Goal: Information Seeking & Learning: Learn about a topic

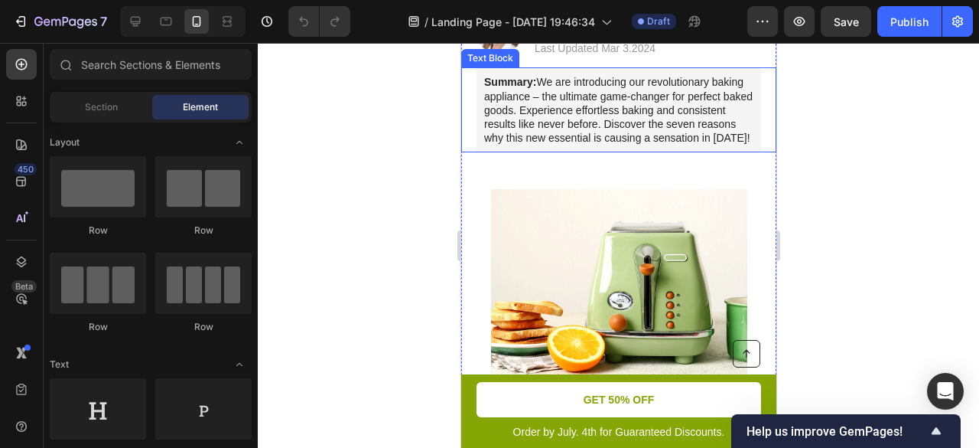
scroll to position [536, 0]
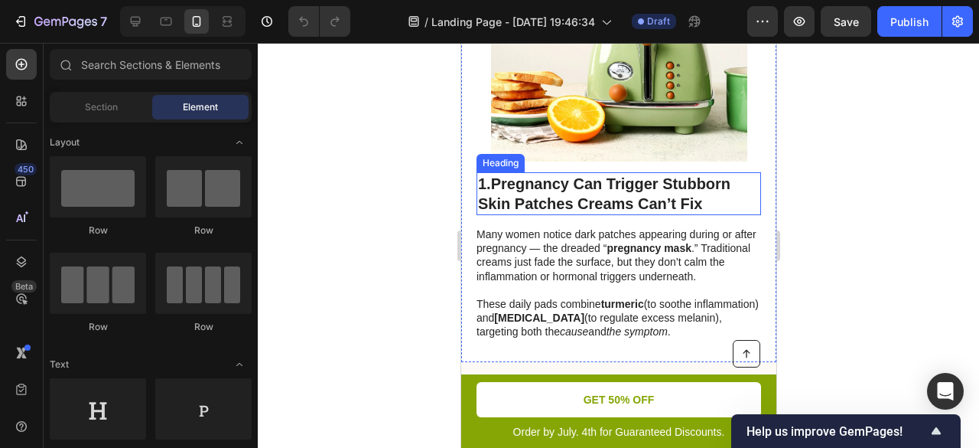
click at [604, 175] on strong "Pregnancy Can Trigger Stubborn Skin Patches Creams Can’t Fix" at bounding box center [603, 193] width 252 height 37
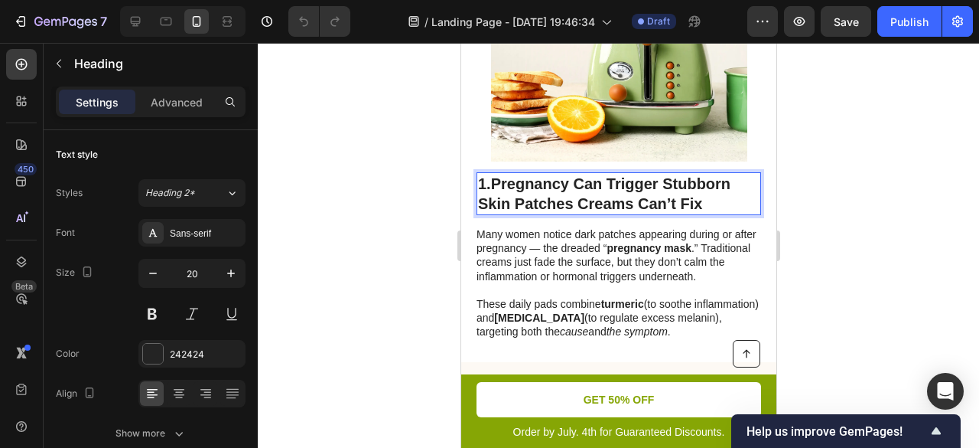
click at [604, 175] on strong "Pregnancy Can Trigger Stubborn Skin Patches Creams Can’t Fix" at bounding box center [603, 193] width 252 height 37
click at [503, 175] on strong "Pregnancy Can Trigger Stubborn Skin Patches Creams Can’t Fix" at bounding box center [603, 193] width 252 height 37
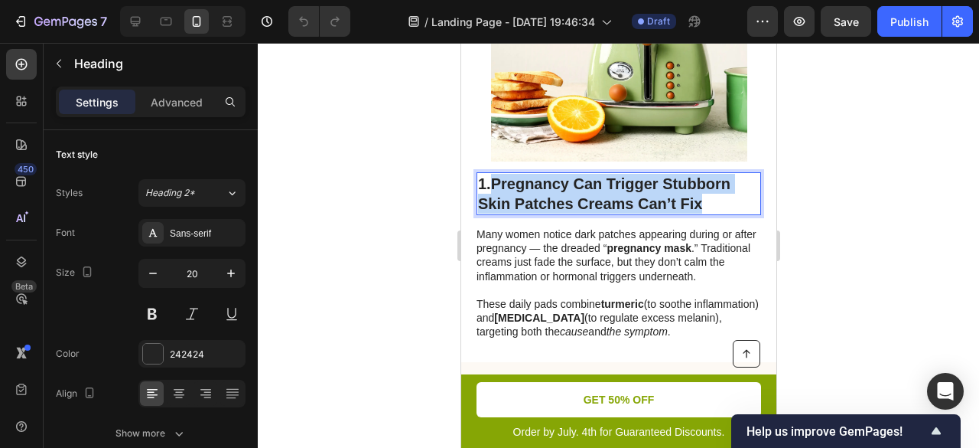
drag, startPoint x: 494, startPoint y: 165, endPoint x: 712, endPoint y: 187, distance: 219.3
click at [712, 187] on p "1. Pregnancy Can Trigger Stubborn Skin Patches Creams Can’t Fix" at bounding box center [618, 194] width 282 height 40
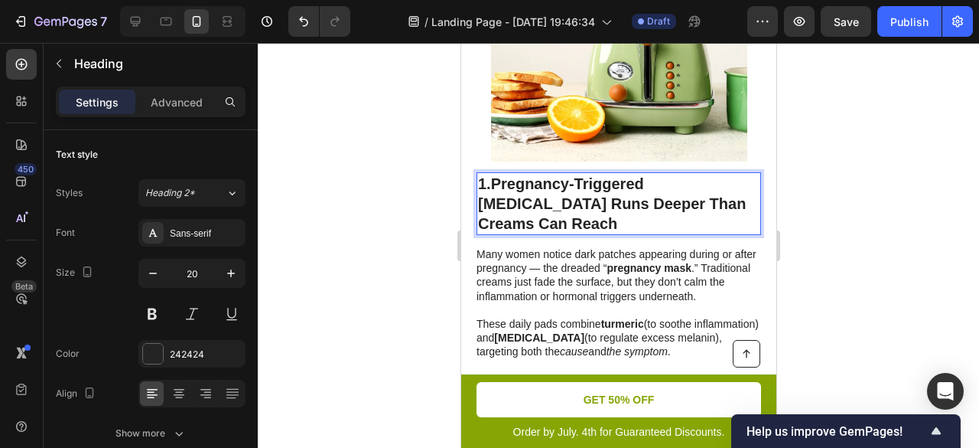
click at [673, 184] on strong "Pregnancy-Triggered Melasma Runs Deeper Than Creams Can Reach" at bounding box center [611, 203] width 268 height 57
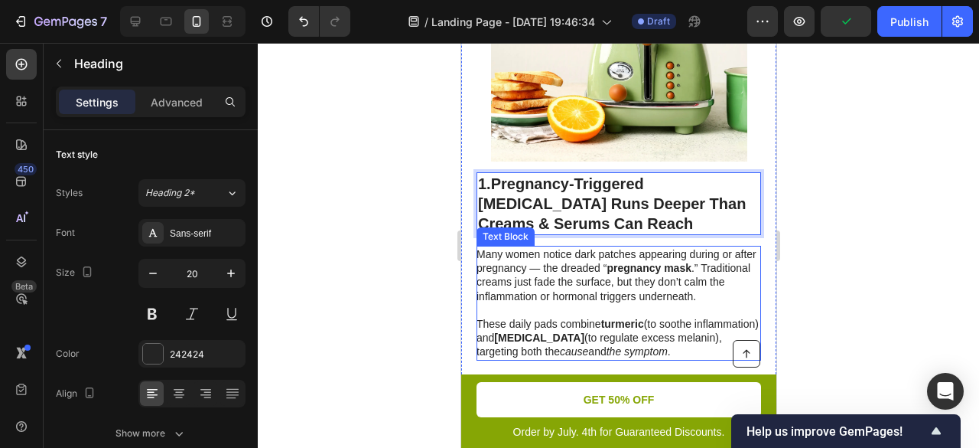
click at [557, 303] on p "These daily pads combine turmeric (to soothe inflammation) and kojic acid (to r…" at bounding box center [617, 331] width 283 height 56
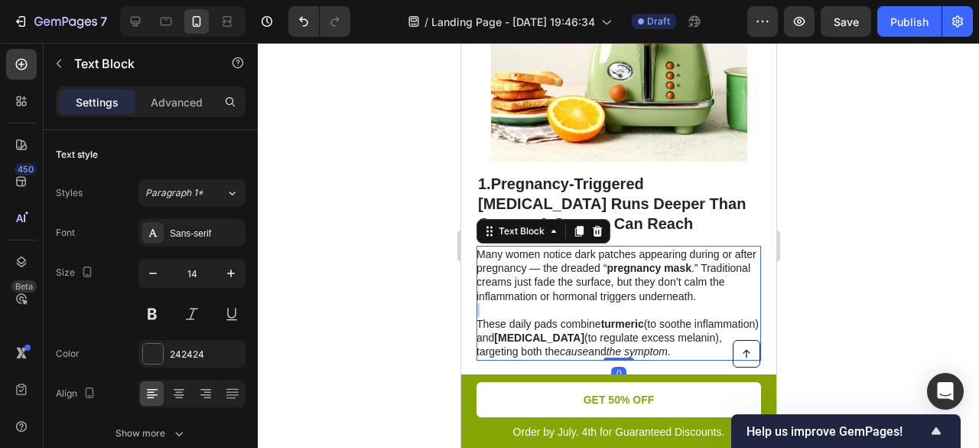
click at [557, 303] on p "These daily pads combine turmeric (to soothe inflammation) and kojic acid (to r…" at bounding box center [617, 331] width 283 height 56
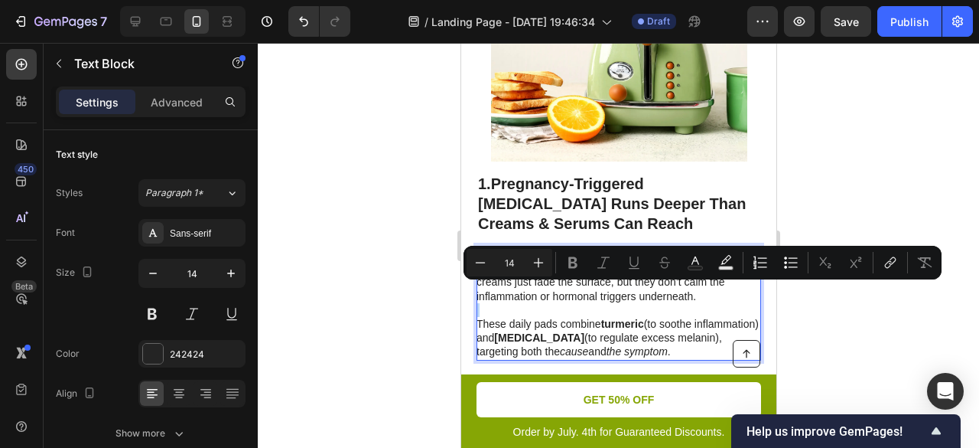
click at [555, 303] on p "These daily pads combine turmeric (to soothe inflammation) and kojic acid (to r…" at bounding box center [617, 331] width 283 height 56
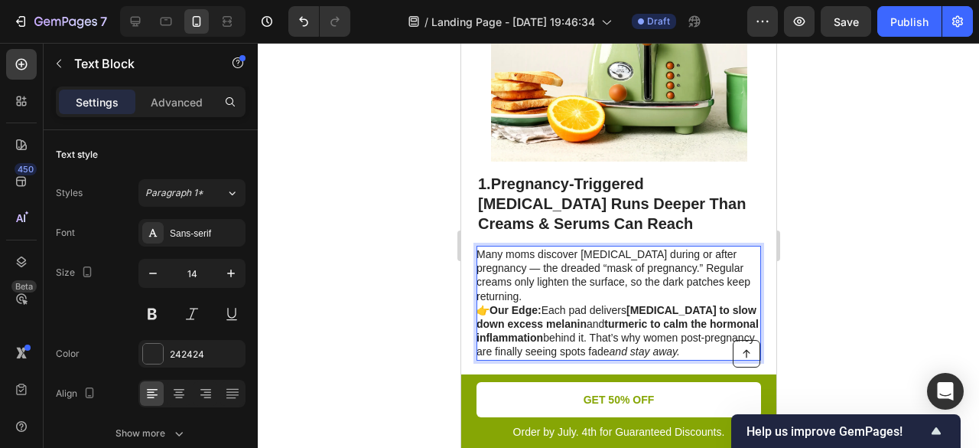
click at [488, 250] on p "Many moms discover melasma during or after pregnancy — the dreaded “mask of pre…" at bounding box center [617, 303] width 283 height 112
click at [739, 262] on p "Many moms discover melasma during or after pregnancy the dreaded “mask of pregn…" at bounding box center [617, 303] width 283 height 112
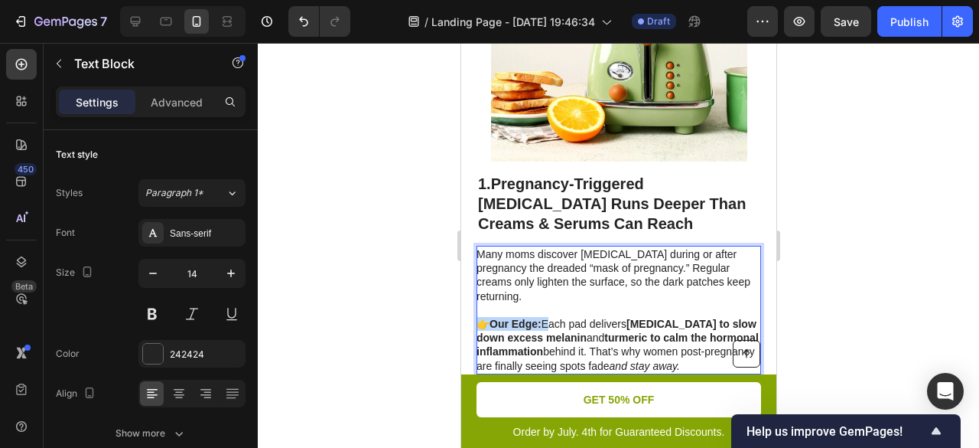
drag, startPoint x: 542, startPoint y: 291, endPoint x: 476, endPoint y: 293, distance: 65.8
click at [476, 293] on p "Many moms discover melasma during or after pregnancy the dreaded “mask of pregn…" at bounding box center [617, 309] width 283 height 125
click at [566, 272] on p "Many moms discover melasma during or after pregnancy the dreaded “mask of pregn…" at bounding box center [617, 309] width 283 height 125
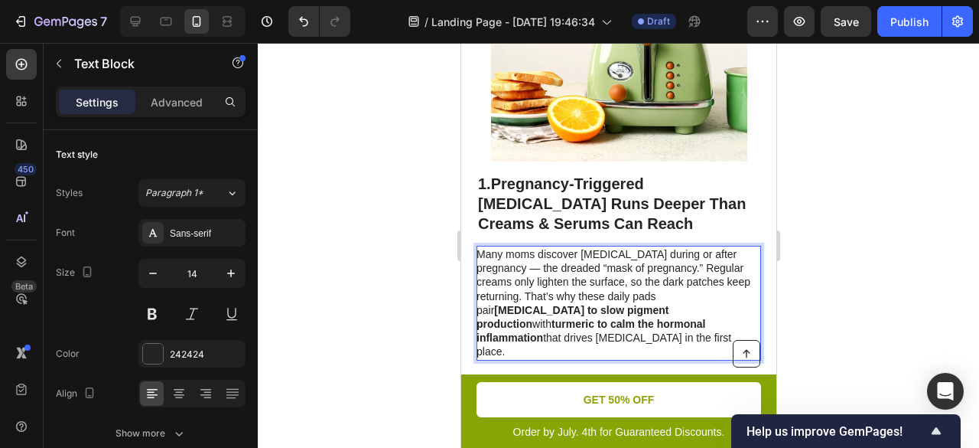
click at [487, 248] on p "Many moms discover melasma during or after pregnancy — the dreaded “mask of pre…" at bounding box center [617, 303] width 283 height 112
click at [569, 264] on p "Many moms discover melasma during or after pregnancy the dreaded “mask of pregn…" at bounding box center [617, 303] width 283 height 112
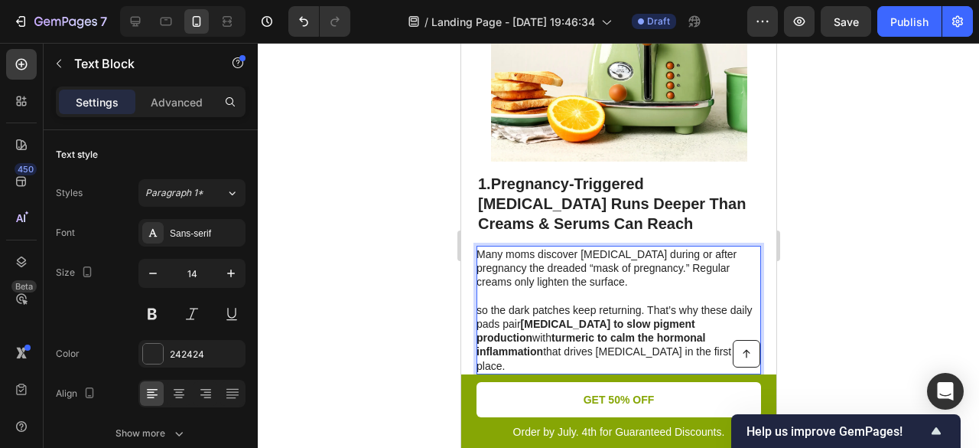
click at [480, 303] on p "so the dark patches keep returning. That’s why these daily pads pair kojic acid…" at bounding box center [617, 338] width 283 height 70
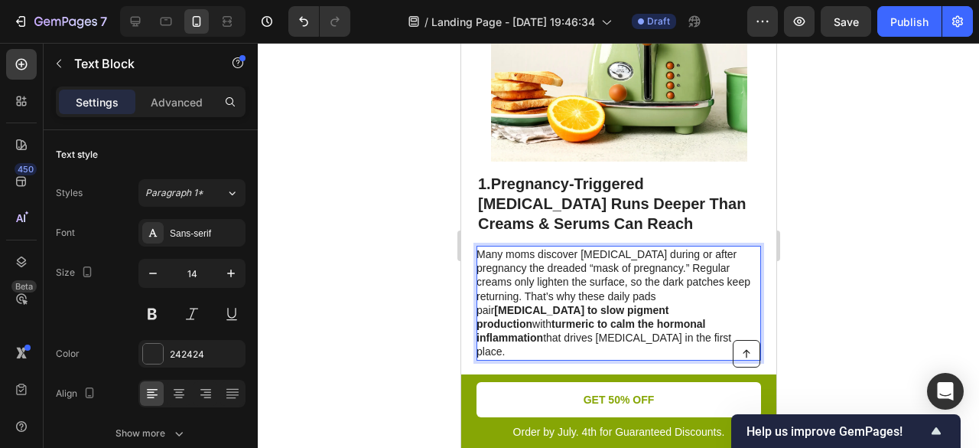
click at [739, 259] on p "Many moms discover melasma during or after pregnancy the dreaded “mask of pregn…" at bounding box center [617, 303] width 283 height 112
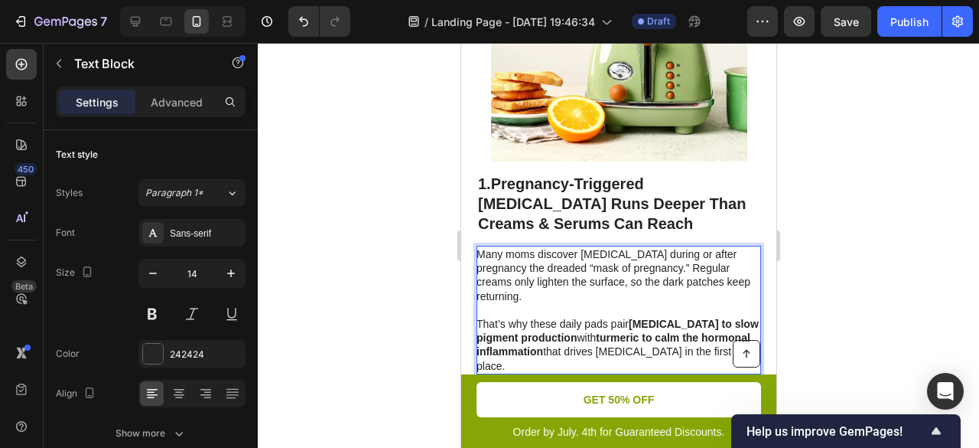
click at [482, 317] on p "That’s why these daily pads pair kojic acid to slow pigment production with tur…" at bounding box center [617, 345] width 283 height 56
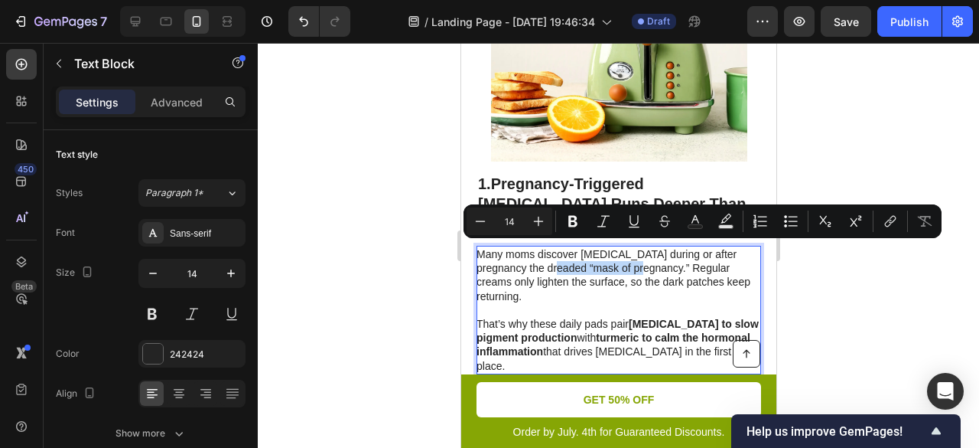
drag, startPoint x: 543, startPoint y: 250, endPoint x: 627, endPoint y: 250, distance: 84.2
click at [627, 250] on p "Many moms discover melasma during or after pregnancy the dreaded “mask of pregn…" at bounding box center [617, 275] width 283 height 56
click at [573, 220] on icon "Editor contextual toolbar" at bounding box center [572, 220] width 15 height 15
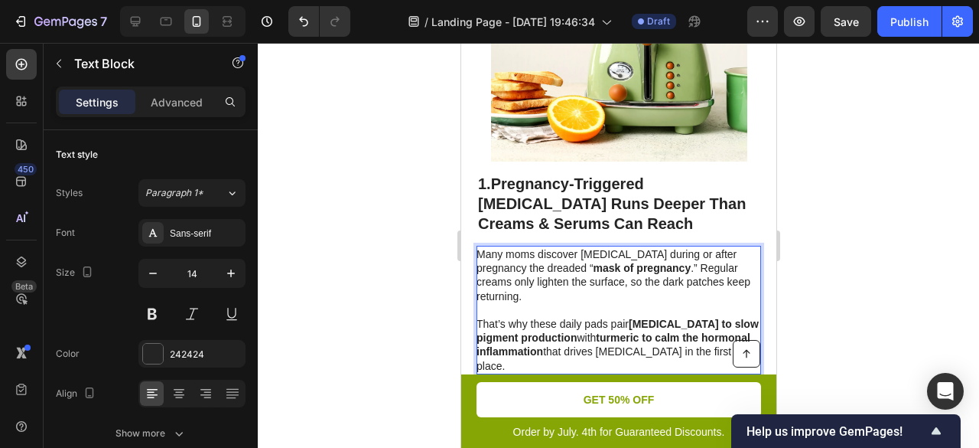
click at [629, 303] on p "Rich Text Editor. Editing area: main" at bounding box center [617, 310] width 283 height 14
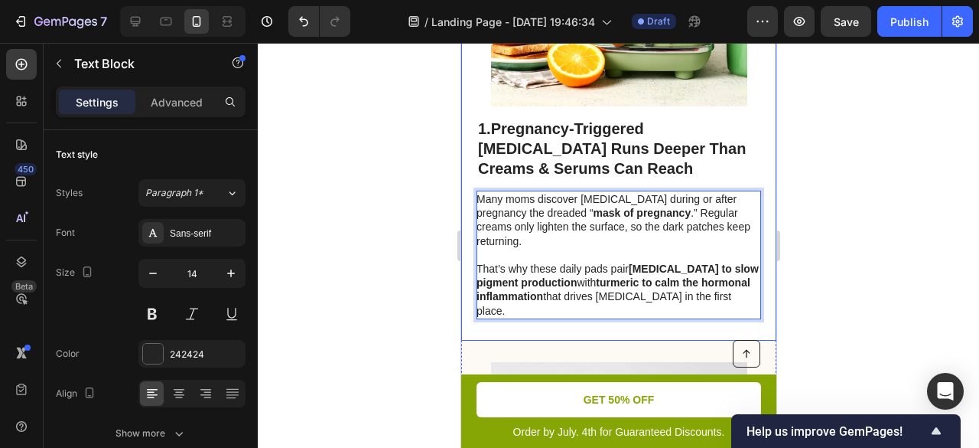
scroll to position [612, 0]
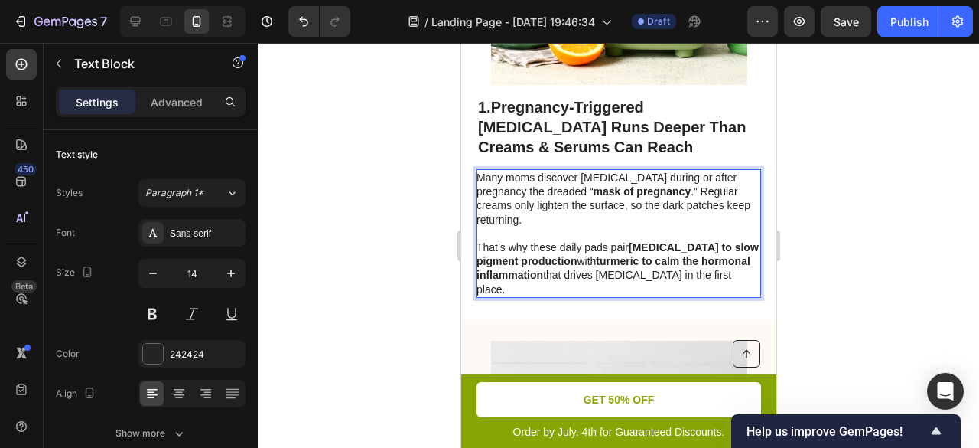
click at [723, 172] on p "Many moms discover melasma during or after pregnancy the dreaded “ mask of preg…" at bounding box center [617, 199] width 283 height 56
click at [728, 171] on p "Many moms discover melasma during or after pregnancy the dreaded “ mask of preg…" at bounding box center [617, 199] width 283 height 56
click at [480, 184] on p "Many moms discover melasma during or after pregnancy the dreaded “ mask of preg…" at bounding box center [617, 199] width 283 height 56
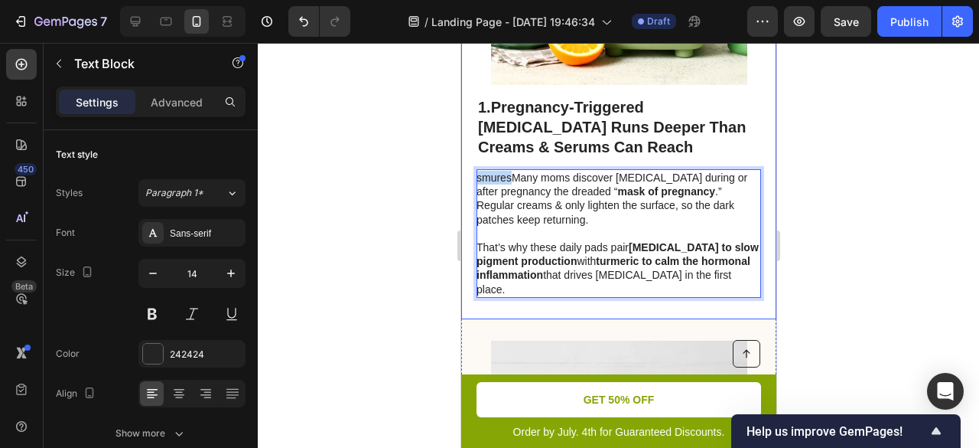
drag, startPoint x: 510, startPoint y: 160, endPoint x: 467, endPoint y: 160, distance: 42.8
click at [467, 160] on div "Image 1. Pregnancy-Triggered Melasma Runs Deeper Than Creams & Serums Can Reach…" at bounding box center [618, 91] width 315 height 458
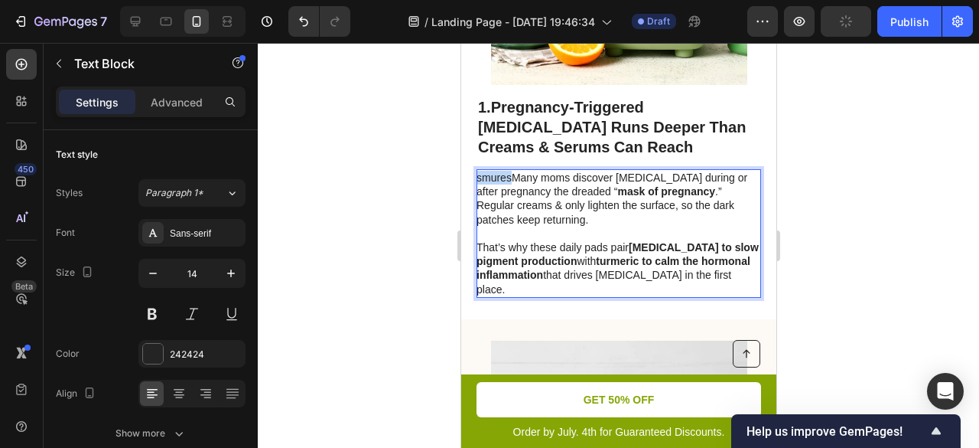
copy p "smures"
click at [739, 171] on p "Many moms discover melasma during or after pregnancy the dreaded “ mask of preg…" at bounding box center [617, 199] width 283 height 56
click at [736, 171] on p "Many moms discover melasma during or after pregnancy the dreaded “ mask of preg…" at bounding box center [617, 199] width 283 height 56
click at [733, 173] on p "Many moms discover melasma during or after pregnancy the dreaded “ mask of preg…" at bounding box center [617, 199] width 283 height 56
click at [732, 176] on p "Many moms discover melasma during or after pregnancy the dreaded “ mask of preg…" at bounding box center [617, 199] width 283 height 56
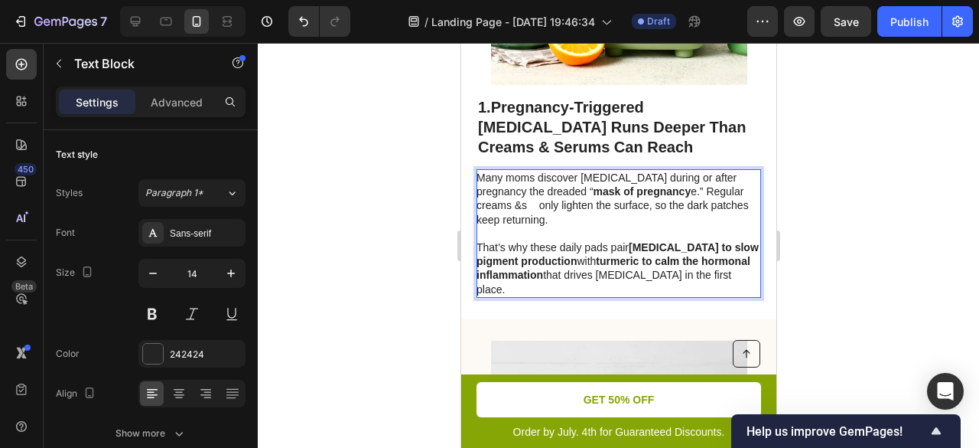
click at [730, 171] on p "Many moms discover melasma during or after pregnancy the dreaded “ mask of preg…" at bounding box center [617, 199] width 283 height 56
drag, startPoint x: 731, startPoint y: 172, endPoint x: 743, endPoint y: 177, distance: 12.4
click at [743, 177] on p "Many moms discover melasma during or after pregnancy the dreaded “ mask of preg…" at bounding box center [617, 199] width 283 height 56
click at [479, 187] on p "Many moms discover melasma during or after pregnancy the dreaded “ mask of preg…" at bounding box center [617, 199] width 283 height 56
click at [601, 240] on p "That’s why these daily pads pair kojic acid to slow pigment production with tur…" at bounding box center [617, 268] width 283 height 56
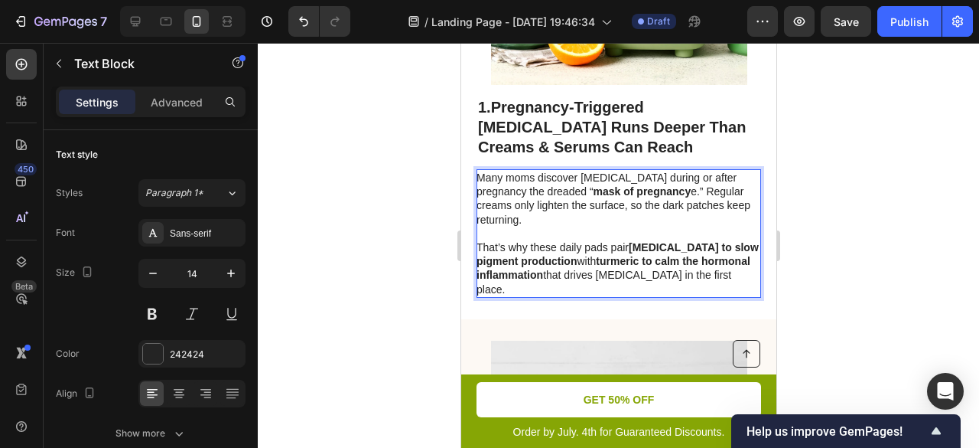
click at [904, 188] on div at bounding box center [619, 245] width 722 height 405
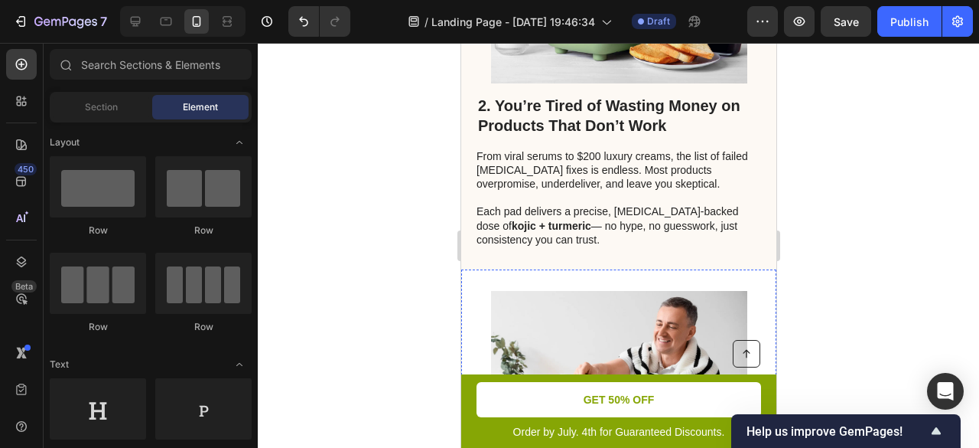
scroll to position [995, 0]
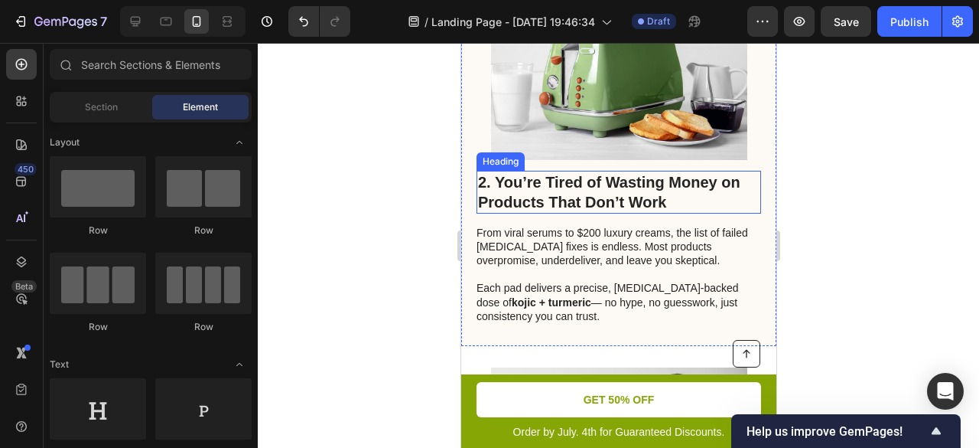
click at [577, 178] on h2 "2. You’re Tired of Wasting Money on Products That Don’t Work" at bounding box center [618, 192] width 285 height 43
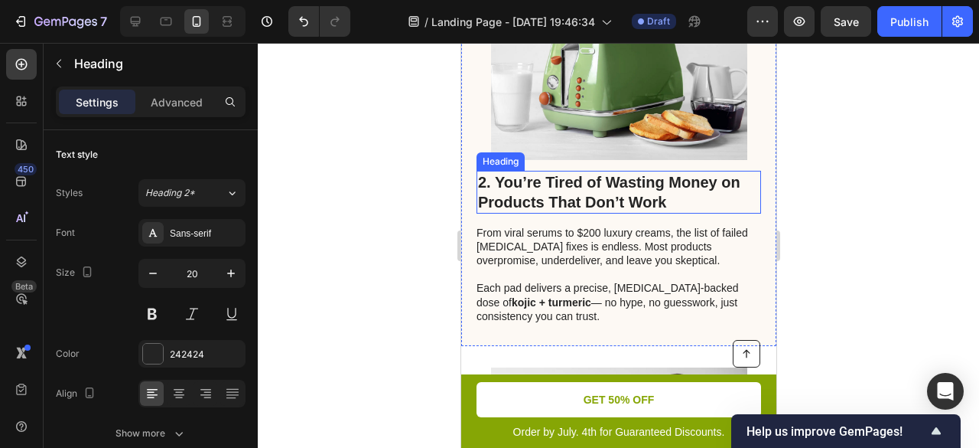
click at [577, 178] on h2 "2. You’re Tired of Wasting Money on Products That Don’t Work" at bounding box center [618, 192] width 285 height 43
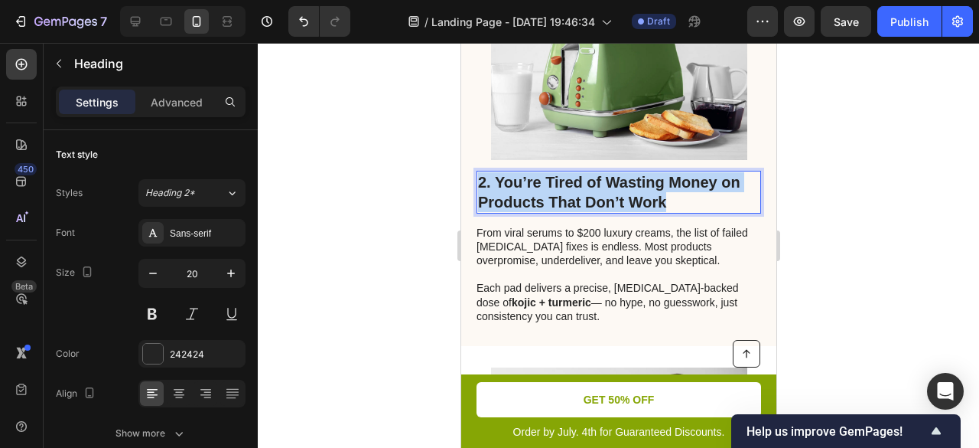
click at [577, 178] on p "2. You’re Tired of Wasting Money on Products That Don’t Work" at bounding box center [618, 192] width 282 height 40
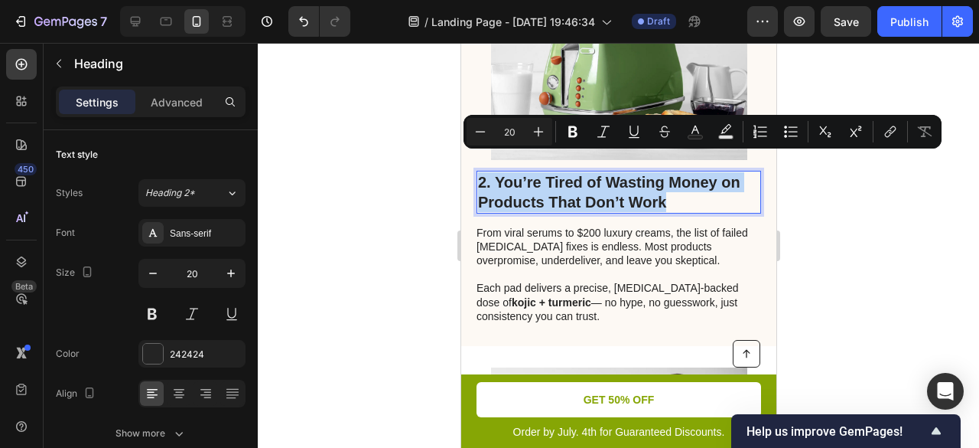
click at [518, 172] on p "2. You’re Tired of Wasting Money on Products That Don’t Work" at bounding box center [618, 192] width 282 height 40
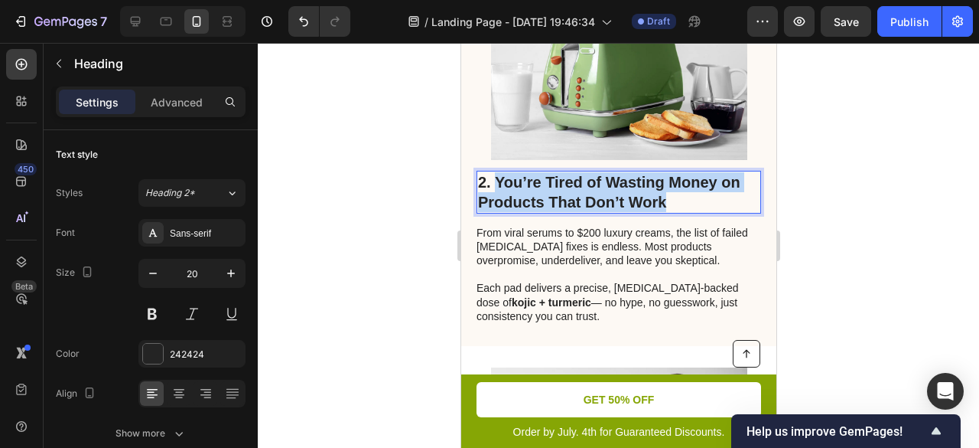
drag, startPoint x: 493, startPoint y: 163, endPoint x: 673, endPoint y: 188, distance: 182.3
click at [673, 188] on p "2. You’re Tired of Wasting Money on Products That Don’t Work" at bounding box center [618, 192] width 282 height 40
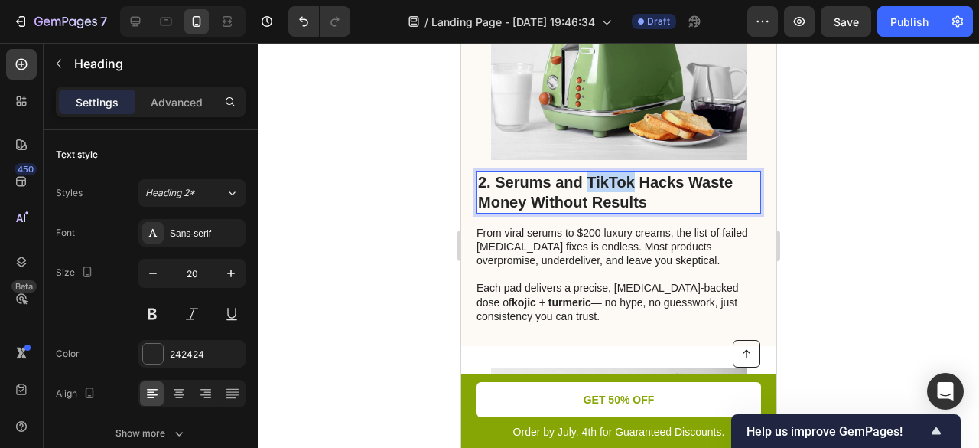
drag, startPoint x: 635, startPoint y: 162, endPoint x: 589, endPoint y: 161, distance: 45.9
click at [589, 172] on p "2. Serums and TikTok Hacks Waste Money Without Results" at bounding box center [618, 192] width 282 height 40
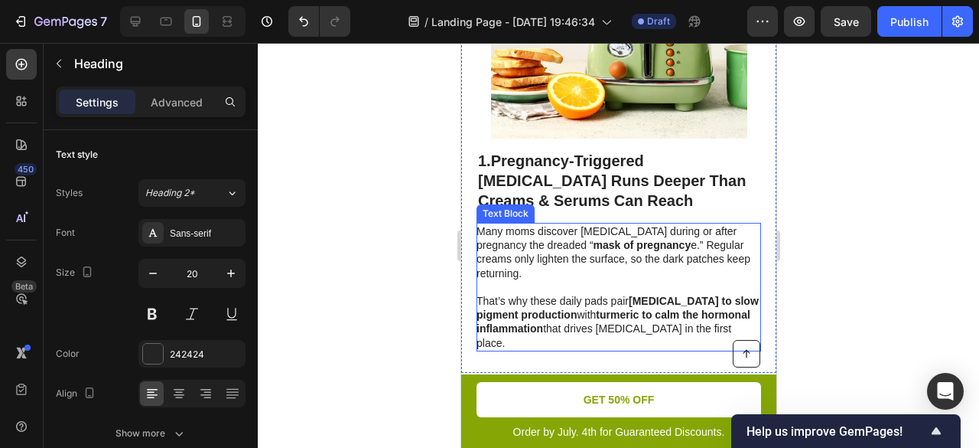
scroll to position [536, 0]
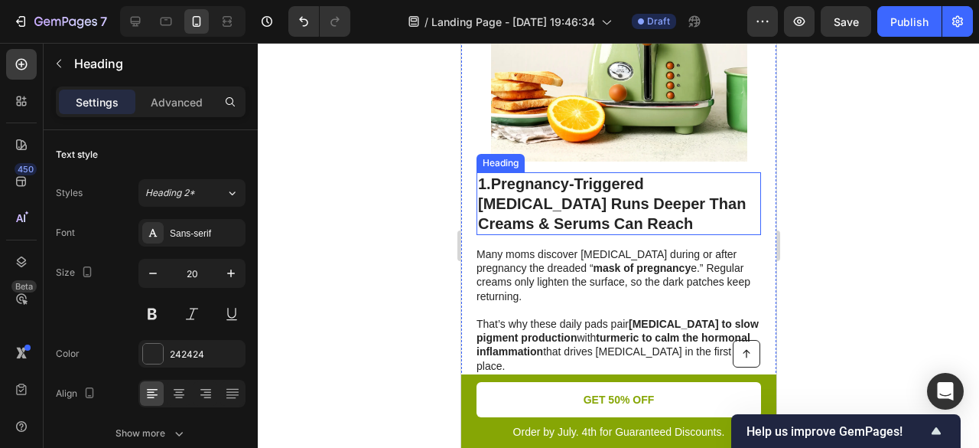
click at [552, 190] on strong "Pregnancy-Triggered Melasma Runs Deeper Than Creams & Serums Can Reach" at bounding box center [611, 203] width 268 height 57
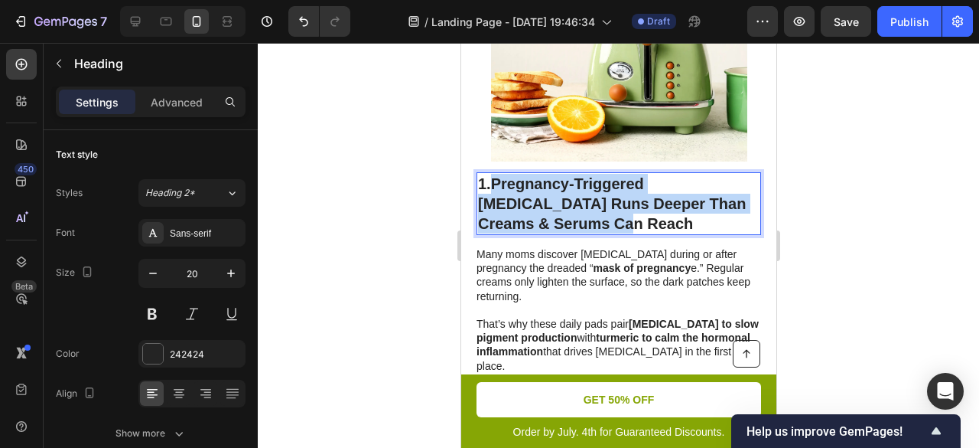
drag, startPoint x: 493, startPoint y: 163, endPoint x: 638, endPoint y: 209, distance: 152.4
click at [638, 209] on p "1. Pregnancy-Triggered Melasma Runs Deeper Than Creams & Serums Can Reach" at bounding box center [618, 204] width 282 height 60
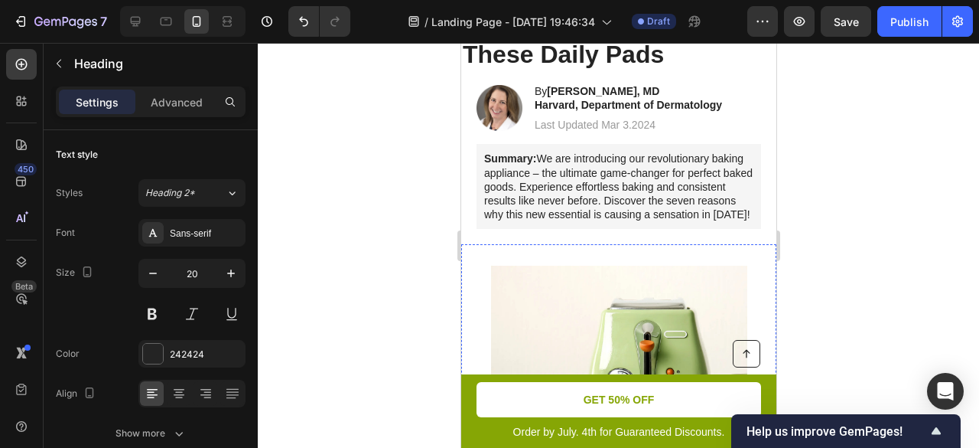
scroll to position [77, 0]
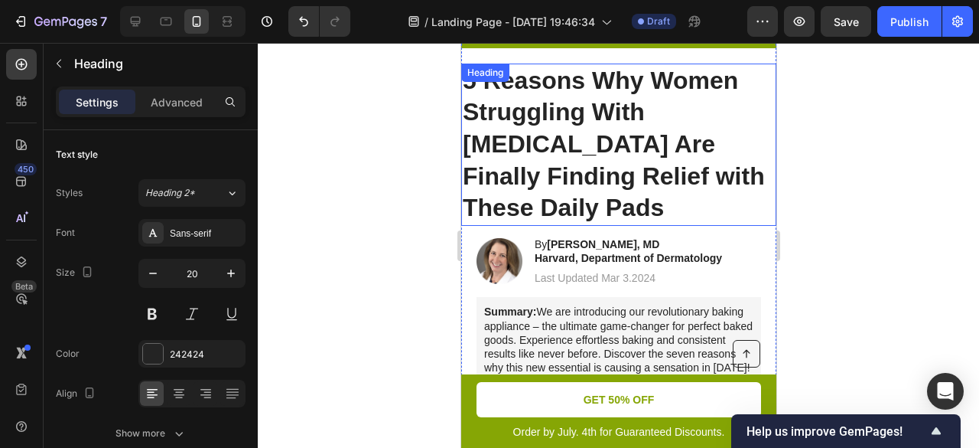
click at [600, 135] on h1 "5 Reasons Why Women Struggling With [MEDICAL_DATA] Are Finally Finding Relief w…" at bounding box center [618, 145] width 315 height 162
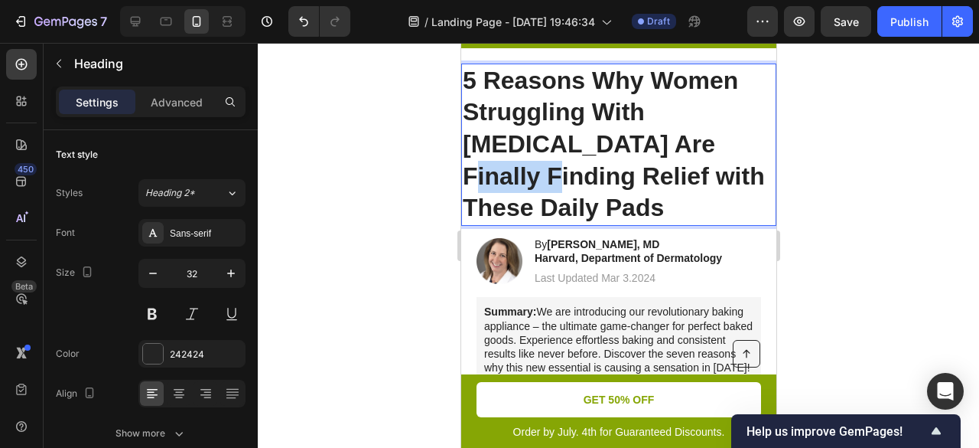
click at [600, 135] on p "5 Reasons Why Women Struggling With [MEDICAL_DATA] Are Finally Finding Relief w…" at bounding box center [618, 144] width 312 height 159
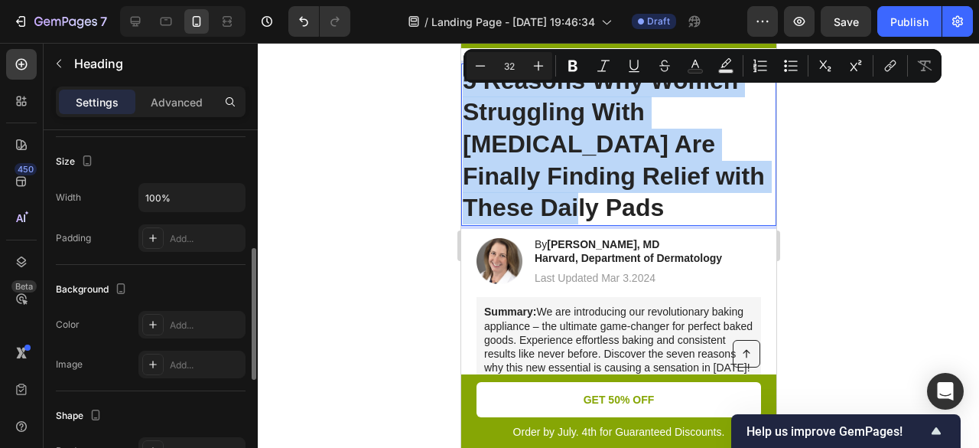
scroll to position [0, 0]
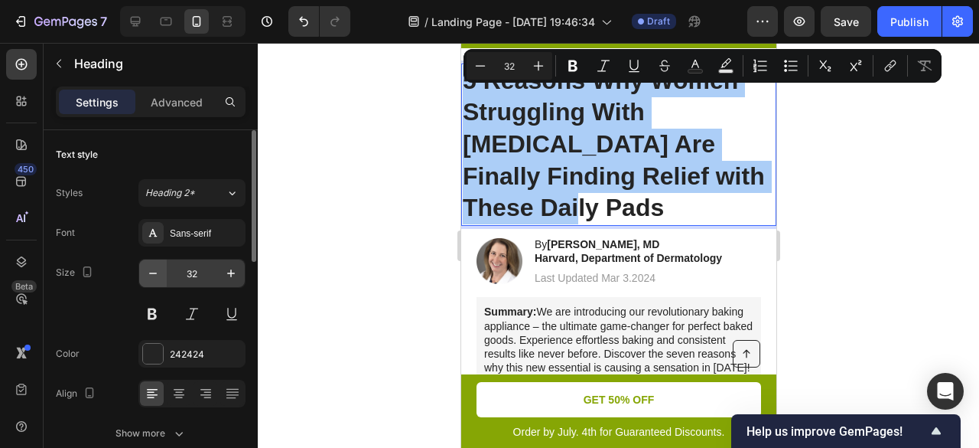
click at [151, 274] on icon "button" at bounding box center [152, 272] width 15 height 15
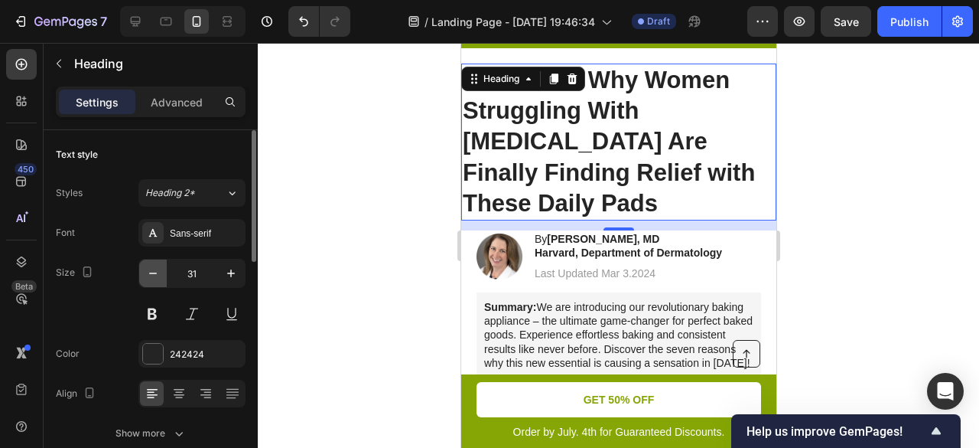
click at [151, 274] on icon "button" at bounding box center [152, 272] width 15 height 15
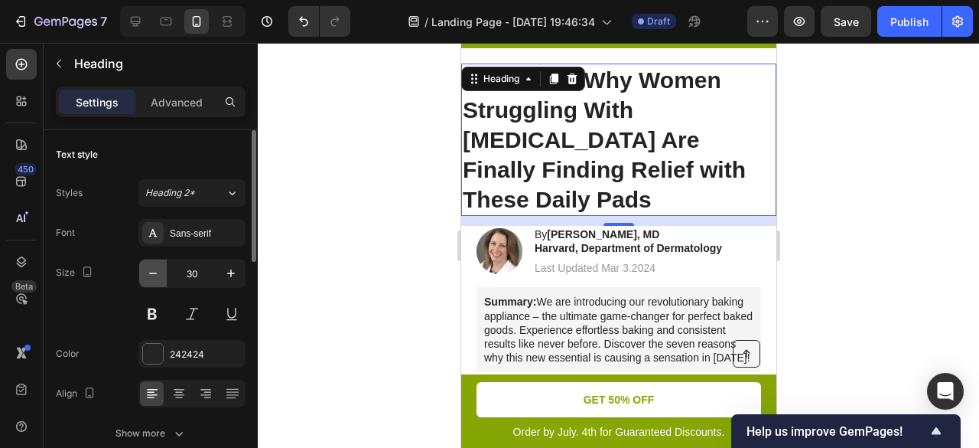
click at [151, 274] on icon "button" at bounding box center [152, 272] width 15 height 15
type input "29"
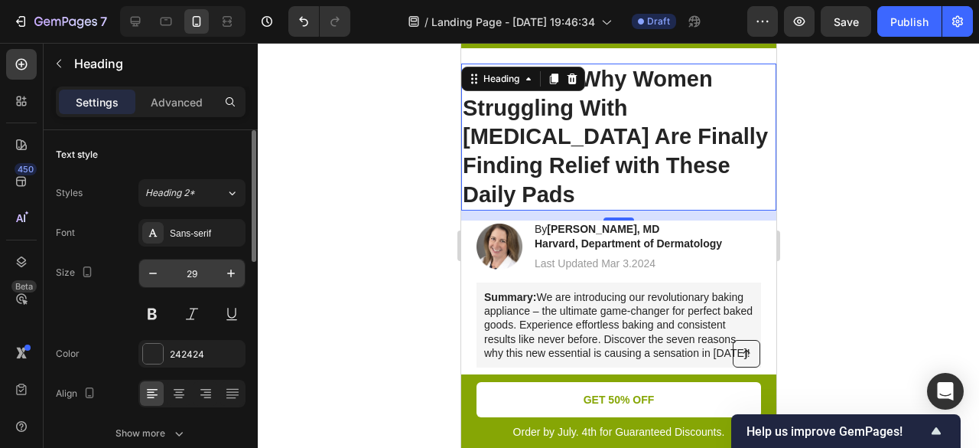
scroll to position [153, 0]
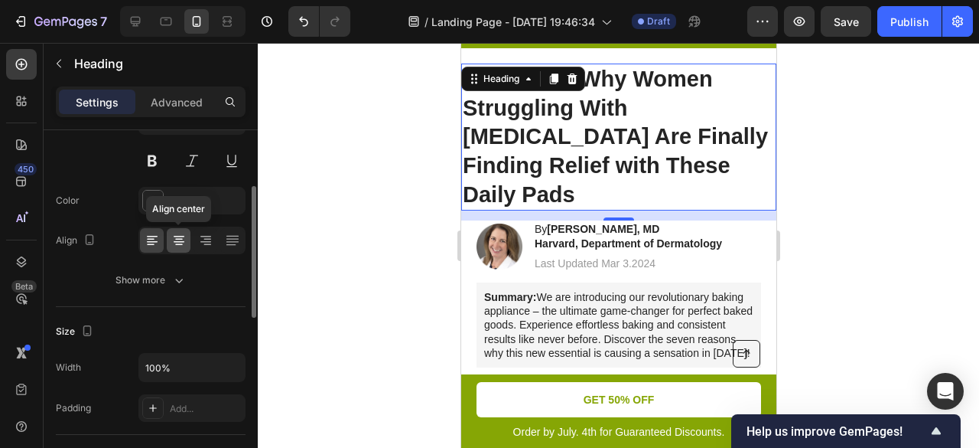
click at [184, 243] on icon at bounding box center [178, 240] width 15 height 15
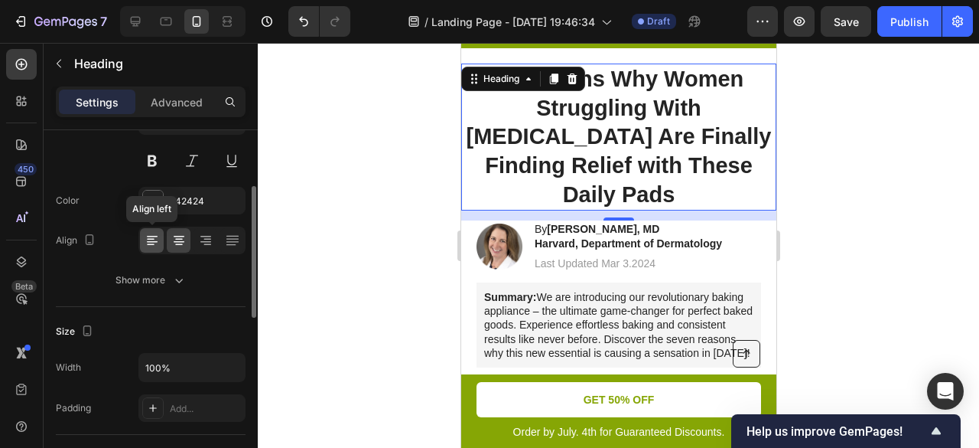
click at [157, 241] on icon at bounding box center [152, 240] width 15 height 15
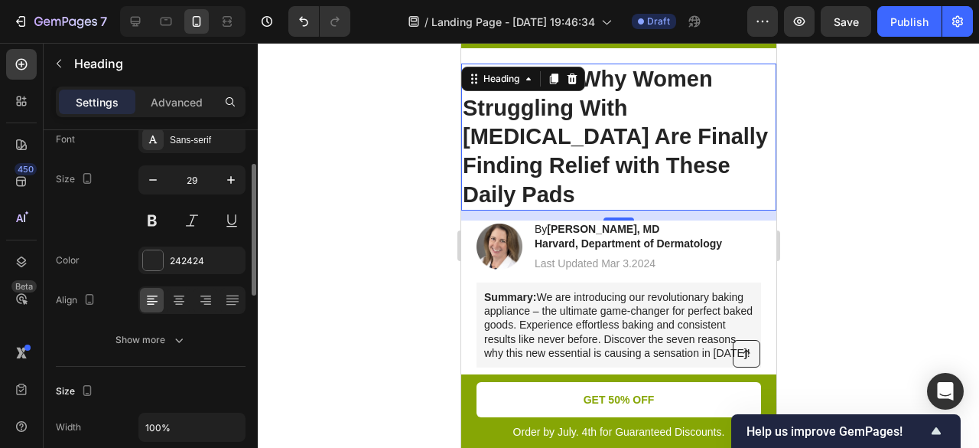
scroll to position [0, 0]
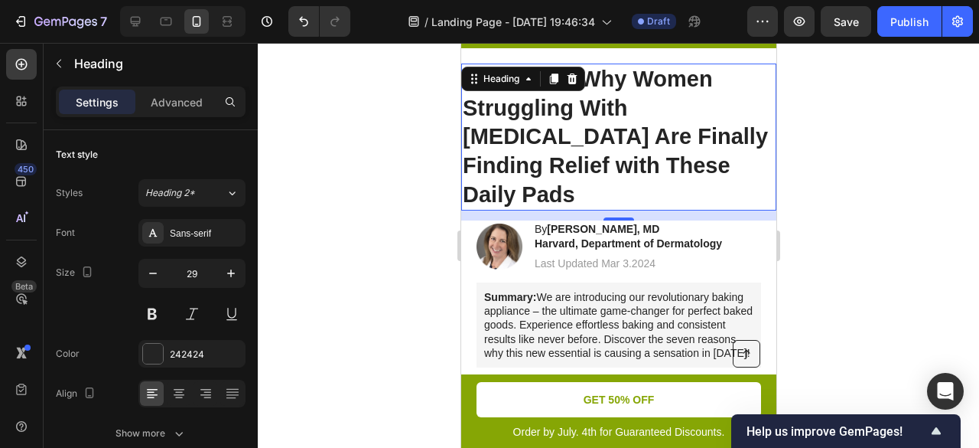
click at [844, 135] on div at bounding box center [619, 245] width 722 height 405
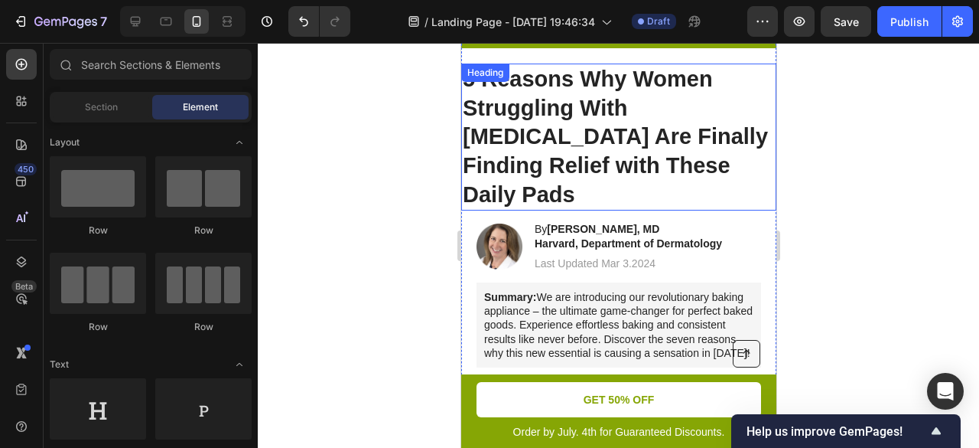
click at [649, 106] on p "5 Reasons Why Women Struggling With [MEDICAL_DATA] Are Finally Finding Relief w…" at bounding box center [618, 137] width 312 height 145
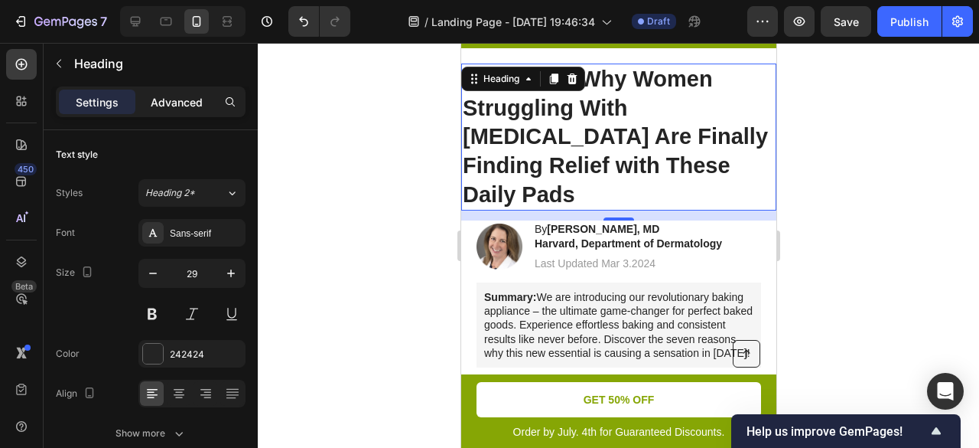
click at [185, 109] on p "Advanced" at bounding box center [177, 102] width 52 height 16
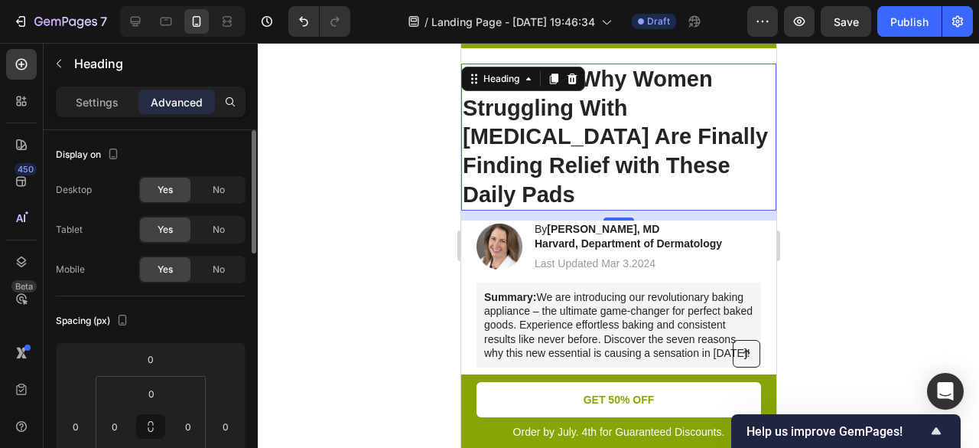
scroll to position [153, 0]
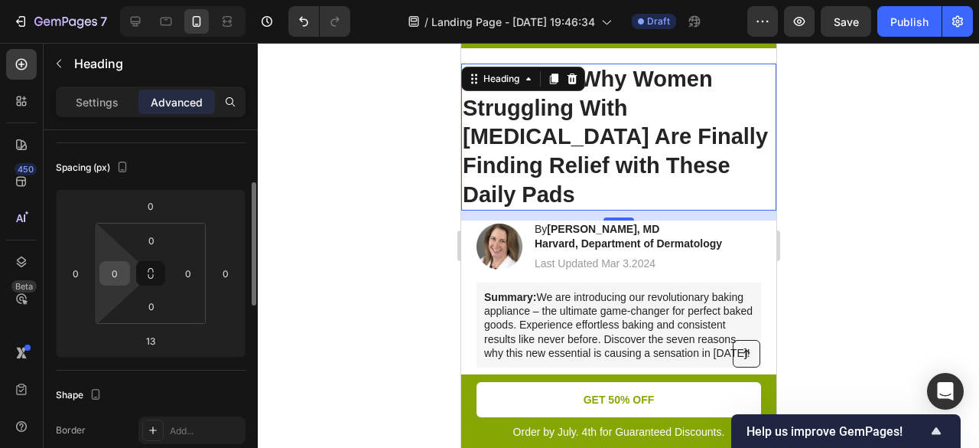
click at [104, 275] on input "0" at bounding box center [114, 273] width 23 height 23
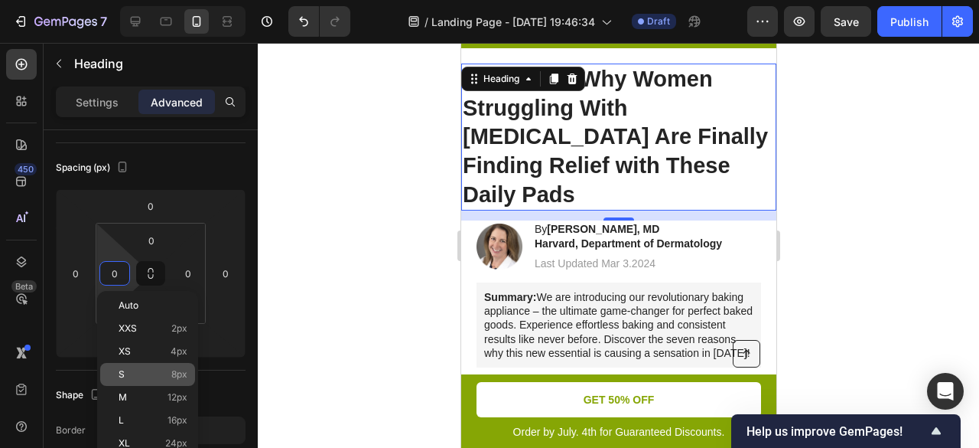
click at [124, 379] on p "S 8px" at bounding box center [153, 374] width 69 height 11
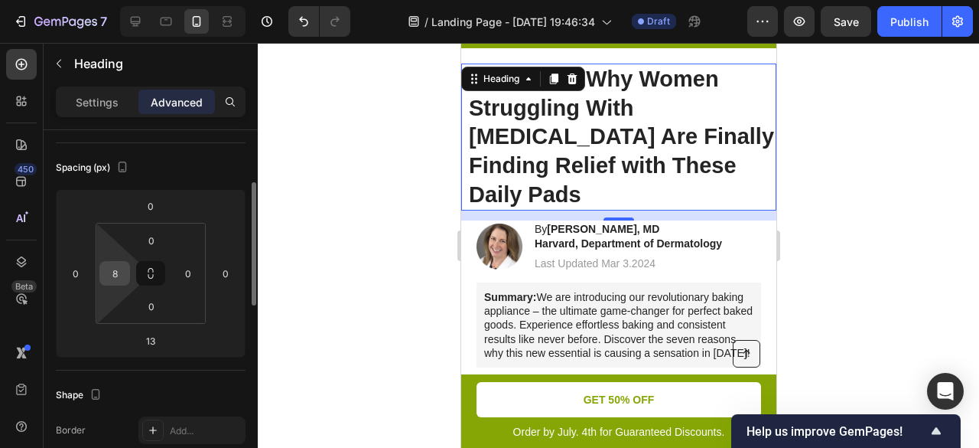
click at [119, 277] on input "8" at bounding box center [114, 273] width 23 height 23
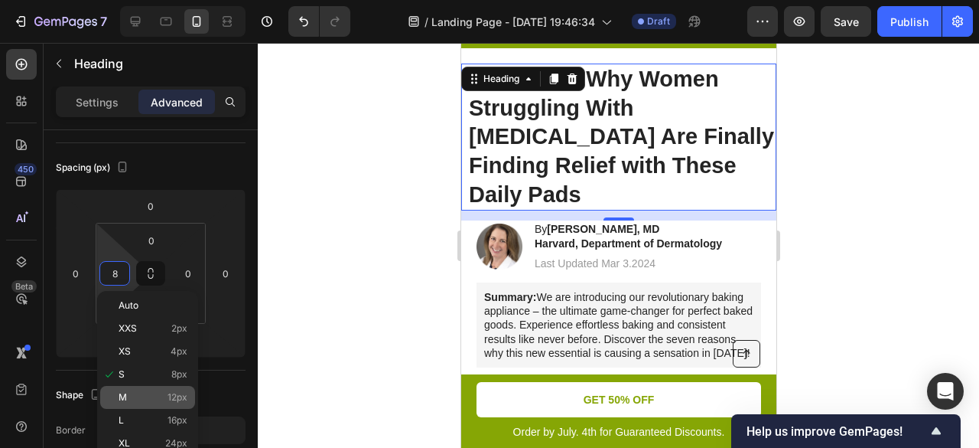
click at [132, 395] on p "M 12px" at bounding box center [153, 397] width 69 height 11
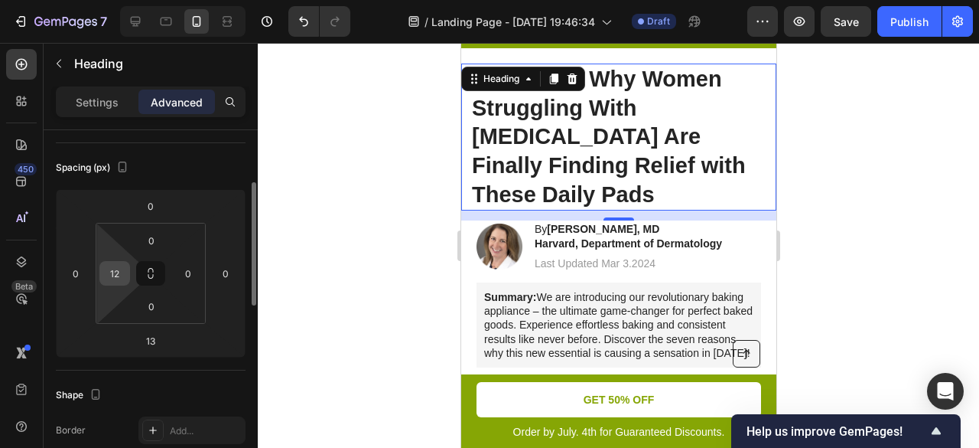
click at [116, 274] on input "12" at bounding box center [114, 273] width 23 height 23
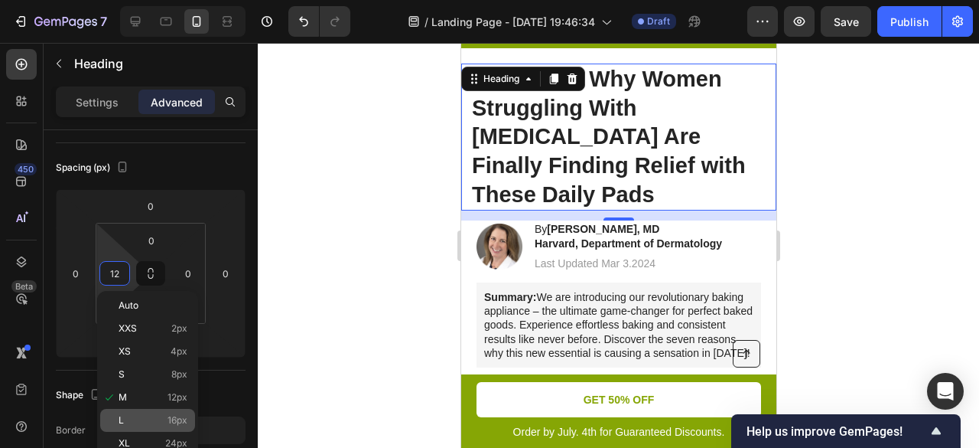
click at [132, 412] on div "L 16px" at bounding box center [147, 420] width 95 height 23
type input "16"
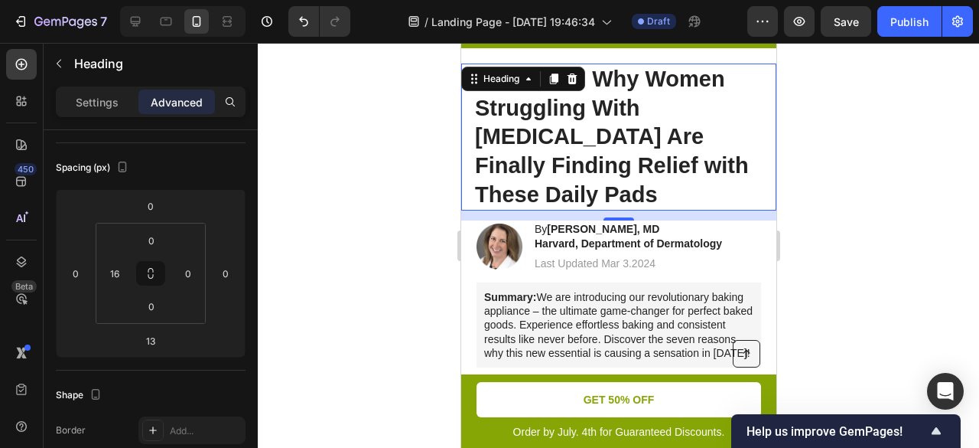
click at [958, 156] on div at bounding box center [619, 245] width 722 height 405
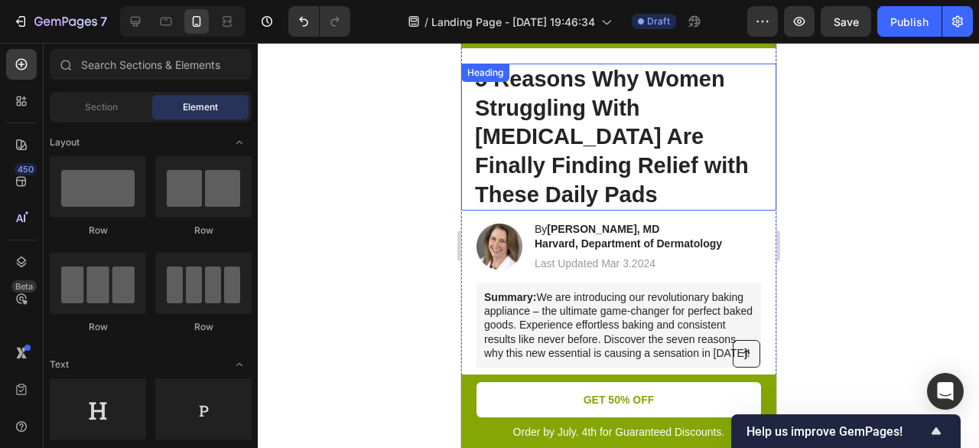
click at [653, 123] on p "5 Reasons Why Women Struggling With [MEDICAL_DATA] Are Finally Finding Relief w…" at bounding box center [624, 137] width 300 height 145
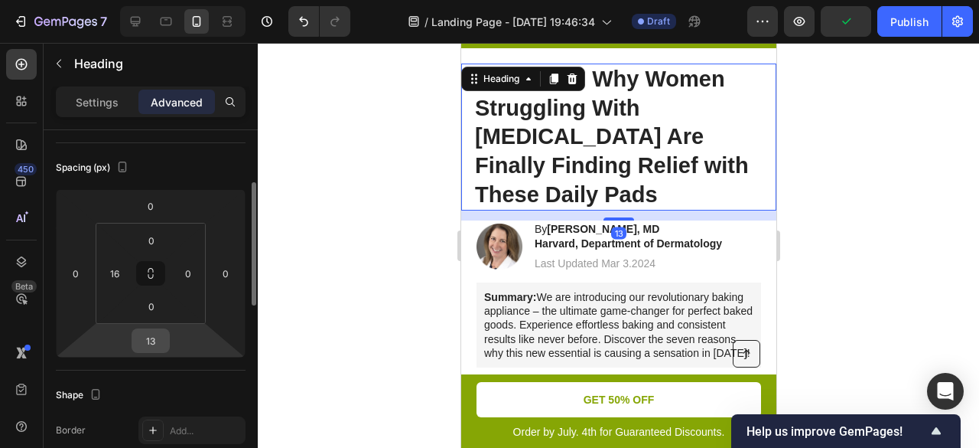
click at [153, 341] on input "13" at bounding box center [150, 340] width 31 height 23
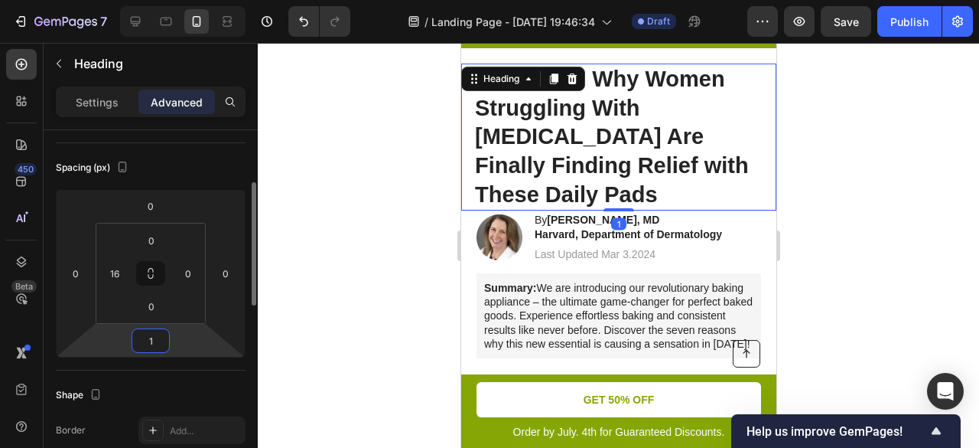
type input "18"
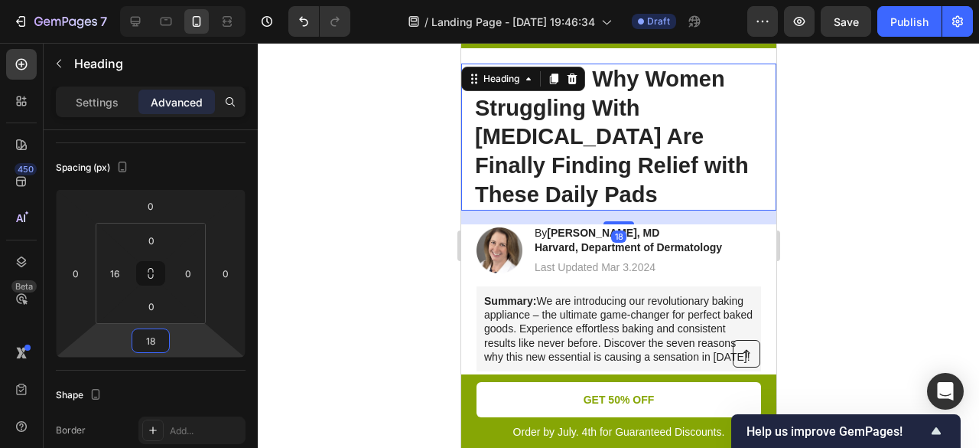
click at [333, 278] on div at bounding box center [619, 245] width 722 height 405
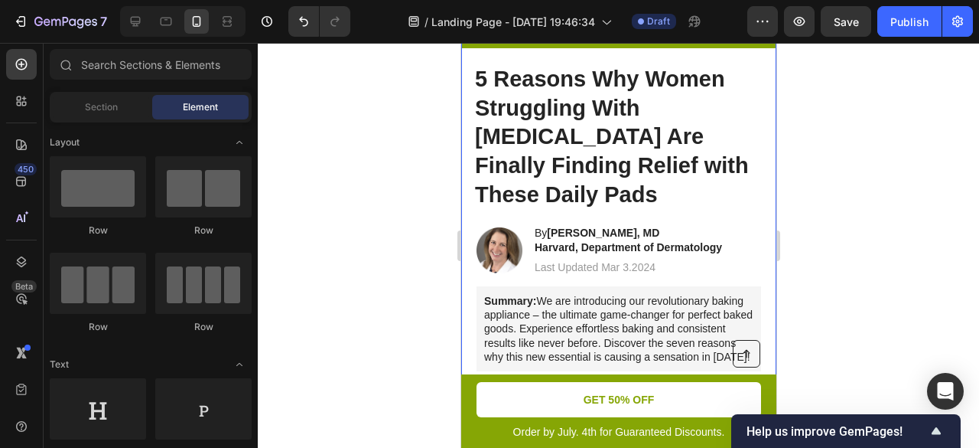
click at [520, 180] on h1 "5 Reasons Why Women Struggling With [MEDICAL_DATA] Are Finally Finding Relief w…" at bounding box center [624, 138] width 303 height 148
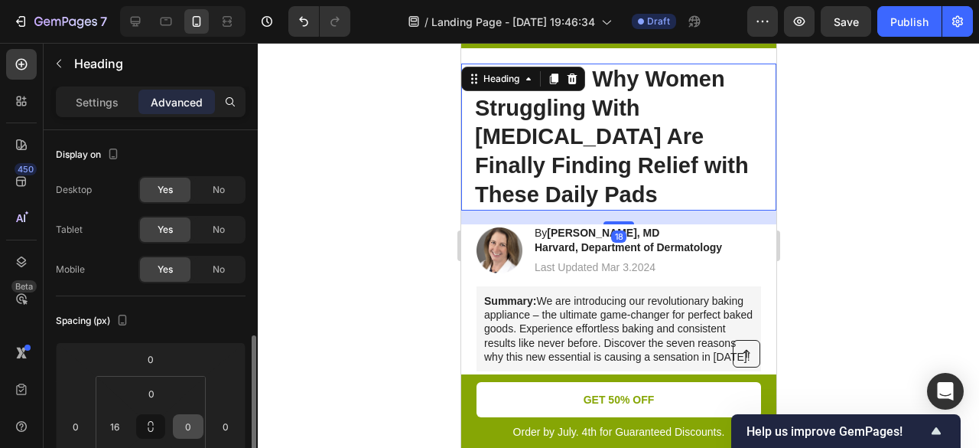
scroll to position [230, 0]
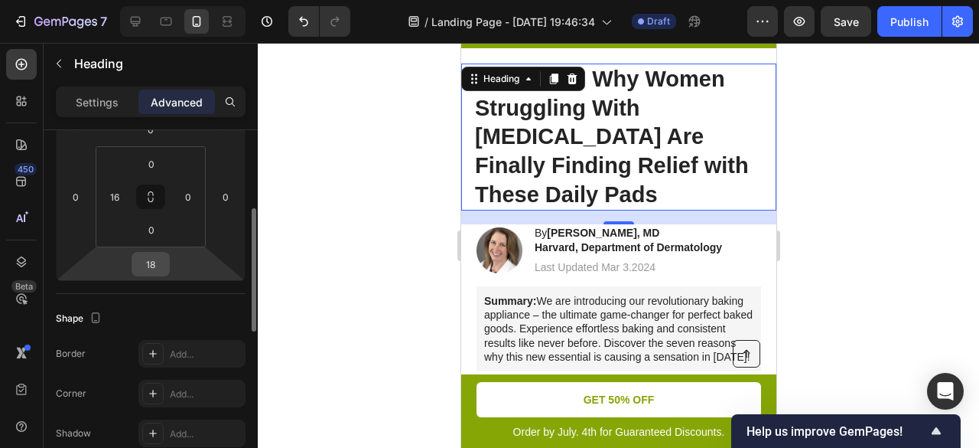
click at [149, 272] on input "18" at bounding box center [150, 263] width 31 height 23
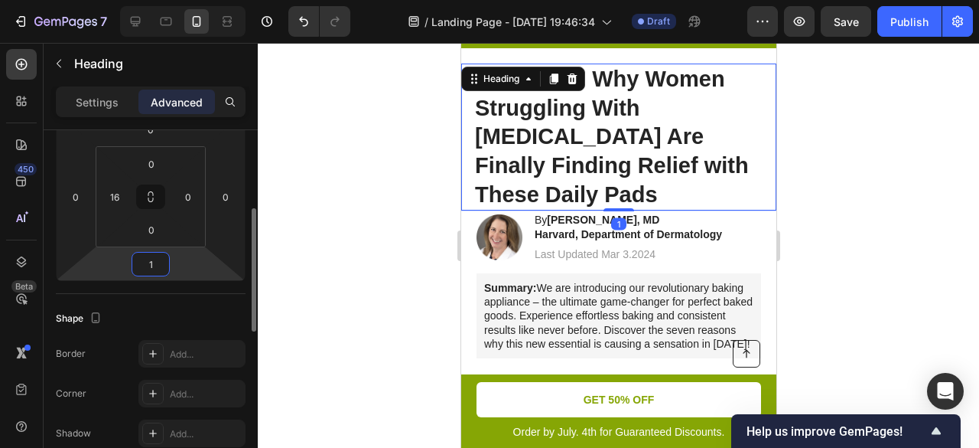
type input "15"
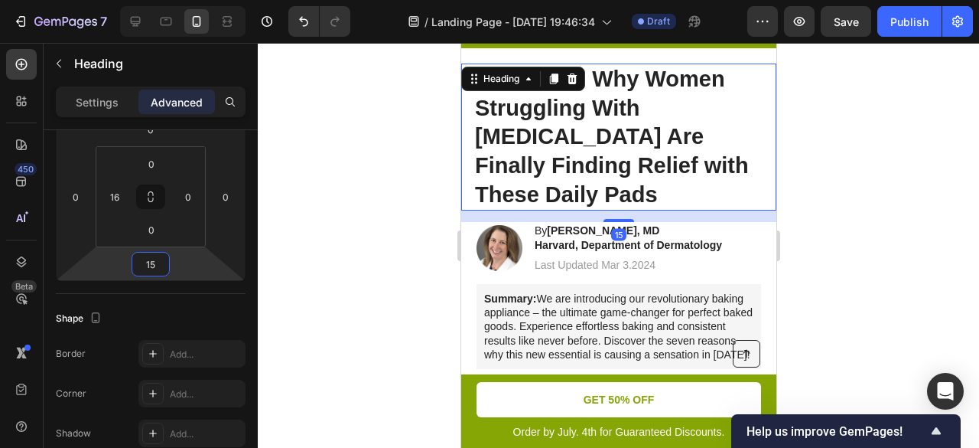
click at [269, 213] on div at bounding box center [619, 245] width 722 height 405
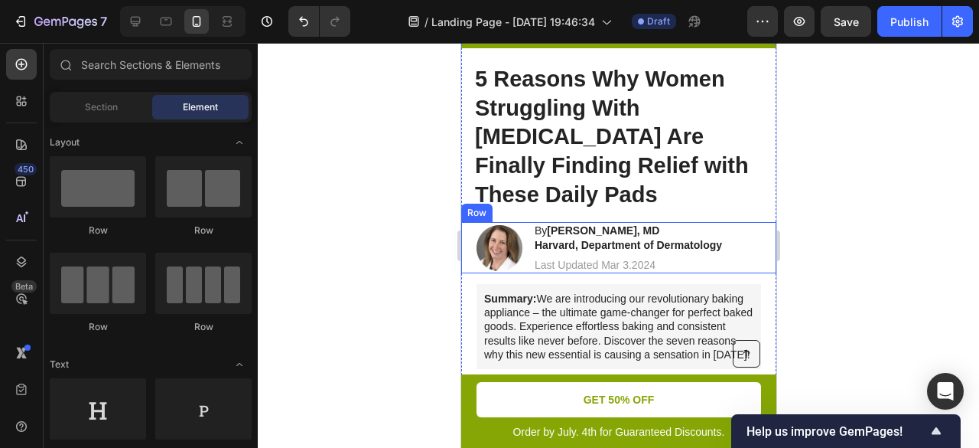
click at [742, 222] on div "Image By Rachel V. Reynolds, MD Harvard, Department of Dermatology Heading Last…" at bounding box center [618, 247] width 315 height 51
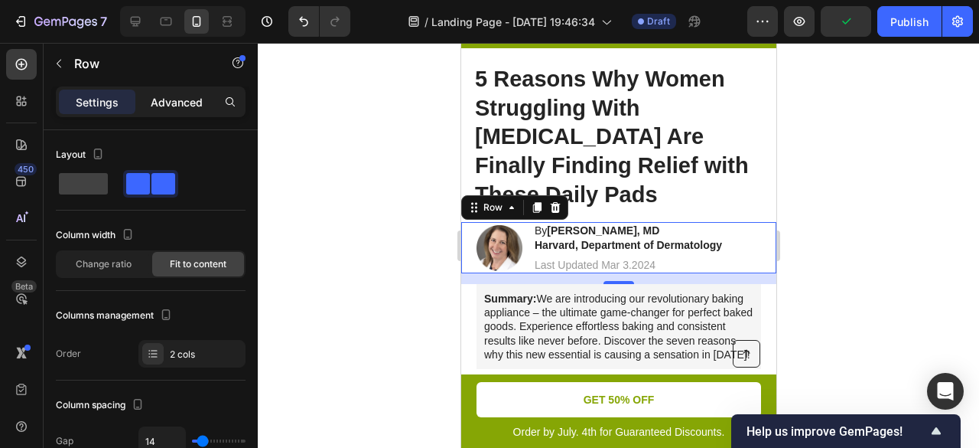
click at [161, 93] on div "Advanced" at bounding box center [176, 102] width 77 height 24
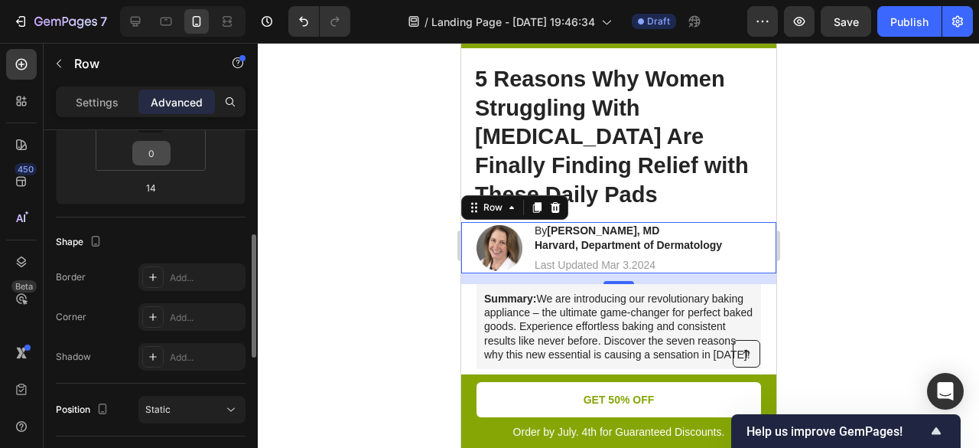
scroll to position [153, 0]
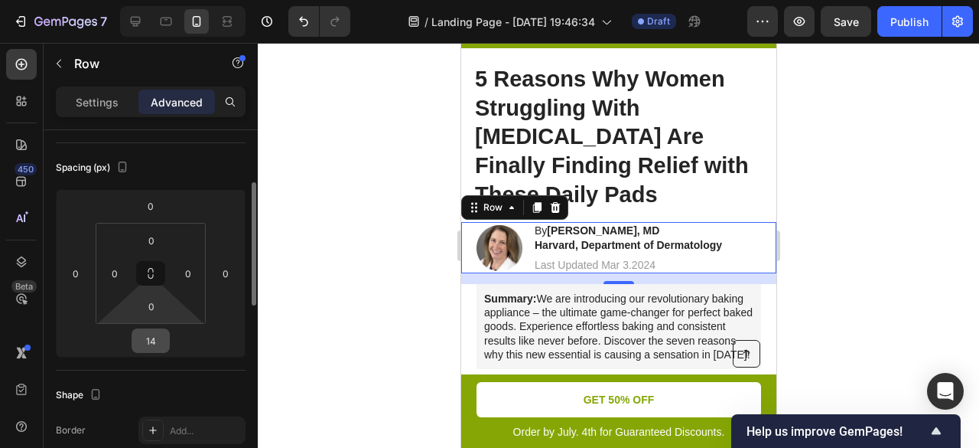
click at [151, 344] on input "14" at bounding box center [150, 340] width 31 height 23
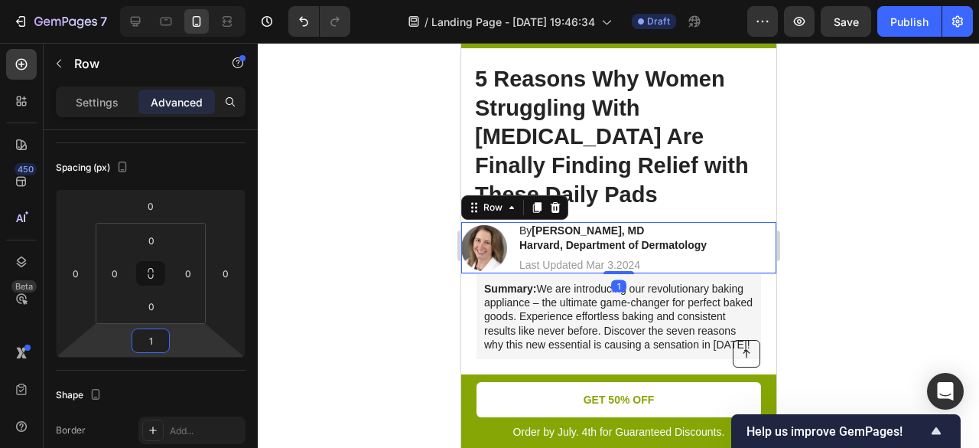
type input "15"
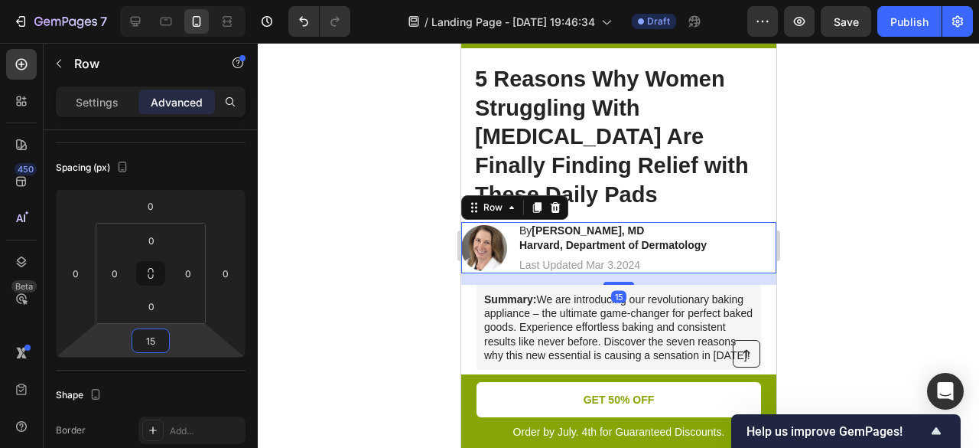
click at [357, 258] on div at bounding box center [619, 245] width 722 height 405
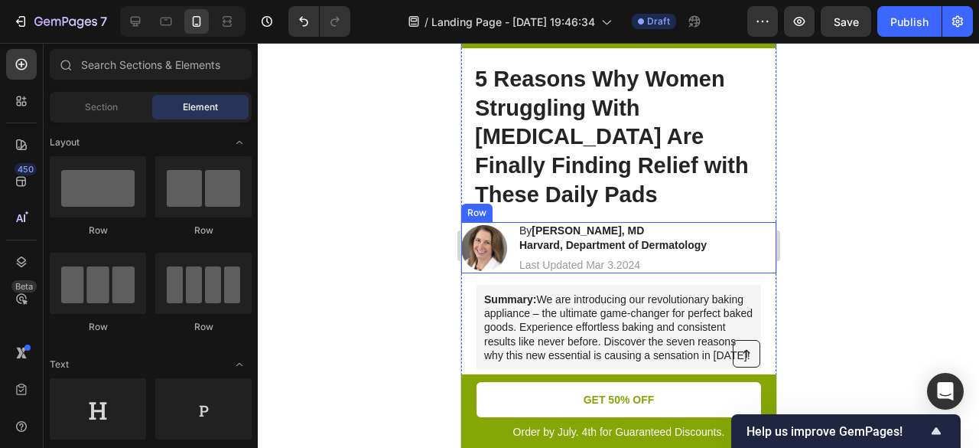
click at [725, 222] on div "Image By Rachel V. Reynolds, MD Harvard, Department of Dermatology Heading Last…" at bounding box center [618, 247] width 315 height 51
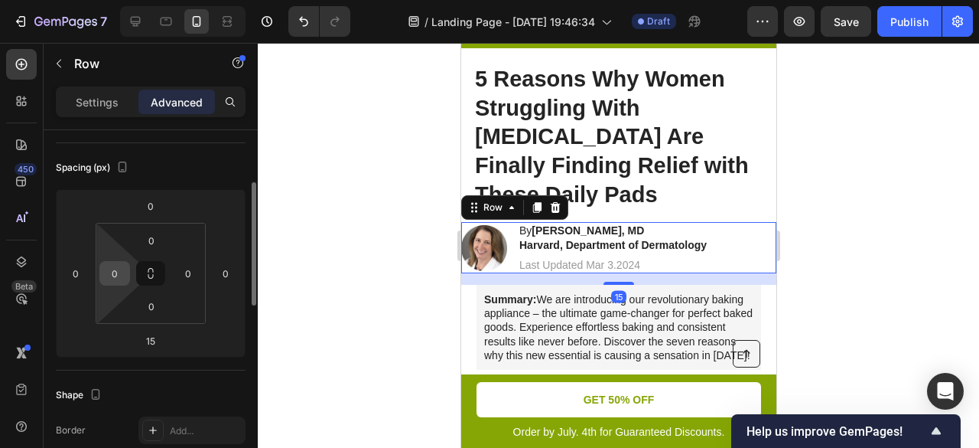
click at [119, 275] on input "0" at bounding box center [114, 273] width 23 height 23
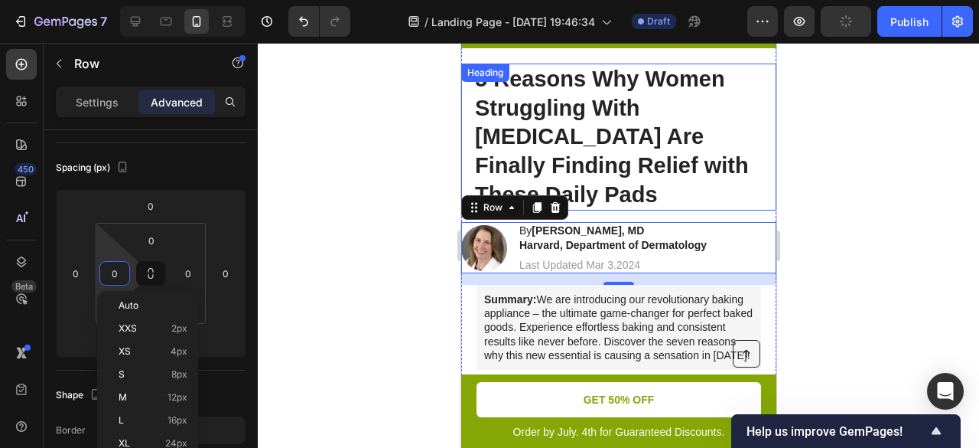
click at [575, 105] on p "5 Reasons Why Women Struggling With [MEDICAL_DATA] Are Finally Finding Relief w…" at bounding box center [624, 137] width 300 height 145
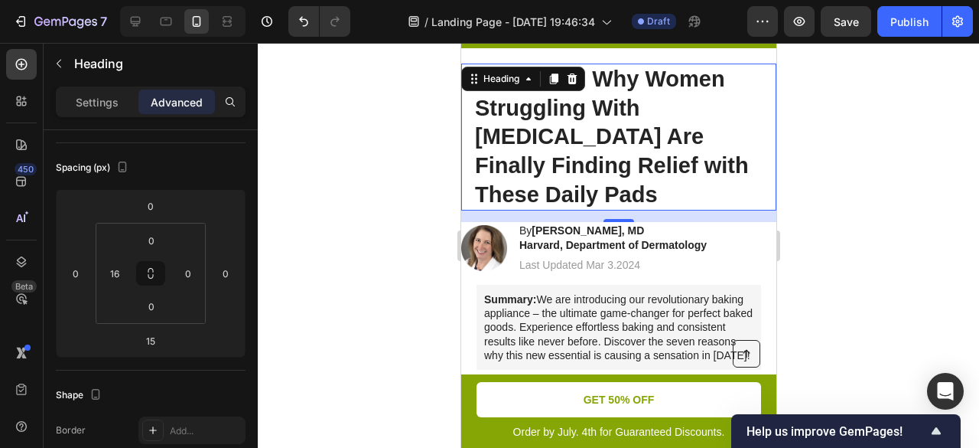
scroll to position [0, 0]
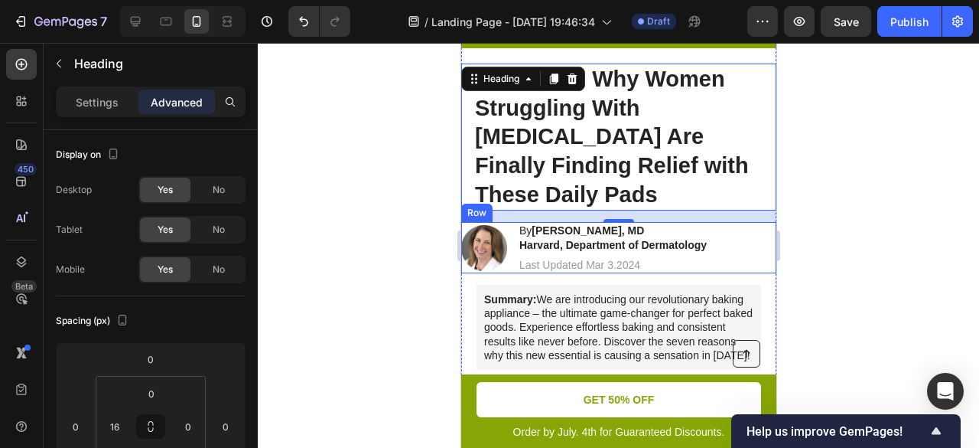
click at [742, 222] on div "Image By Rachel V. Reynolds, MD Harvard, Department of Dermatology Heading Last…" at bounding box center [618, 247] width 315 height 51
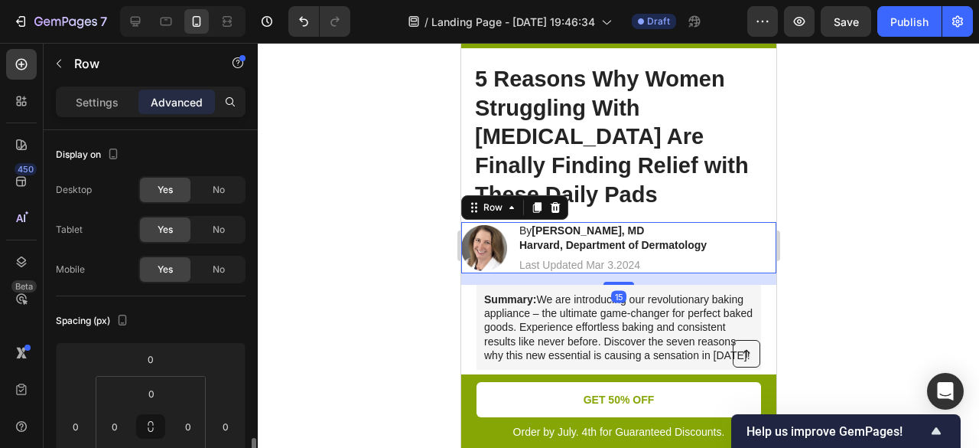
scroll to position [230, 0]
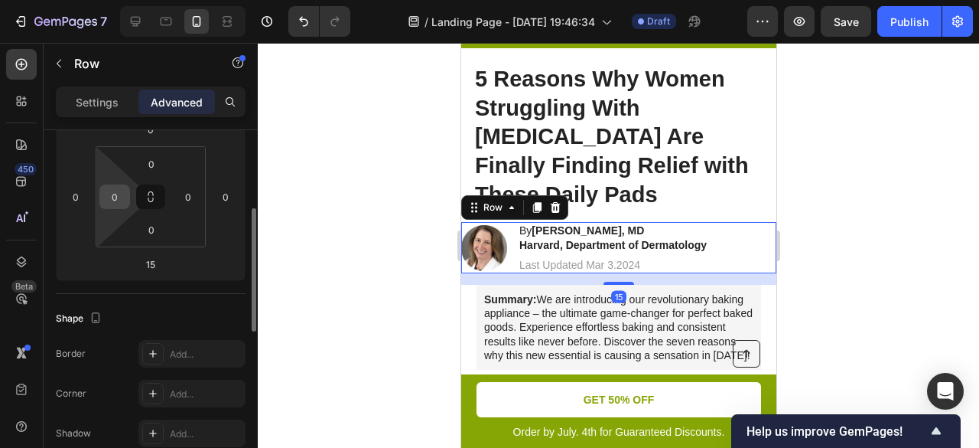
click at [113, 188] on input "0" at bounding box center [114, 196] width 23 height 23
type input "16"
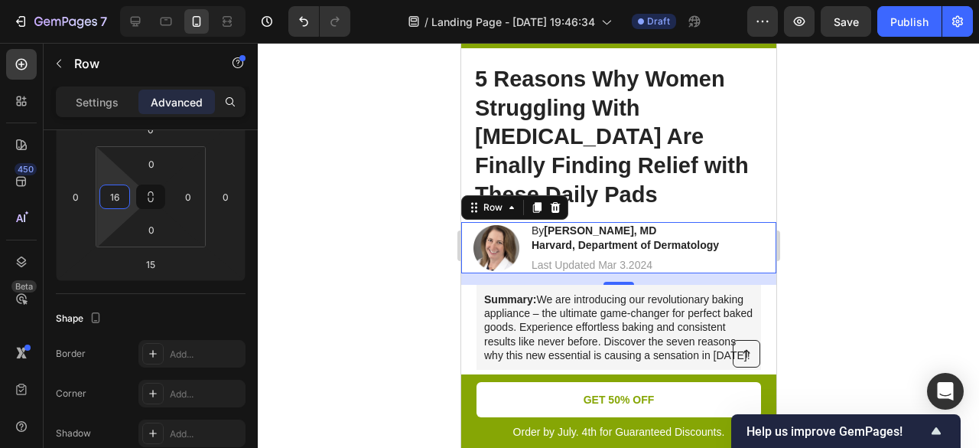
click at [407, 217] on div at bounding box center [619, 245] width 722 height 405
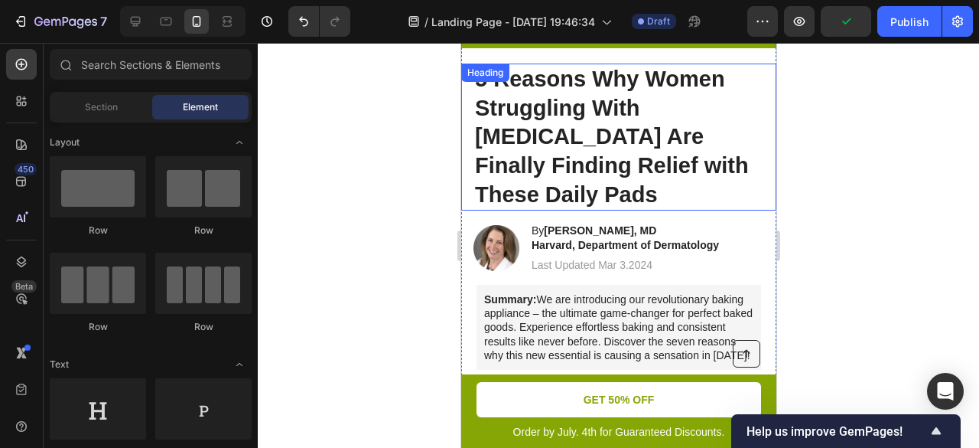
click at [509, 132] on p "5 Reasons Why Women Struggling With [MEDICAL_DATA] Are Finally Finding Relief w…" at bounding box center [624, 137] width 300 height 145
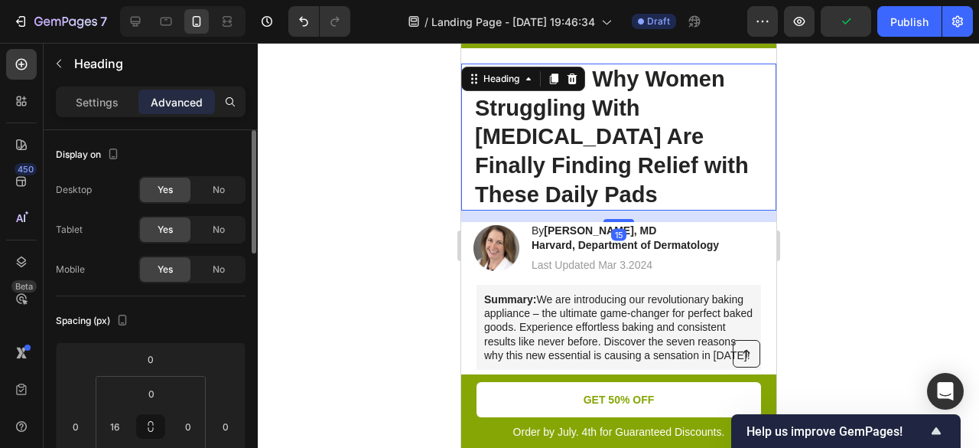
scroll to position [77, 0]
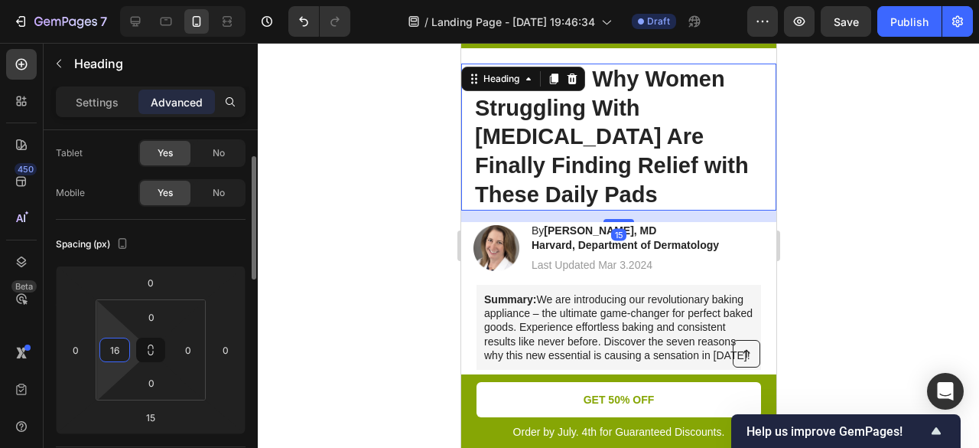
click at [121, 344] on input "16" at bounding box center [114, 349] width 23 height 23
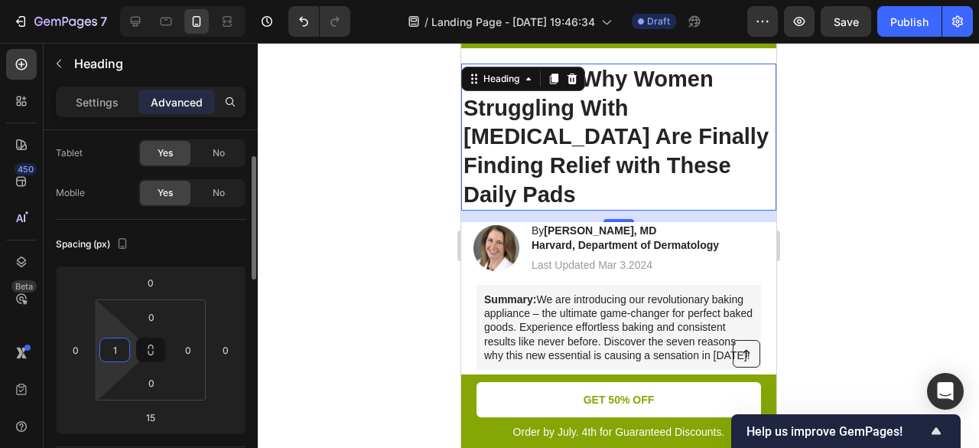
type input "17"
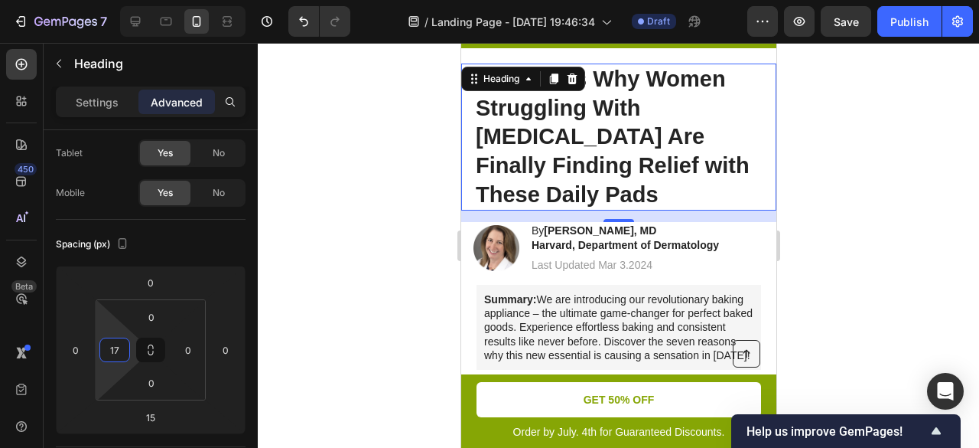
click at [425, 201] on div at bounding box center [619, 245] width 722 height 405
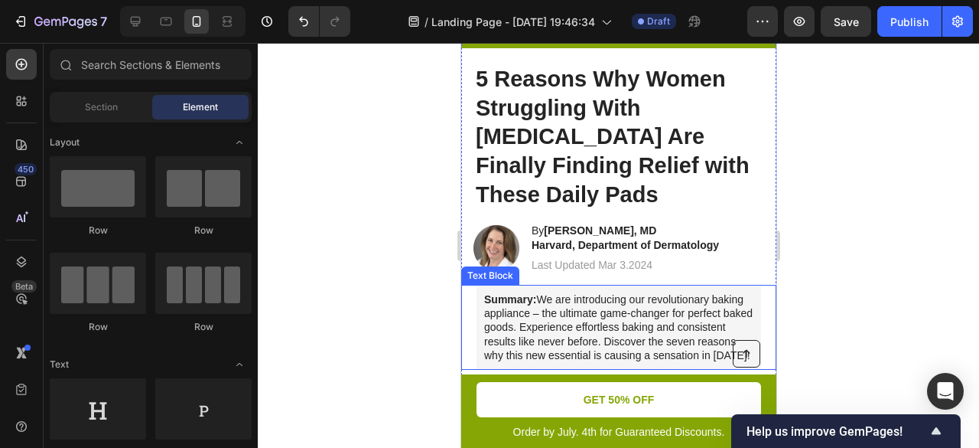
click at [583, 292] on p "Summary: We are introducing our revolutionary baking appliance – the ultimate g…" at bounding box center [618, 327] width 269 height 70
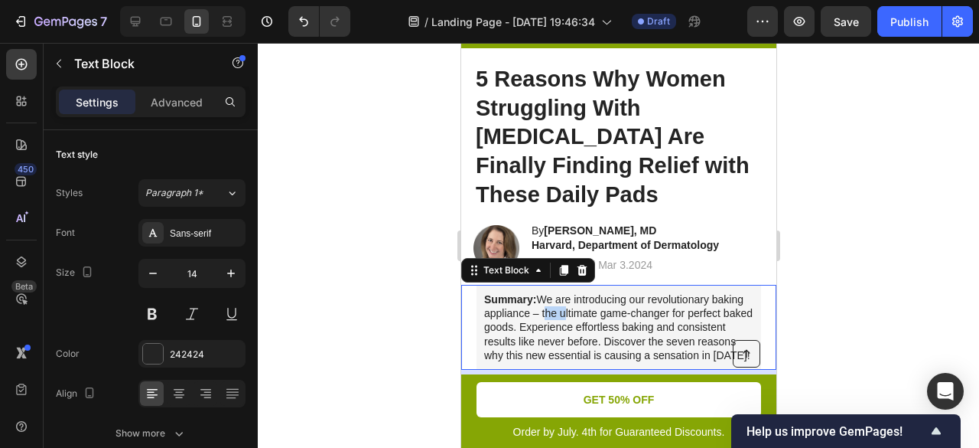
click at [583, 292] on p "Summary: We are introducing our revolutionary baking appliance – the ultimate g…" at bounding box center [618, 327] width 269 height 70
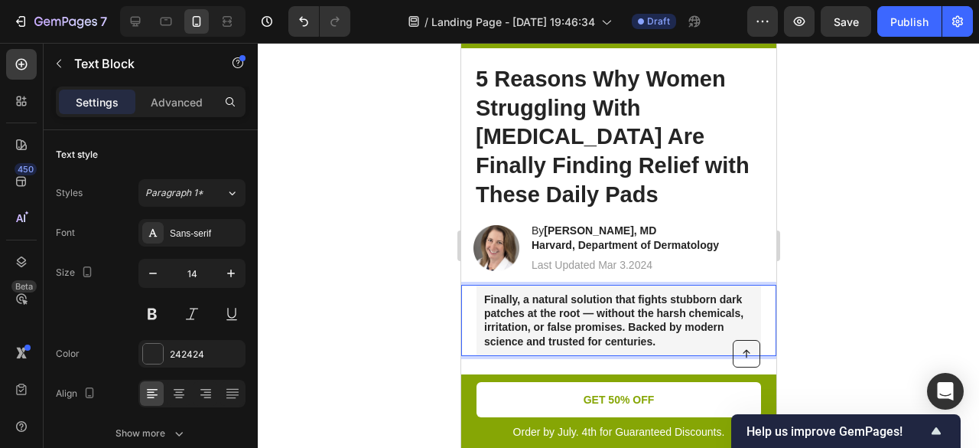
click at [808, 246] on div at bounding box center [619, 245] width 722 height 405
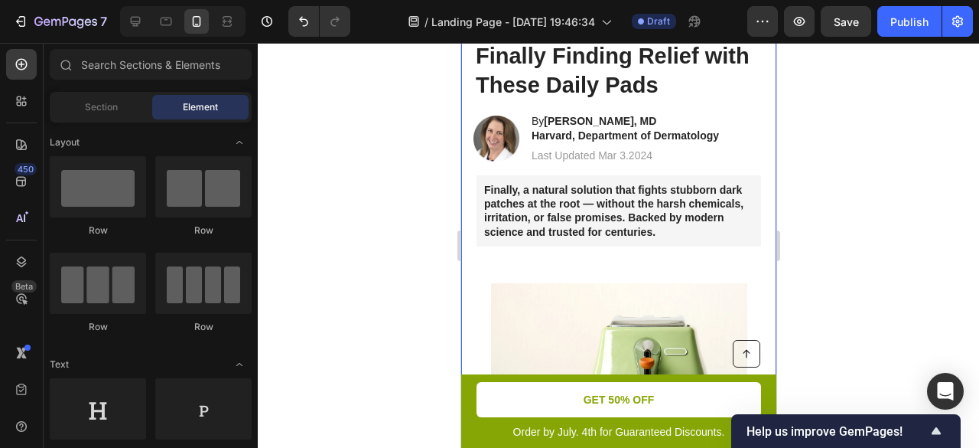
scroll to position [230, 0]
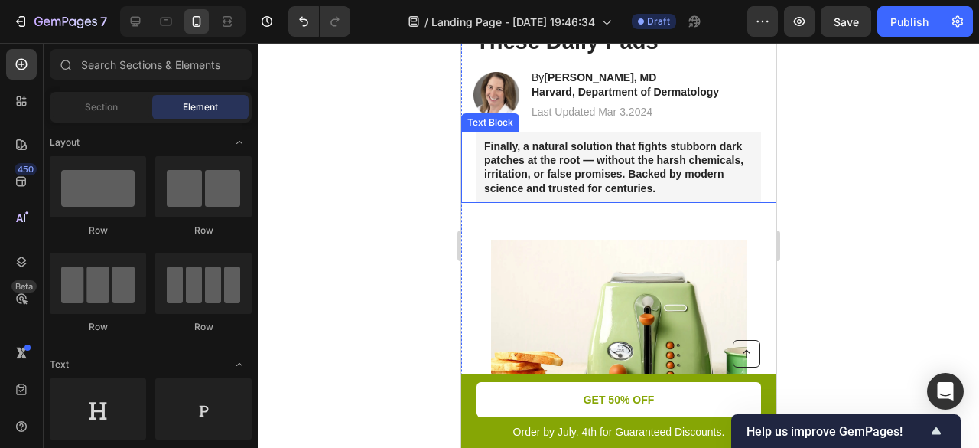
click at [590, 157] on strong "Finally, a natural solution that fights stubborn dark patches at the root — wit…" at bounding box center [613, 167] width 259 height 54
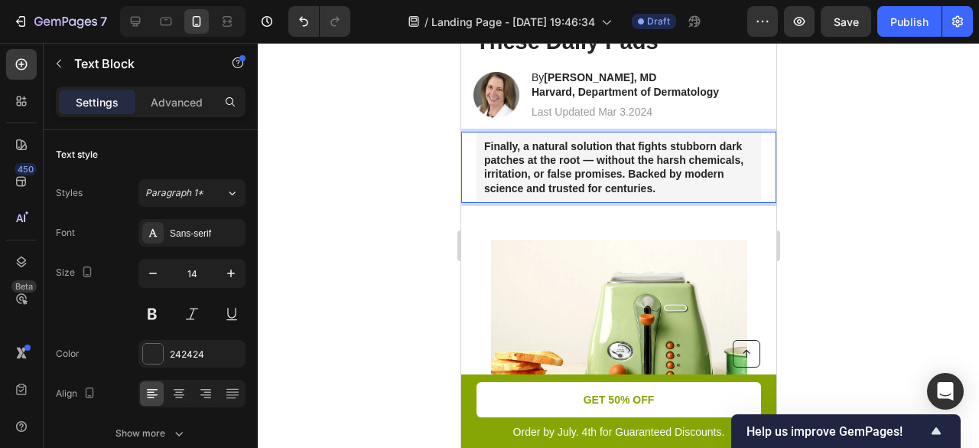
click at [588, 158] on strong "Finally, a natural solution that fights stubborn dark patches at the root — wit…" at bounding box center [613, 167] width 259 height 54
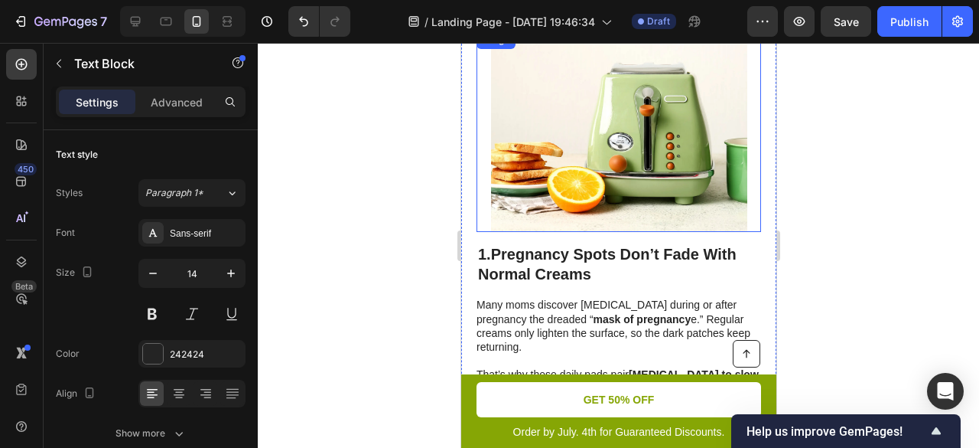
scroll to position [459, 0]
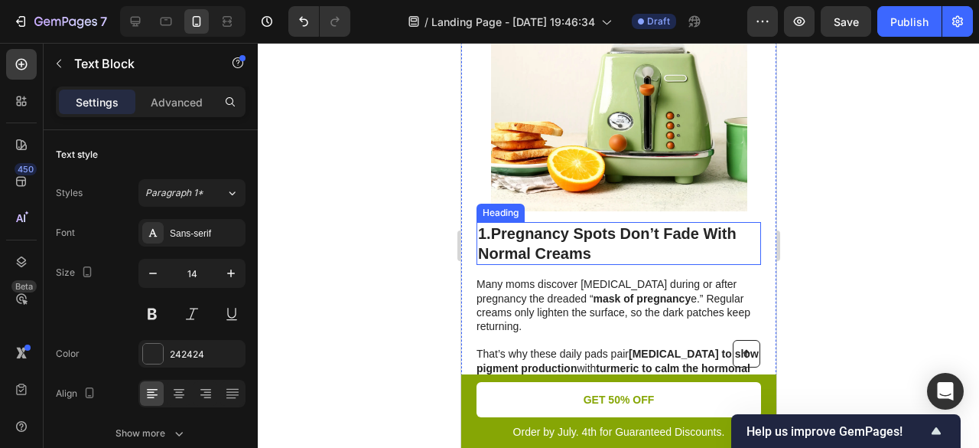
click at [539, 223] on p "1. Pregnancy Spots Don’t Fade With Normal Creams" at bounding box center [618, 243] width 282 height 40
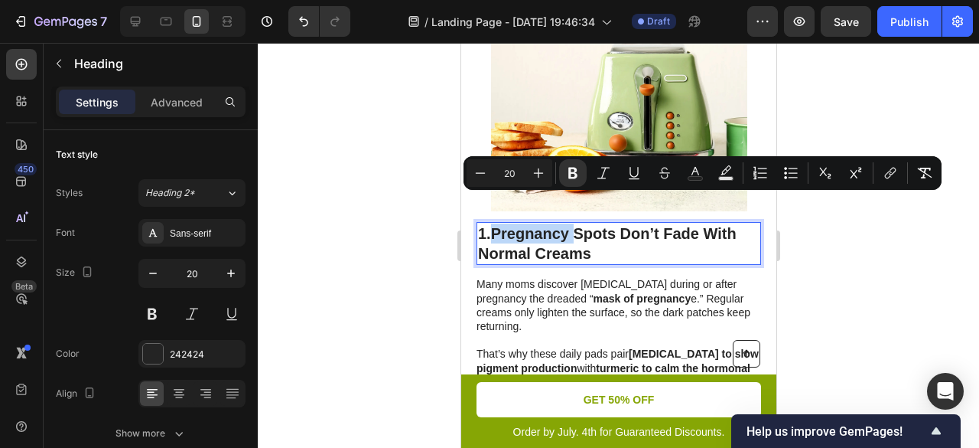
click at [527, 225] on strong "Pregnancy Spots Don’t Fade With Normal Creams" at bounding box center [606, 243] width 259 height 37
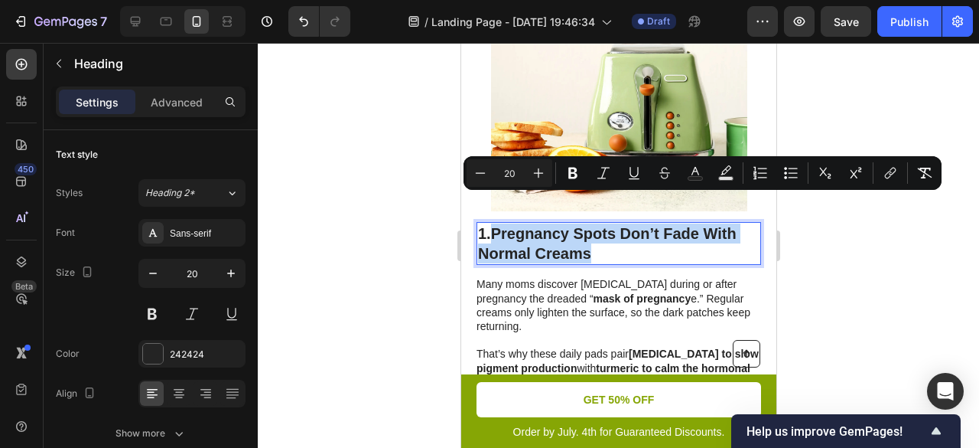
drag, startPoint x: 492, startPoint y: 200, endPoint x: 596, endPoint y: 220, distance: 105.9
click at [596, 223] on p "1. Pregnancy Spots Don’t Fade With Normal Creams" at bounding box center [618, 243] width 282 height 40
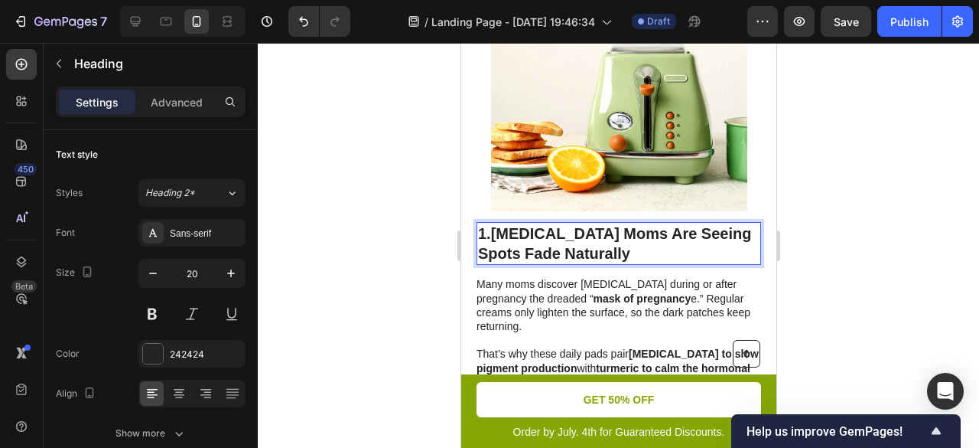
click at [488, 223] on p "1.Postpartum Moms Are Seeing Spots Fade Naturally" at bounding box center [618, 243] width 282 height 40
click at [480, 223] on p "1. Postpartum Moms Are Seeing Spots Fade Naturally" at bounding box center [618, 243] width 282 height 40
click at [686, 229] on p "1. Postpartum Moms Are Seeing Spots Fade Naturally" at bounding box center [618, 243] width 282 height 40
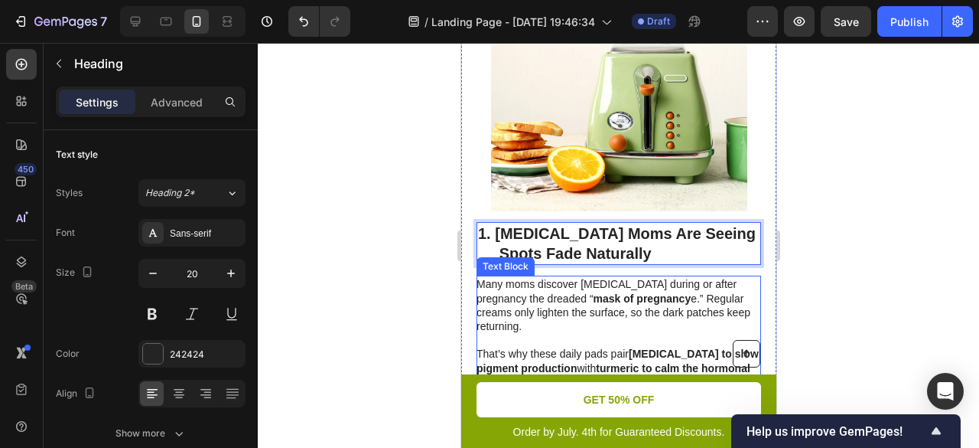
click at [484, 257] on div "Text Block" at bounding box center [505, 266] width 58 height 18
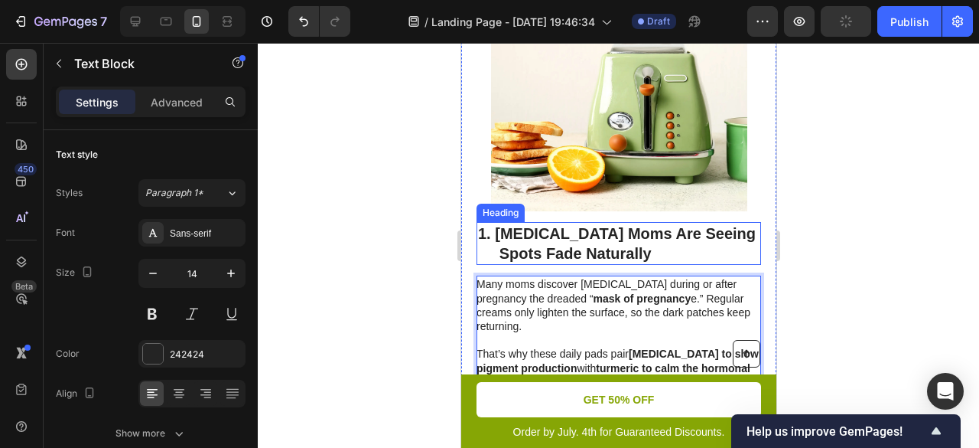
click at [489, 223] on p "1. Postpartum Moms Are Seeing Spots Fade Naturally" at bounding box center [618, 243] width 282 height 40
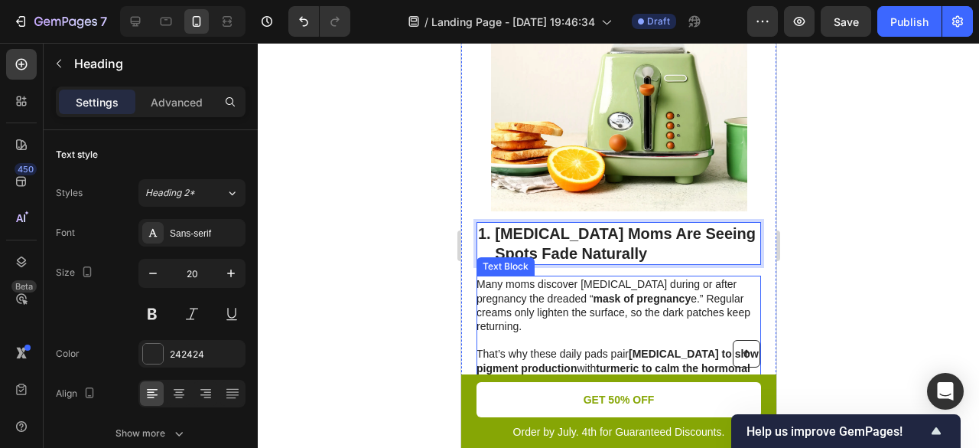
click at [594, 300] on p "Many moms discover melasma during or after pregnancy the dreaded “ mask of preg…" at bounding box center [617, 305] width 283 height 56
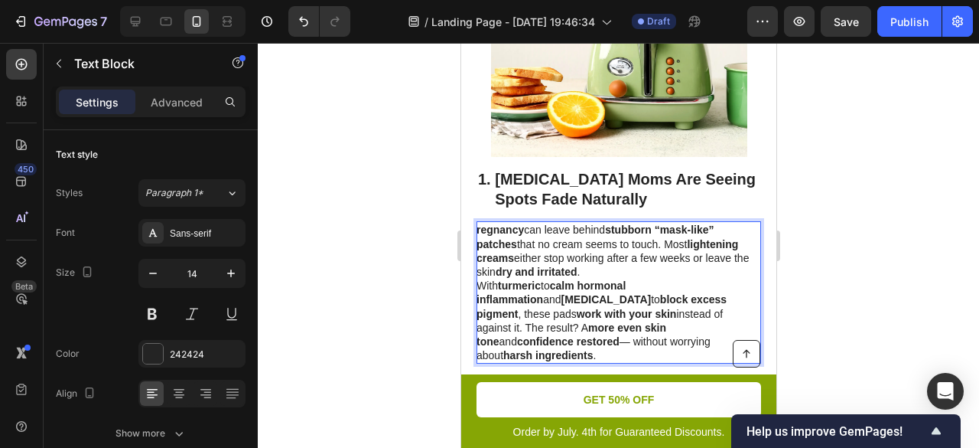
scroll to position [536, 0]
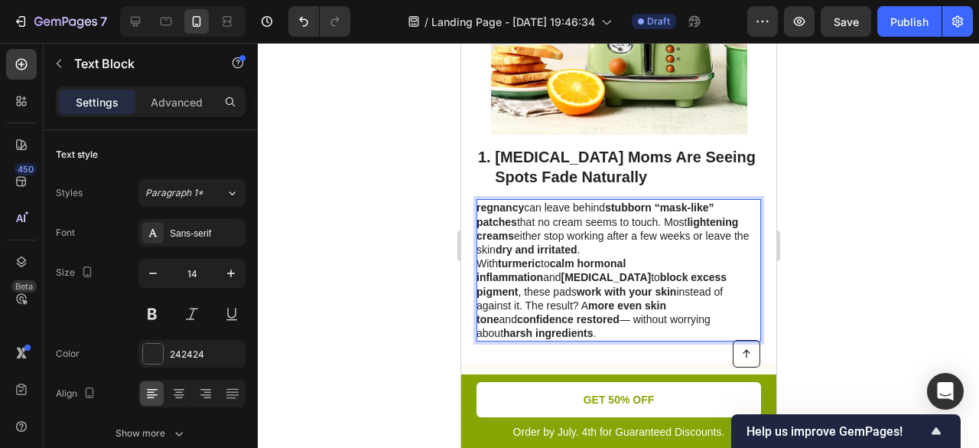
click at [480, 201] on strong "regnancy" at bounding box center [499, 207] width 47 height 12
drag, startPoint x: 666, startPoint y: 177, endPoint x: 686, endPoint y: 178, distance: 19.1
click at [667, 201] on strong "stubborn “mask-like” patches" at bounding box center [598, 214] width 245 height 26
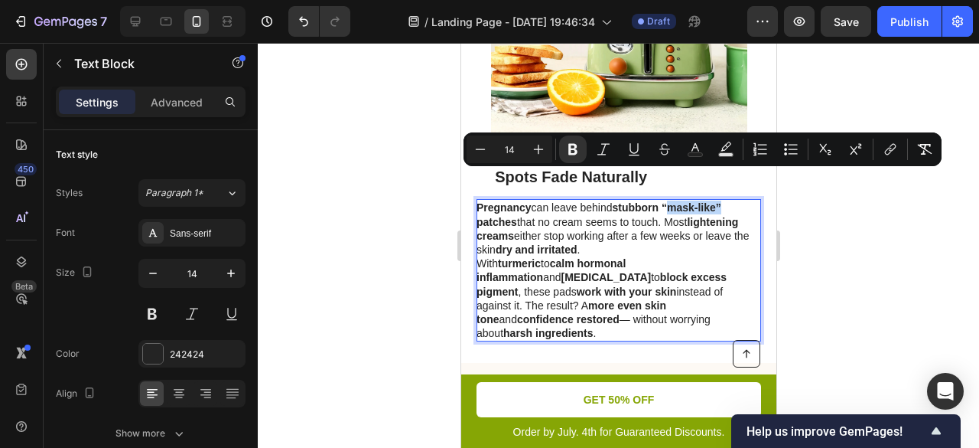
drag, startPoint x: 686, startPoint y: 178, endPoint x: 726, endPoint y: 180, distance: 40.6
click at [721, 201] on strong "stubborn “mask-like” patches" at bounding box center [598, 214] width 245 height 26
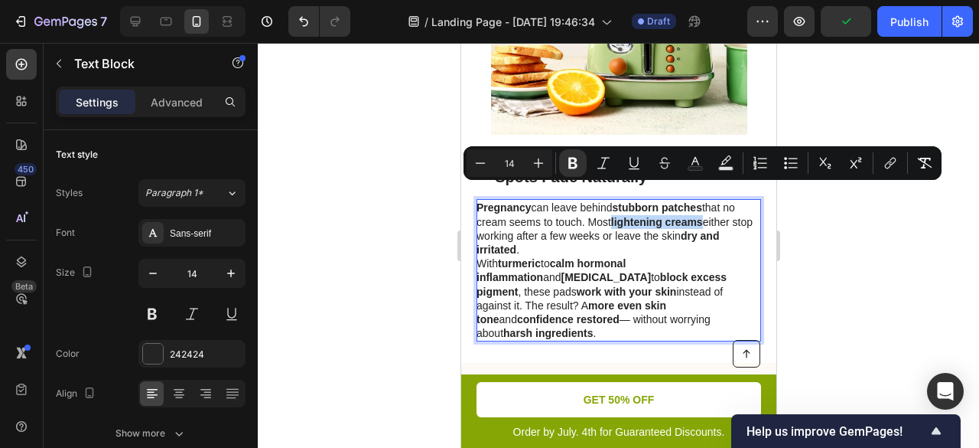
drag, startPoint x: 612, startPoint y: 192, endPoint x: 704, endPoint y: 194, distance: 91.8
click at [704, 200] on p "Pregnancy can leave behind stubborn patches that no cream seems to touch. Most …" at bounding box center [617, 269] width 283 height 139
click at [569, 161] on icon "Editor contextual toolbar" at bounding box center [572, 163] width 9 height 11
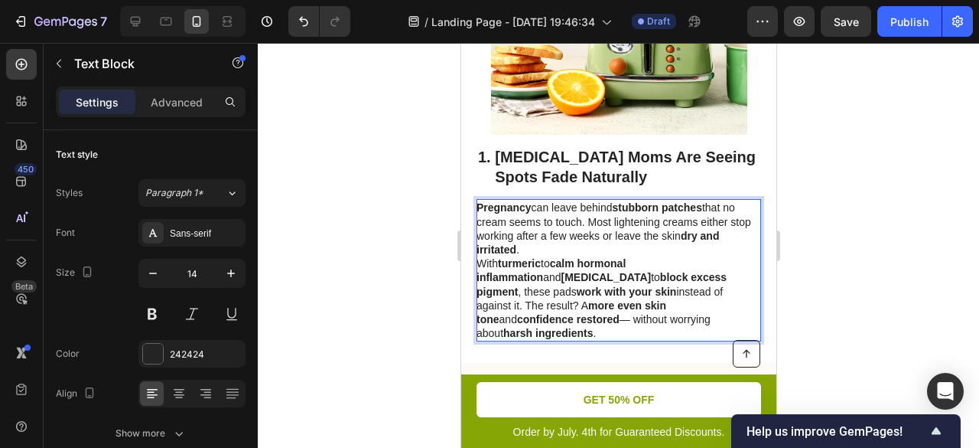
click at [653, 215] on p "Pregnancy can leave behind stubborn patches that no cream seems to touch. Most …" at bounding box center [617, 269] width 283 height 139
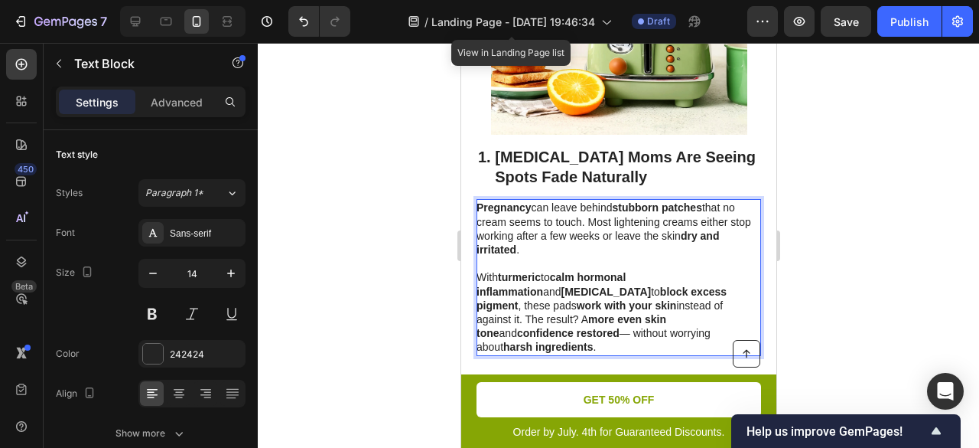
click at [508, 29] on span "Landing Page - [DATE] 19:46:34" at bounding box center [514, 22] width 164 height 16
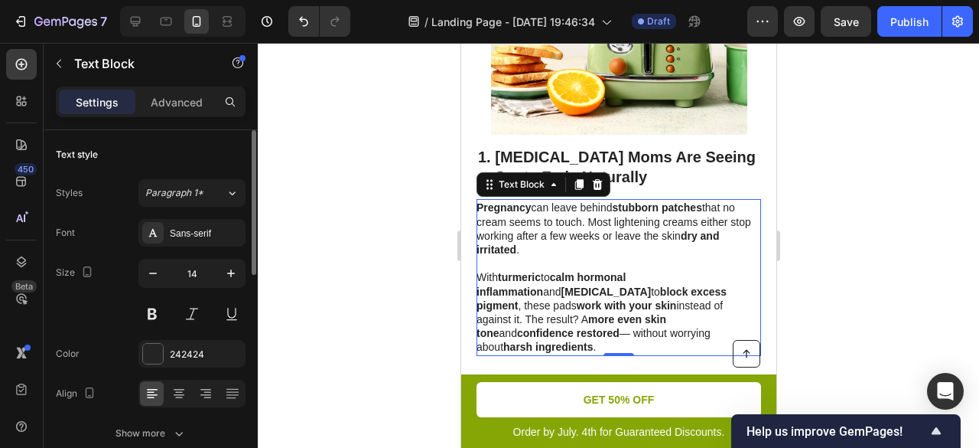
click at [106, 279] on div "Size 14" at bounding box center [151, 293] width 190 height 69
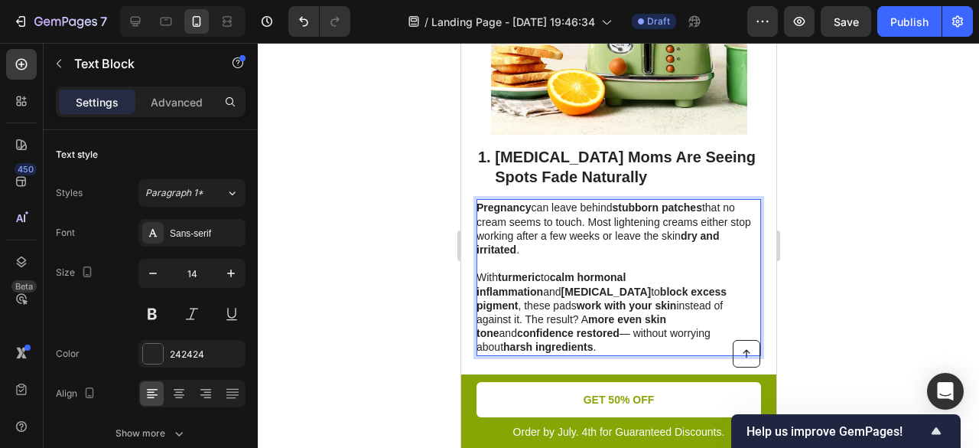
click at [546, 245] on p "Pregnancy can leave behind stubborn patches that no cream seems to touch. Most …" at bounding box center [617, 276] width 283 height 153
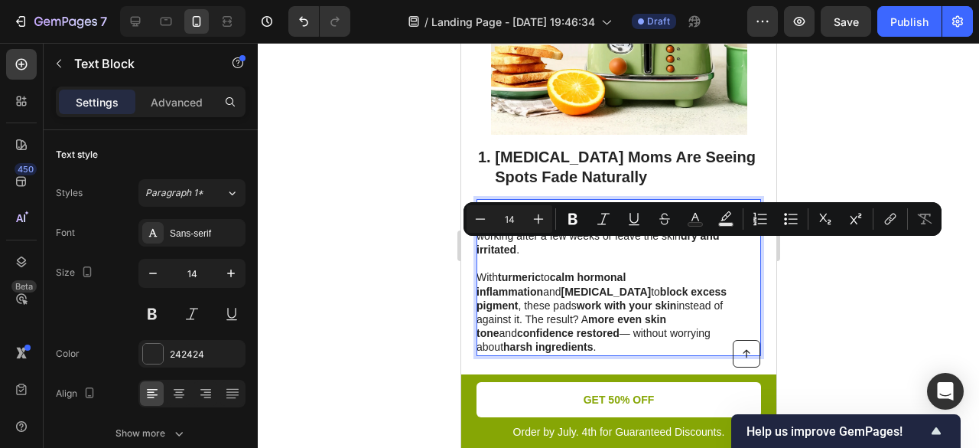
click at [625, 271] on strong "calm hormonal inflammation" at bounding box center [550, 284] width 149 height 26
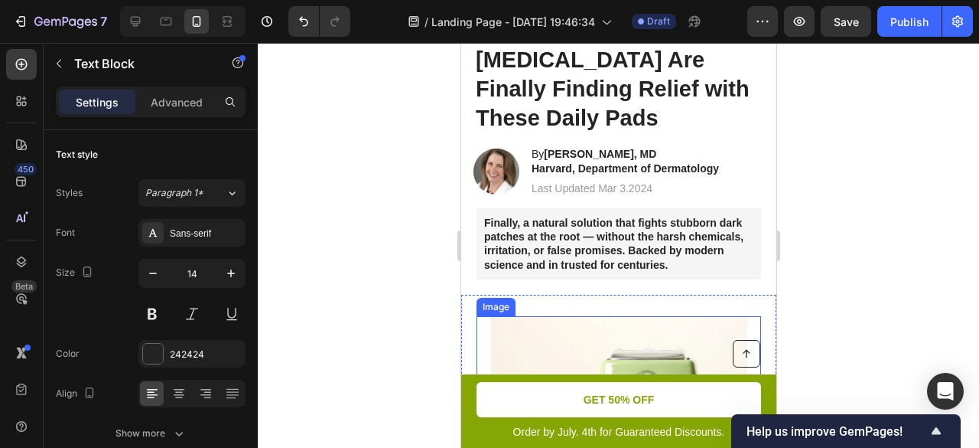
scroll to position [153, 0]
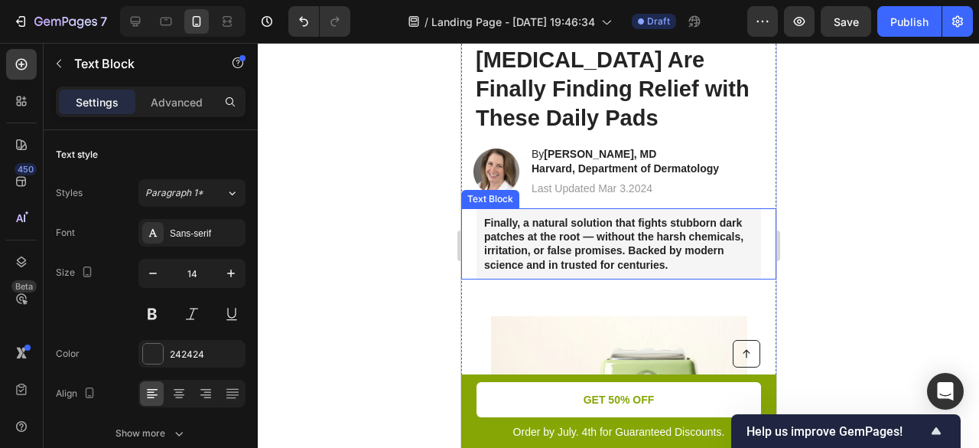
click at [591, 217] on strong "Finally, a natural solution that fights stubborn dark patches at the root — wit…" at bounding box center [613, 244] width 259 height 54
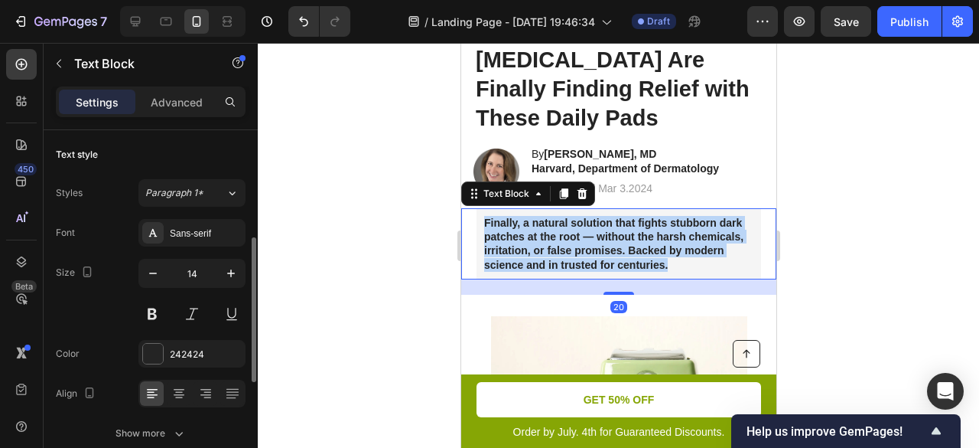
click at [591, 217] on strong "Finally, a natural solution that fights stubborn dark patches at the root — wit…" at bounding box center [613, 244] width 259 height 54
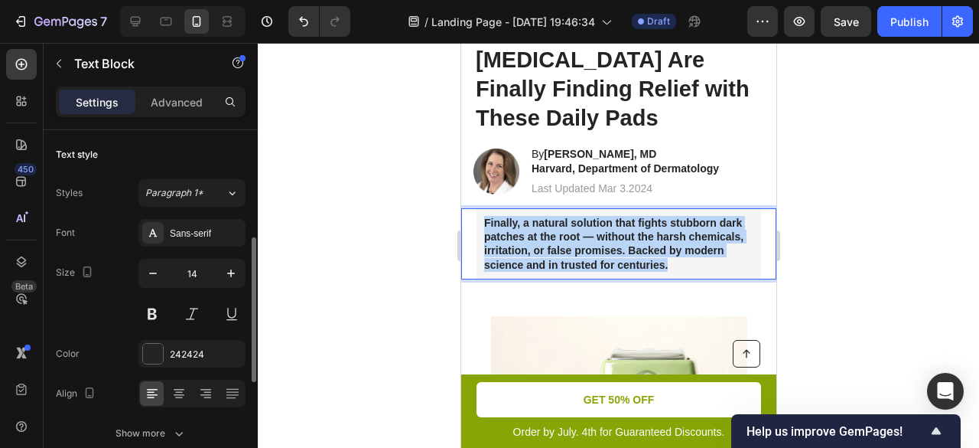
scroll to position [77, 0]
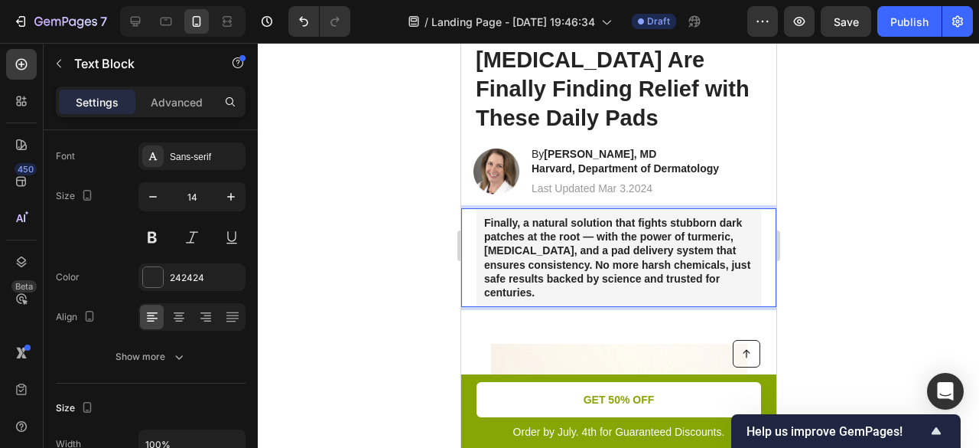
click at [618, 235] on strong "Finally, a natural solution that fights stubborn dark patches at the root — wit…" at bounding box center [617, 258] width 266 height 82
drag, startPoint x: 534, startPoint y: 249, endPoint x: 583, endPoint y: 256, distance: 49.3
click at [564, 252] on strong "Finally, a natural solution that fights stubborn dark patches at the root — wit…" at bounding box center [617, 258] width 266 height 82
drag, startPoint x: 583, startPoint y: 256, endPoint x: 605, endPoint y: 259, distance: 22.5
click at [595, 257] on strong "Finally, a natural solution that fights stubborn dark patches at the root — wit…" at bounding box center [617, 258] width 266 height 82
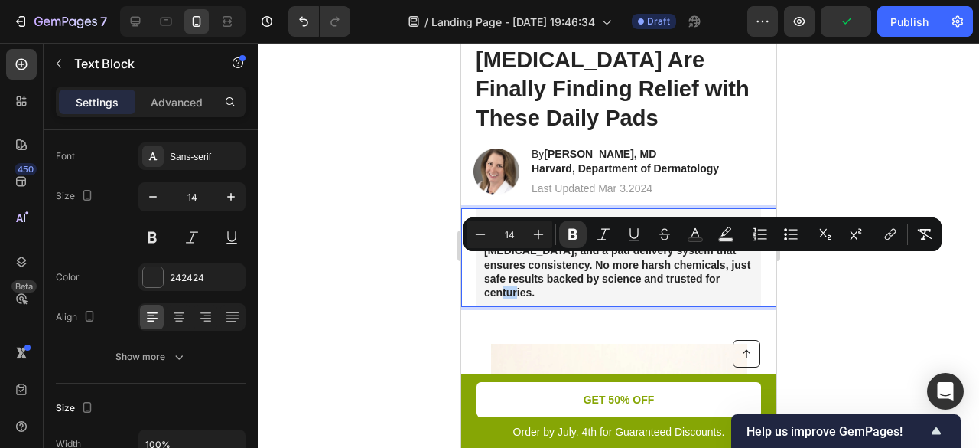
drag, startPoint x: 605, startPoint y: 259, endPoint x: 623, endPoint y: 259, distance: 17.6
click at [621, 261] on p "Finally, a natural solution that fights stubborn dark patches at the root — wit…" at bounding box center [618, 257] width 269 height 83
click at [623, 259] on p "Finally, a natural solution that fights stubborn dark patches at the root — wit…" at bounding box center [618, 257] width 269 height 83
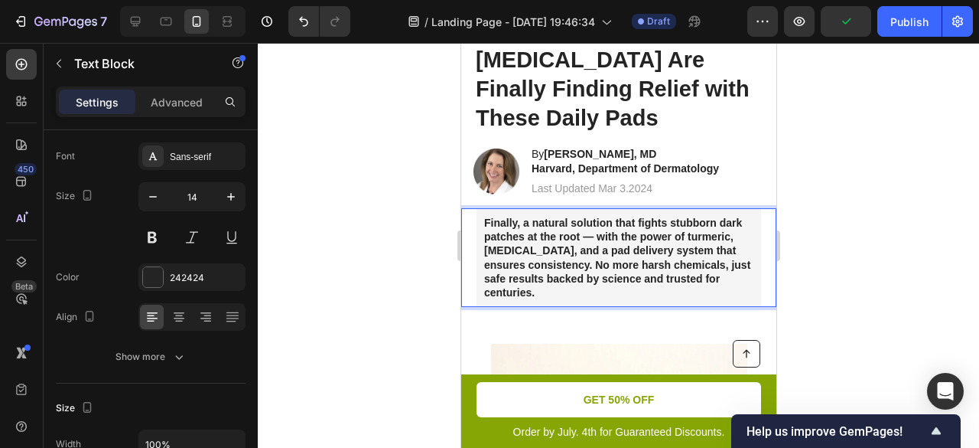
click at [675, 257] on p "Finally, a natural solution that fights stubborn dark patches at the root — wit…" at bounding box center [618, 257] width 269 height 83
drag, startPoint x: 632, startPoint y: 251, endPoint x: 644, endPoint y: 262, distance: 16.3
click at [644, 262] on p "Finally, a natural solution that fights stubborn dark patches at the root — wit…" at bounding box center [618, 257] width 269 height 83
click at [626, 246] on strong "Finally, a natural solution that fights stubborn dark patches at the root — wit…" at bounding box center [617, 258] width 266 height 82
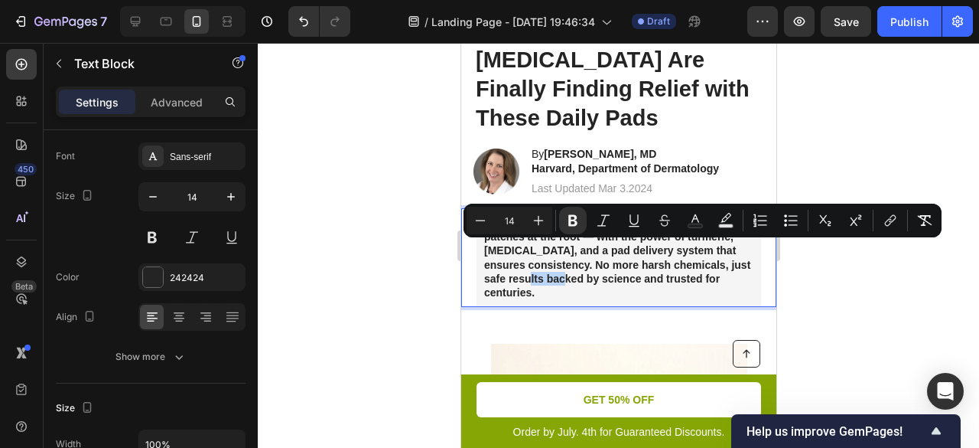
click at [630, 254] on strong "Finally, a natural solution that fights stubborn dark patches at the root — wit…" at bounding box center [617, 258] width 266 height 82
drag, startPoint x: 623, startPoint y: 246, endPoint x: 641, endPoint y: 265, distance: 26.0
click at [641, 265] on p "Finally, a natural solution that fights stubborn dark patches at the root — wit…" at bounding box center [618, 257] width 269 height 83
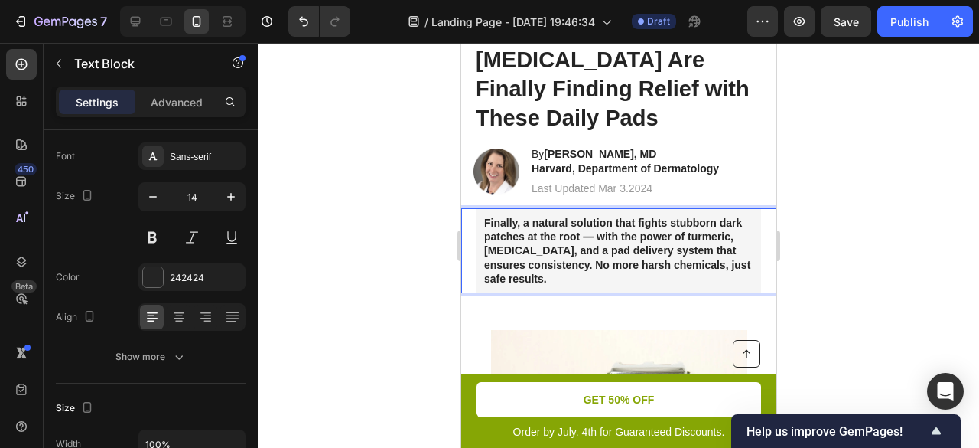
click at [417, 155] on div at bounding box center [619, 245] width 722 height 405
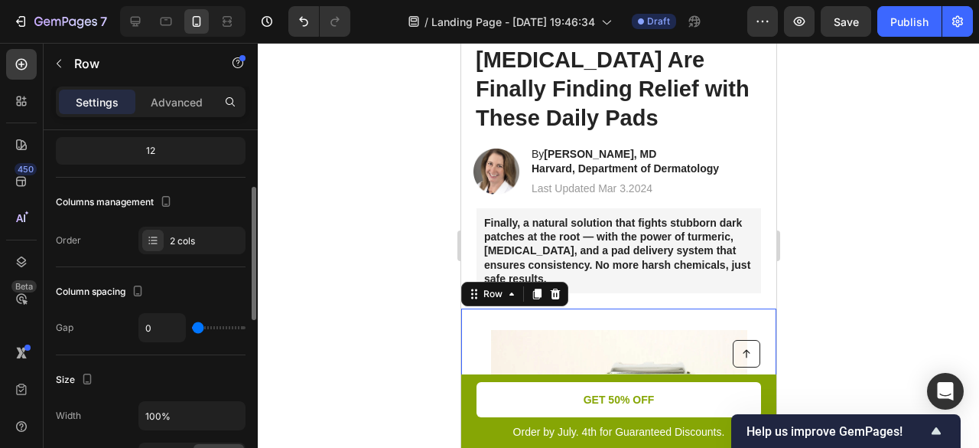
scroll to position [306, 0]
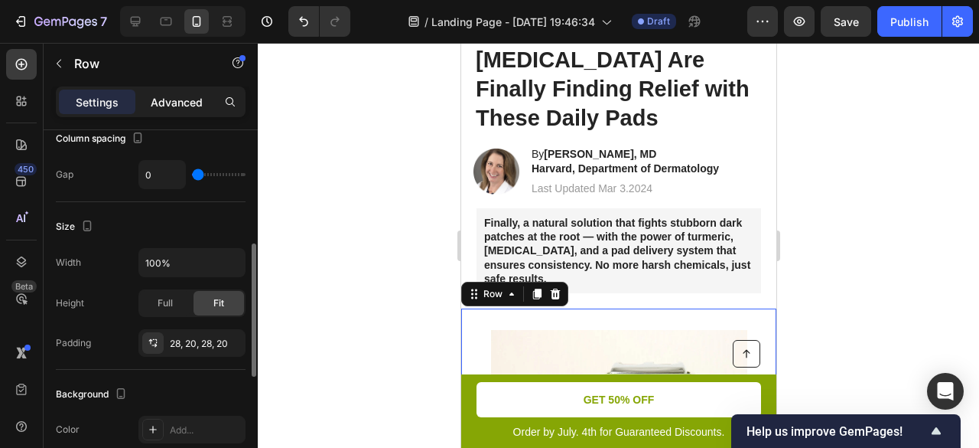
click at [182, 90] on div "Advanced" at bounding box center [176, 102] width 77 height 24
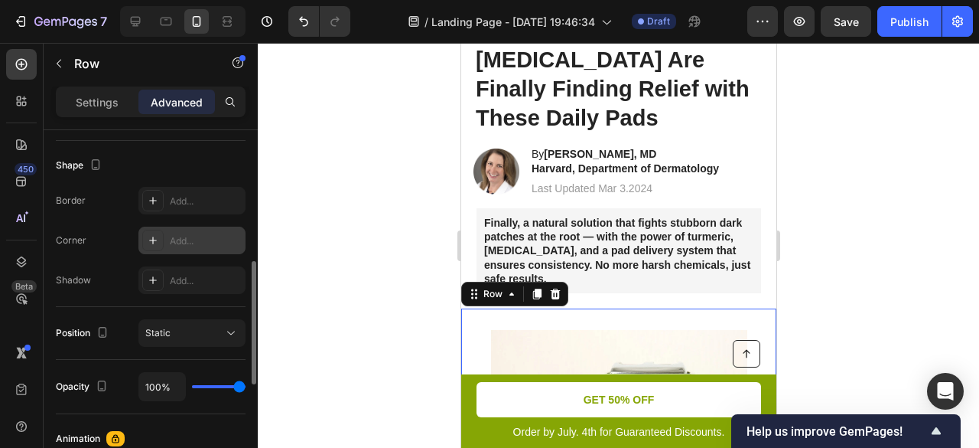
scroll to position [153, 0]
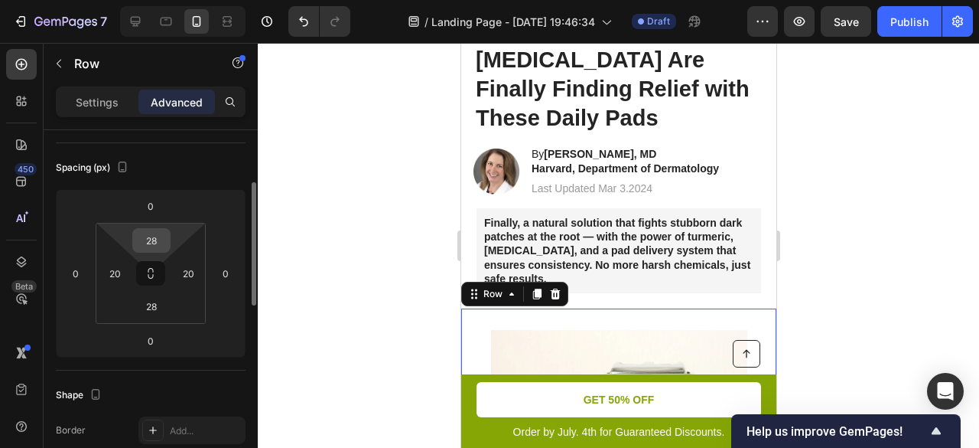
click at [158, 241] on input "28" at bounding box center [151, 240] width 31 height 23
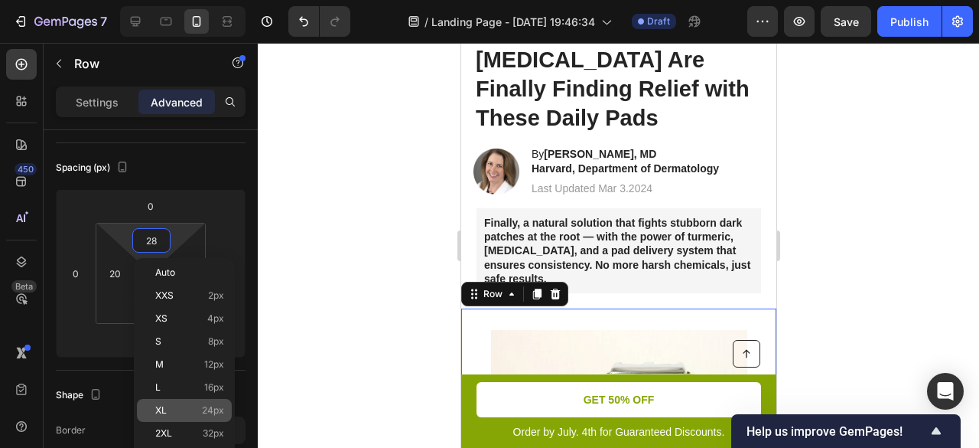
click at [157, 408] on span "XL" at bounding box center [160, 410] width 11 height 11
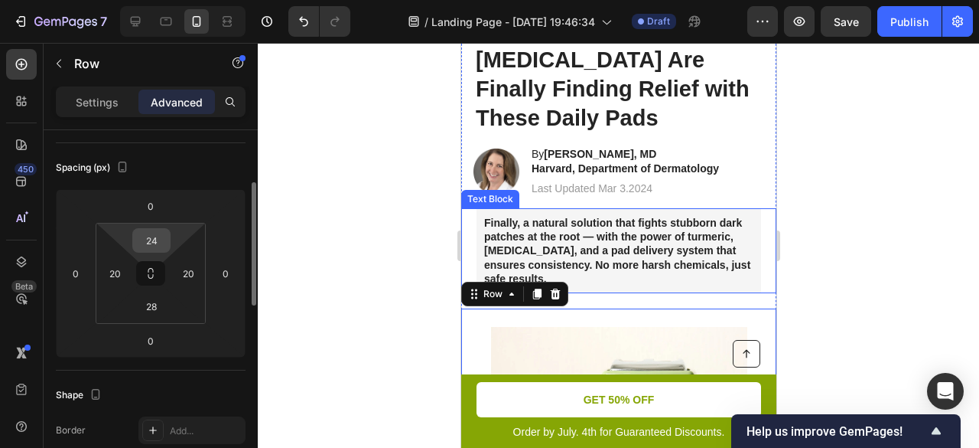
click at [161, 238] on input "24" at bounding box center [151, 240] width 31 height 23
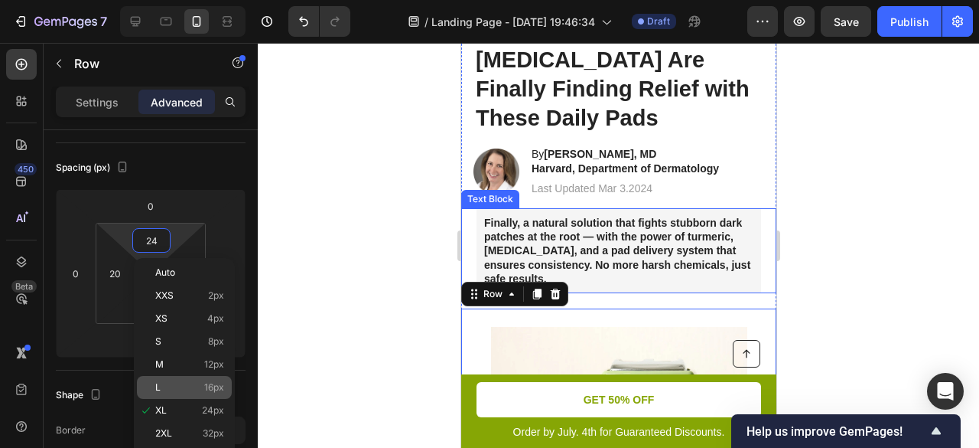
click at [156, 383] on span "L" at bounding box center [157, 387] width 5 height 11
type input "16"
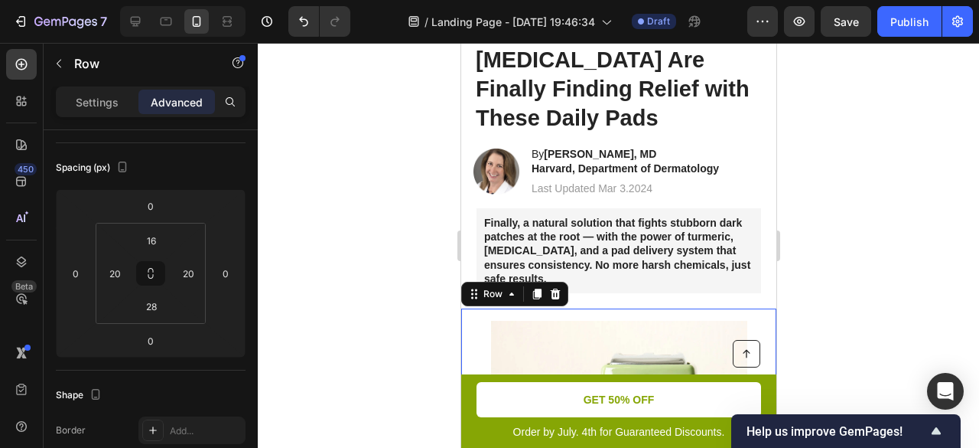
click at [901, 236] on div at bounding box center [619, 245] width 722 height 405
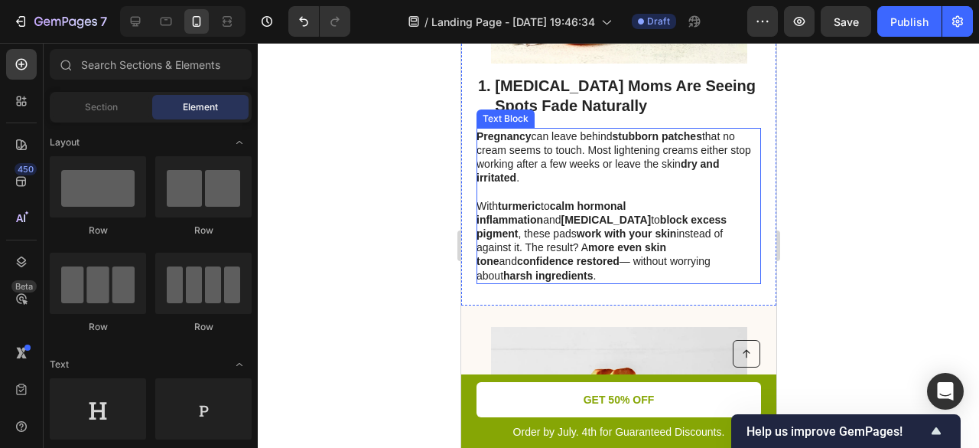
scroll to position [536, 0]
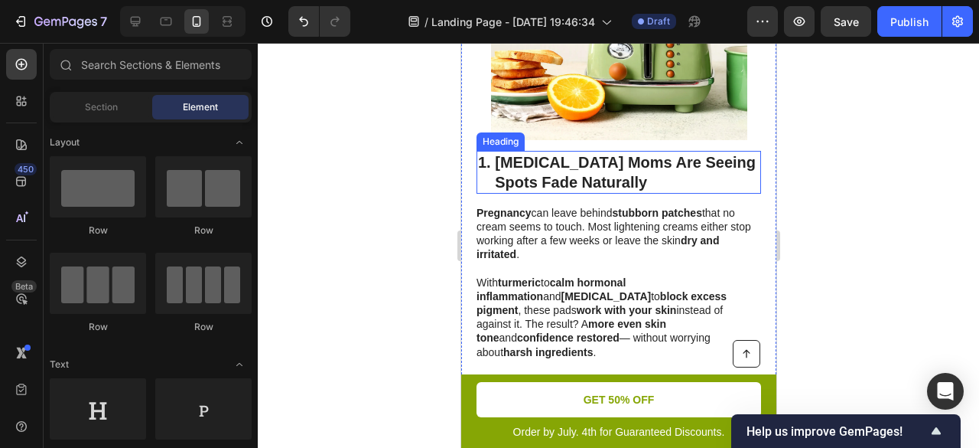
click at [628, 152] on p "1. Postpartum Moms Are Seeing Spots Fade Naturally" at bounding box center [618, 172] width 282 height 40
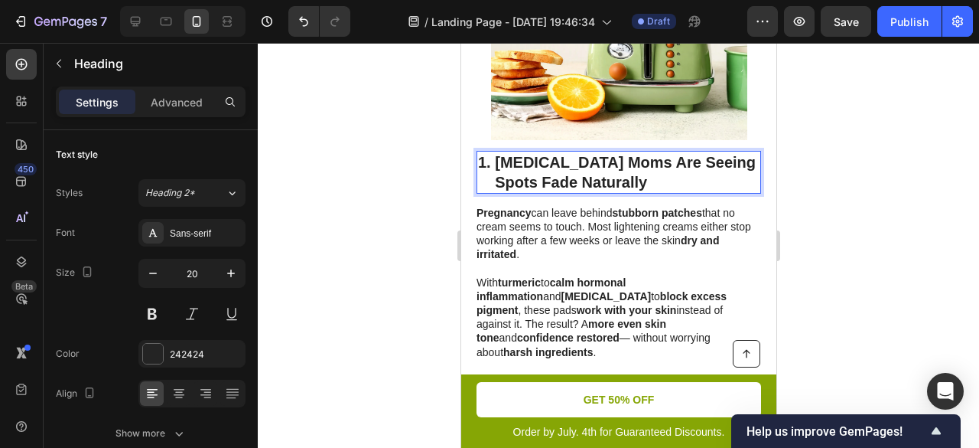
click at [529, 152] on p "1. Postpartum Moms Are Seeing Spots Fade Naturally" at bounding box center [618, 172] width 282 height 40
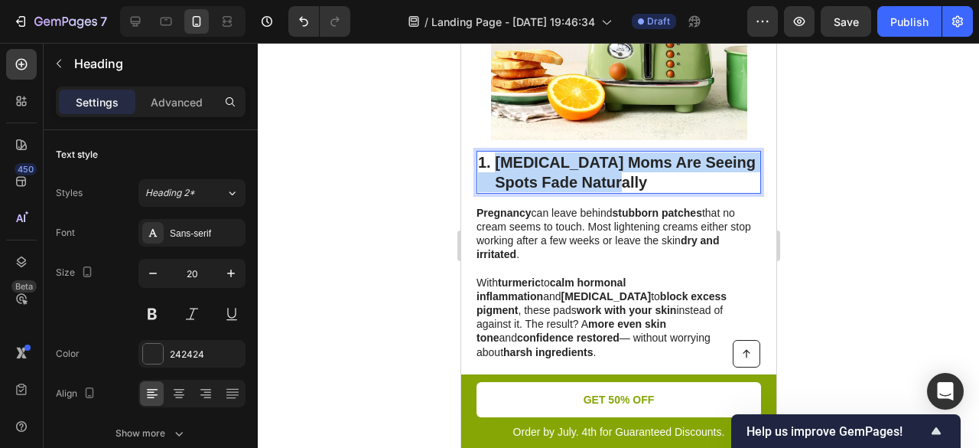
drag, startPoint x: 498, startPoint y: 131, endPoint x: 650, endPoint y: 151, distance: 153.6
click at [650, 152] on p "1. Postpartum Moms Are Seeing Spots Fade Naturally" at bounding box center [618, 172] width 282 height 40
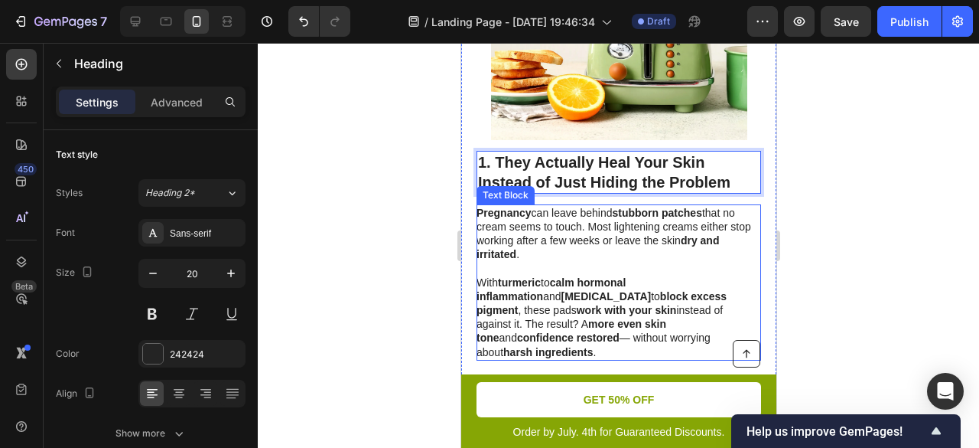
click at [566, 210] on p "Pregnancy can leave behind stubborn patches that no cream seems to touch. Most …" at bounding box center [617, 282] width 283 height 153
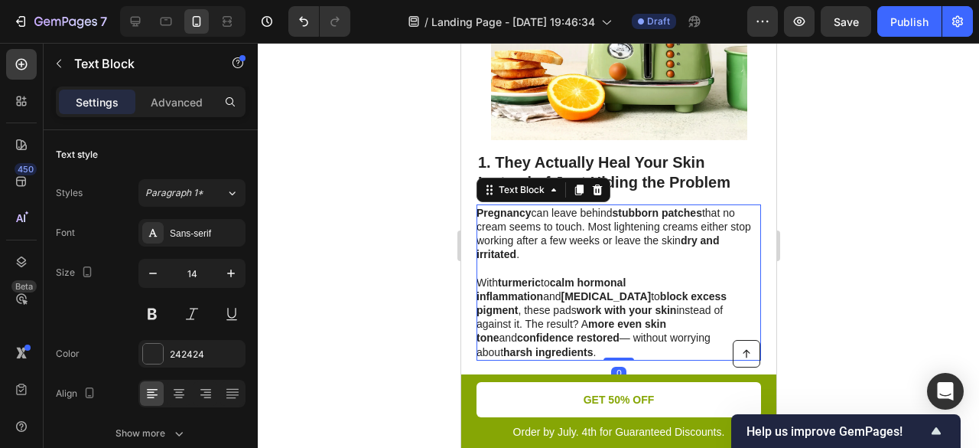
click at [566, 210] on p "Pregnancy can leave behind stubborn patches that no cream seems to touch. Most …" at bounding box center [617, 282] width 283 height 153
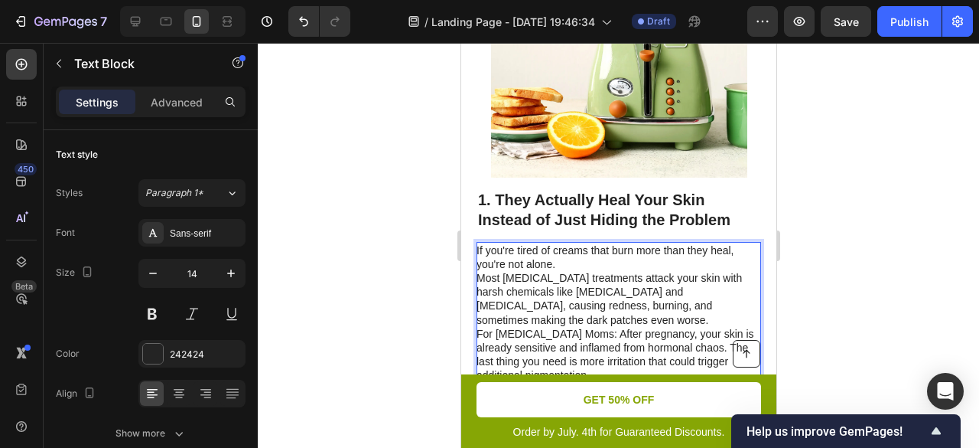
scroll to position [494, 0]
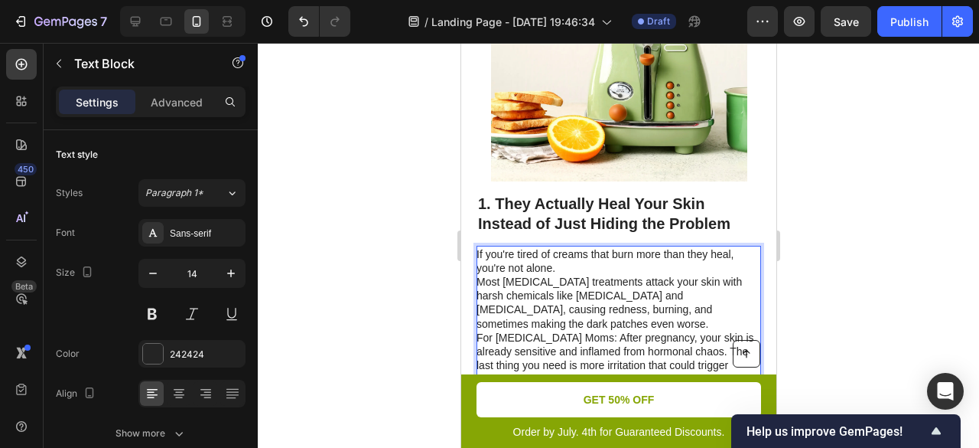
click at [581, 331] on p "For Postpartum Moms: After pregnancy, your skin is already sensitive and inflam…" at bounding box center [617, 359] width 283 height 56
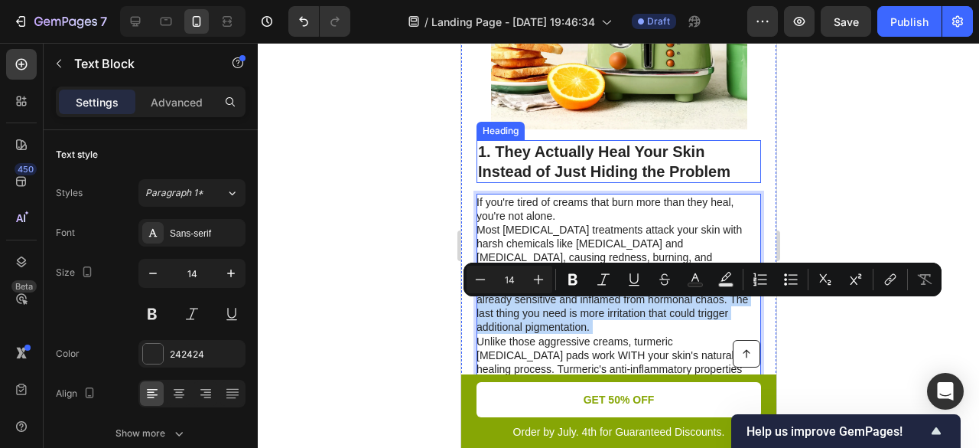
scroll to position [571, 0]
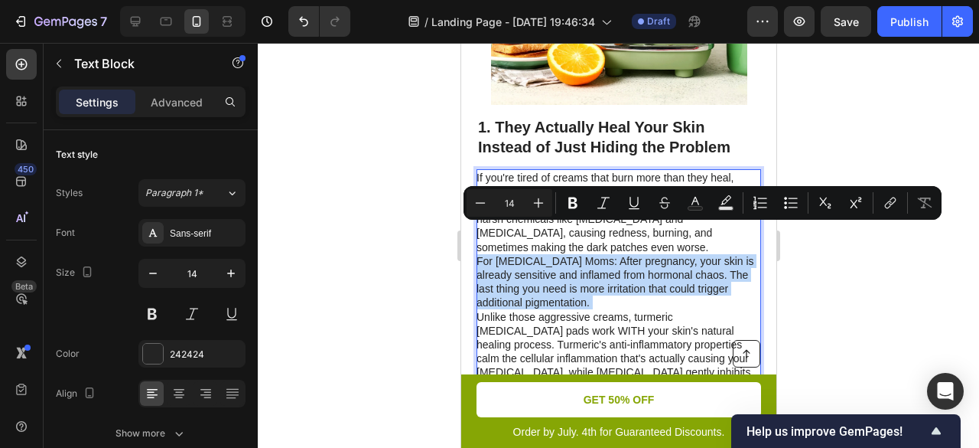
click at [573, 261] on p "For Postpartum Moms: After pregnancy, your skin is already sensitive and inflam…" at bounding box center [617, 282] width 283 height 56
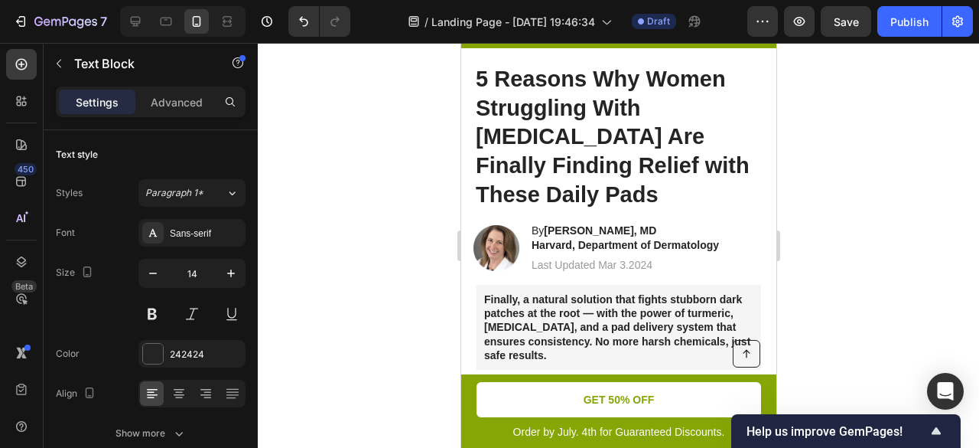
scroll to position [0, 0]
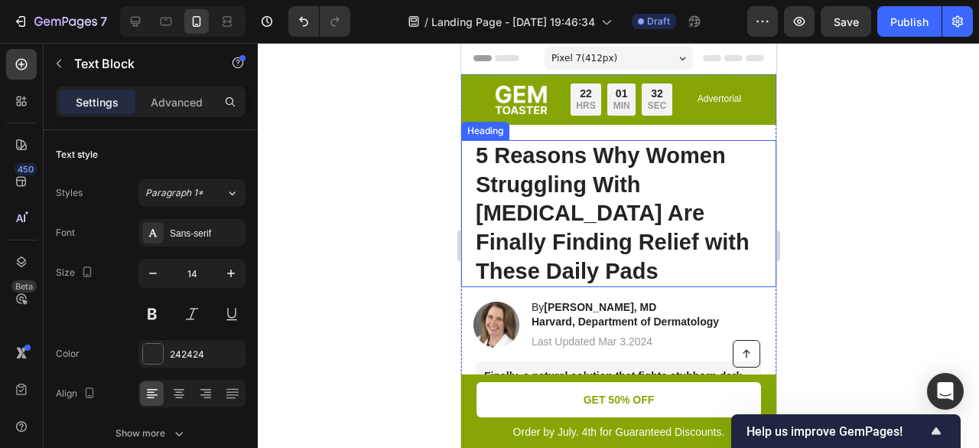
click at [591, 196] on p "5 Reasons Why Women Struggling With [MEDICAL_DATA] Are Finally Finding Relief w…" at bounding box center [624, 214] width 299 height 145
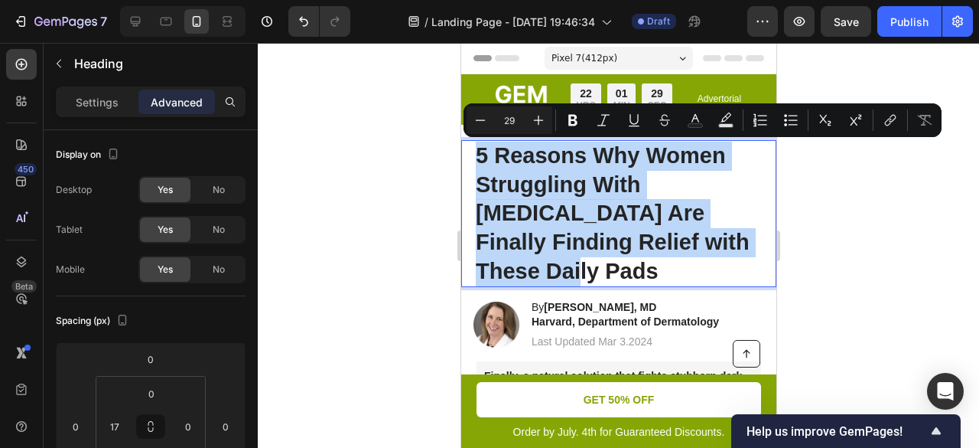
copy p "5 Reasons Why Women Struggling With [MEDICAL_DATA] Are Finally Finding Relief w…"
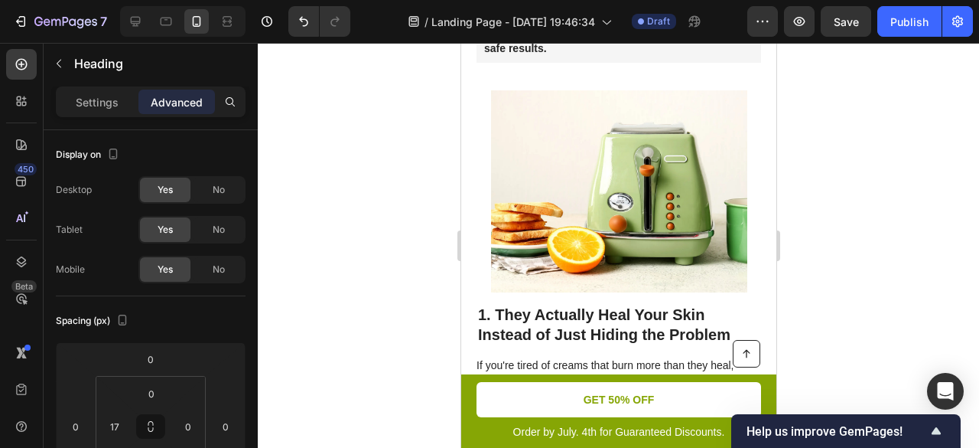
scroll to position [459, 0]
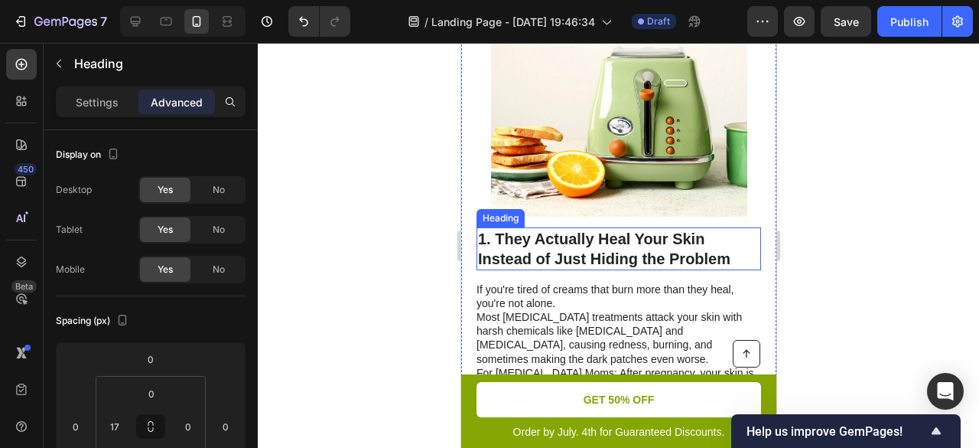
click at [592, 229] on p "1. They Actually Heal Your Skin Instead of Just Hiding the Problem" at bounding box center [618, 249] width 282 height 40
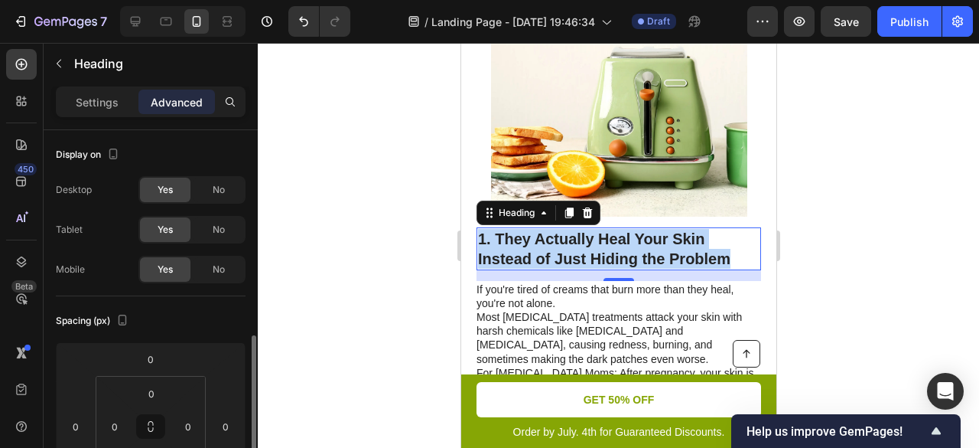
scroll to position [153, 0]
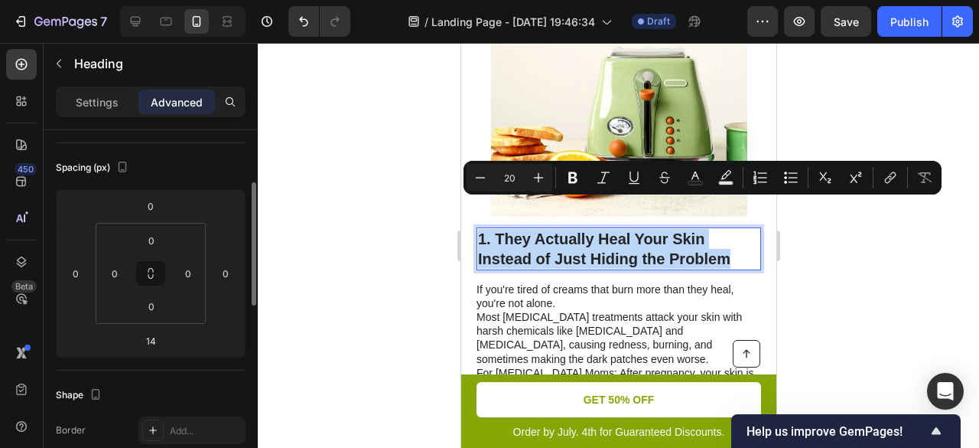
click at [578, 229] on p "1. They Actually Heal Your Skin Instead of Just Hiding the Problem" at bounding box center [618, 249] width 282 height 40
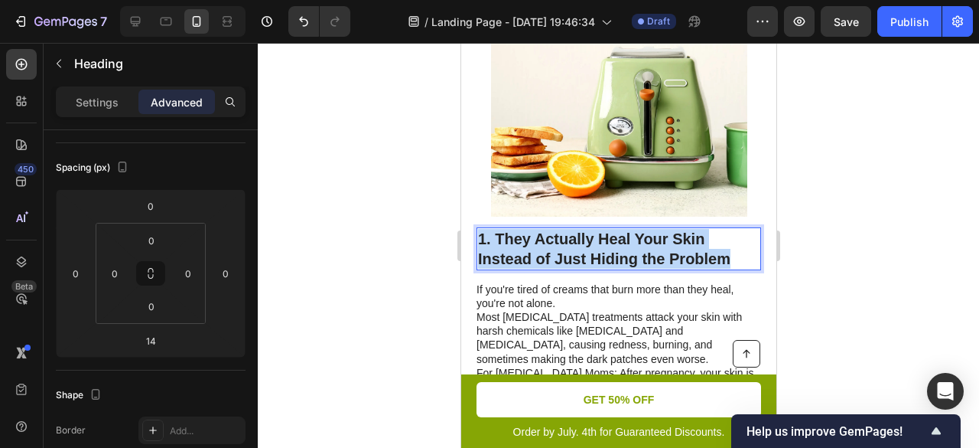
drag, startPoint x: 560, startPoint y: 210, endPoint x: 728, endPoint y: 233, distance: 169.9
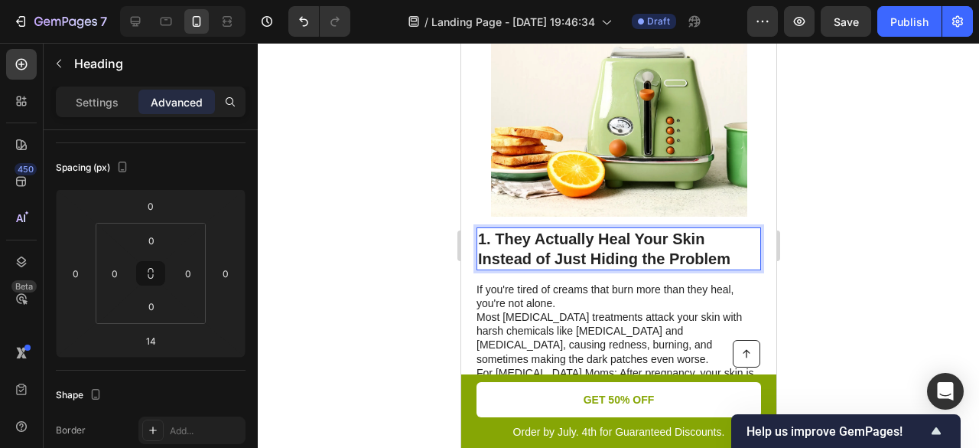
click at [493, 229] on p "1. They Actually Heal Your Skin Instead of Just Hiding the Problem" at bounding box center [618, 249] width 282 height 40
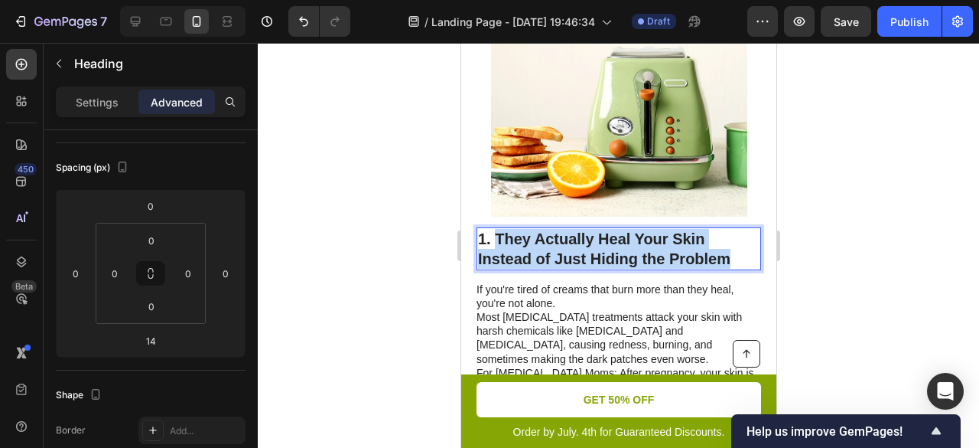
drag, startPoint x: 496, startPoint y: 207, endPoint x: 727, endPoint y: 236, distance: 232.9
click at [727, 236] on p "1. They Actually Heal Your Skin Instead of Just Hiding the Problem" at bounding box center [618, 249] width 282 height 40
copy p "They Actually Heal Your Skin Instead of Just Hiding the Problem"
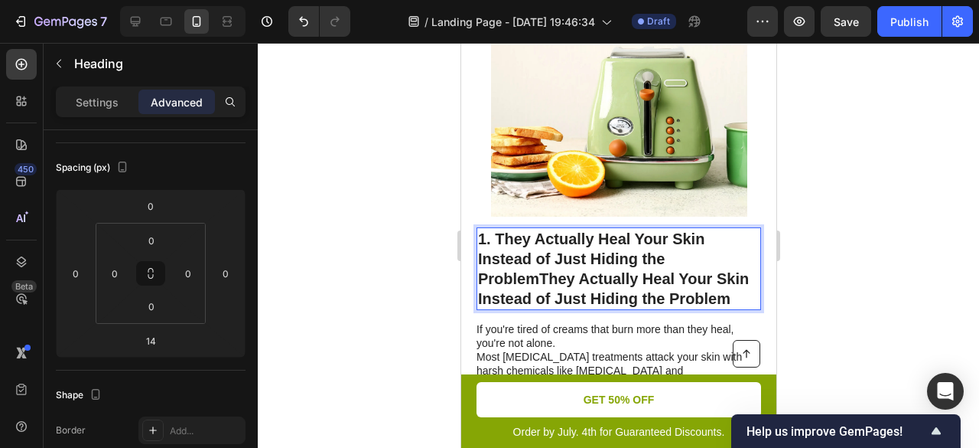
click at [557, 274] on p "1. They Actually Heal Your Skin Instead of Just Hiding the ProblemThey Actually…" at bounding box center [618, 269] width 282 height 80
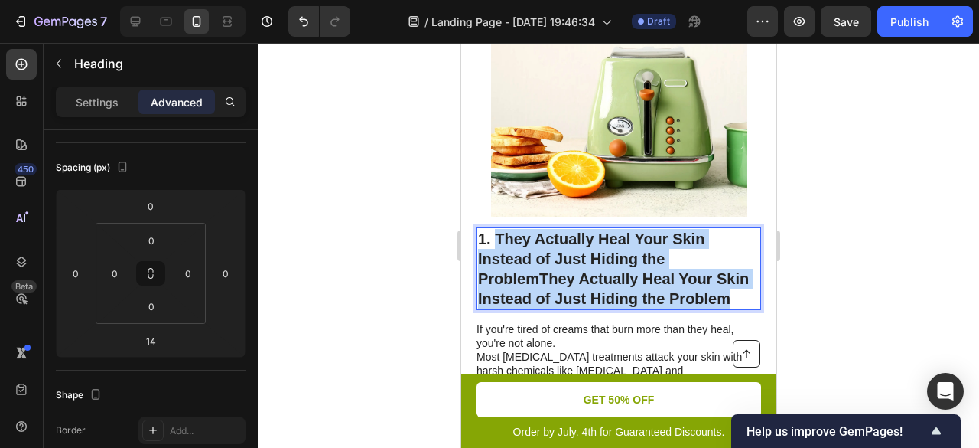
drag, startPoint x: 559, startPoint y: 290, endPoint x: 497, endPoint y: 200, distance: 108.4
click at [497, 229] on p "1. They Actually Heal Your Skin Instead of Just Hiding the ProblemThey Actually…" at bounding box center [618, 269] width 282 height 80
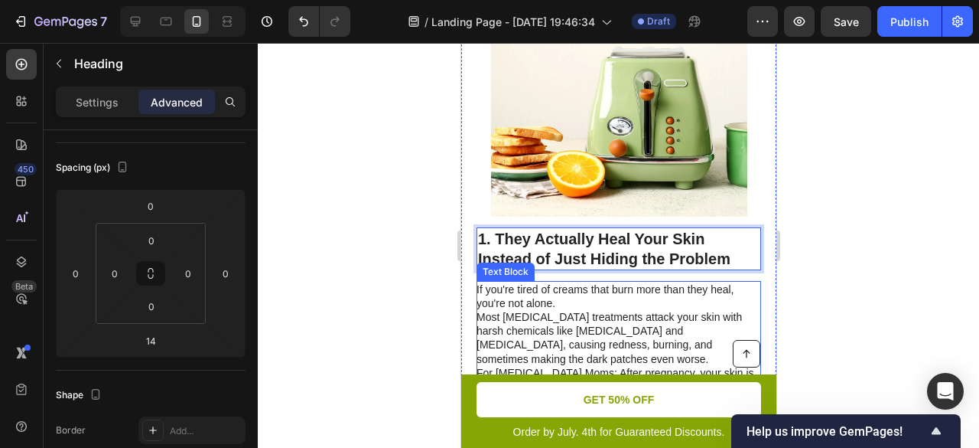
click at [536, 310] on p "Most melasma treatments attack your skin with harsh chemicals like hydroquinone…" at bounding box center [617, 338] width 283 height 56
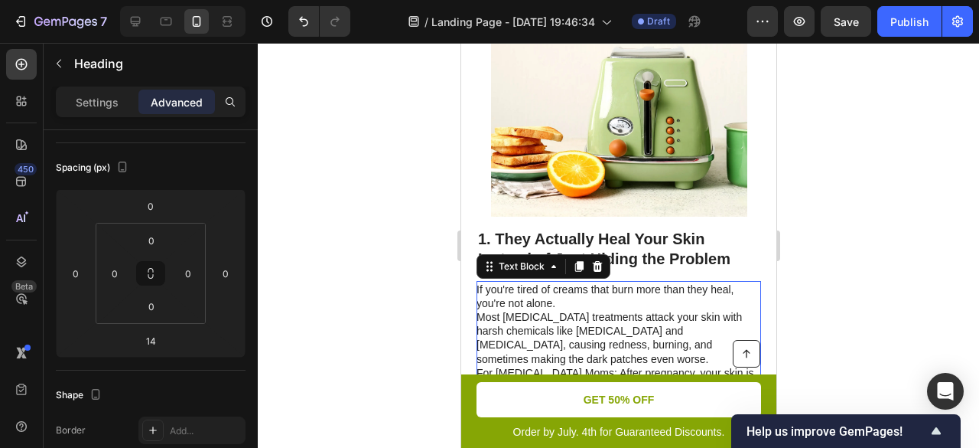
click at [536, 310] on p "Most melasma treatments attack your skin with harsh chemicals like hydroquinone…" at bounding box center [617, 338] width 283 height 56
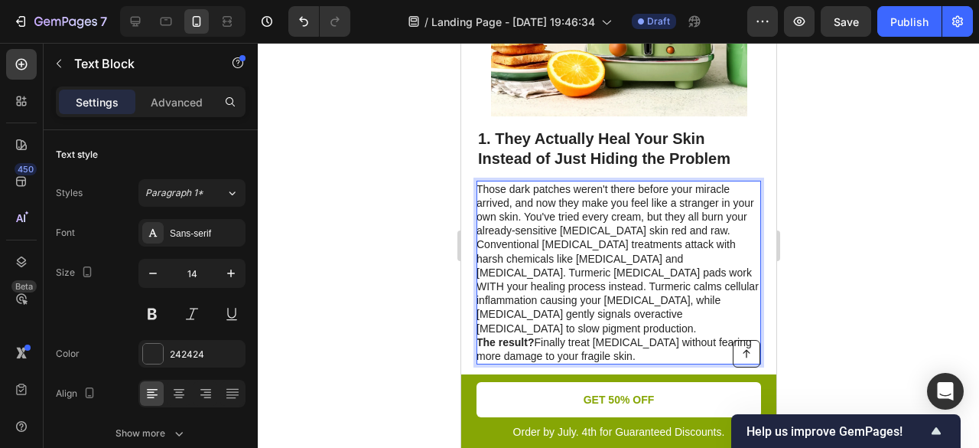
scroll to position [536, 0]
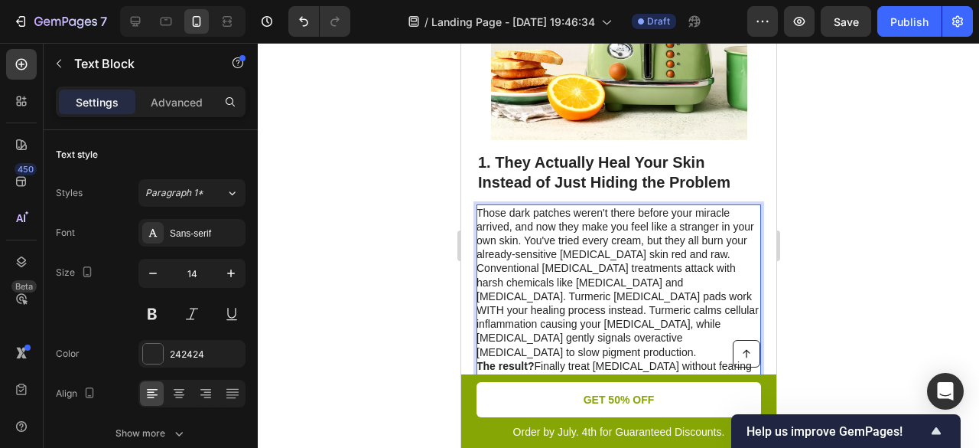
click at [507, 206] on p "Those dark patches weren't there before your miracle arrived, and now they make…" at bounding box center [617, 234] width 283 height 56
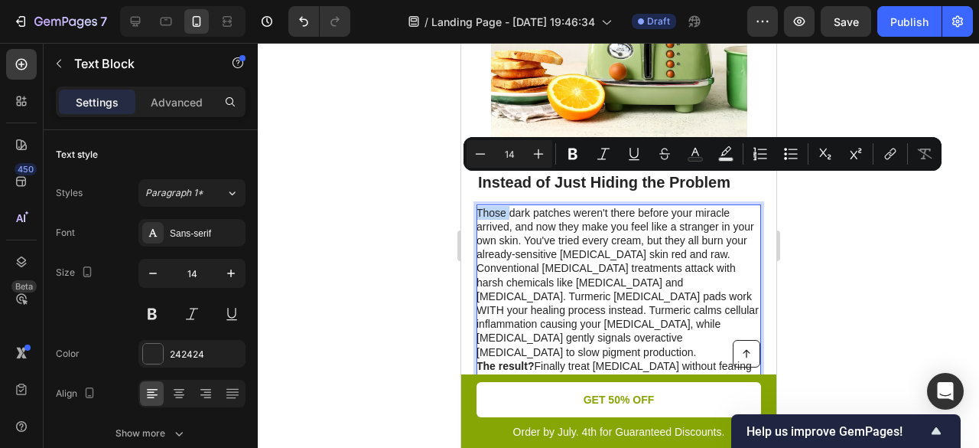
drag, startPoint x: 508, startPoint y: 183, endPoint x: 477, endPoint y: 183, distance: 31.4
click at [477, 206] on p "Those dark patches weren't there before your miracle arrived, and now they make…" at bounding box center [617, 234] width 283 height 56
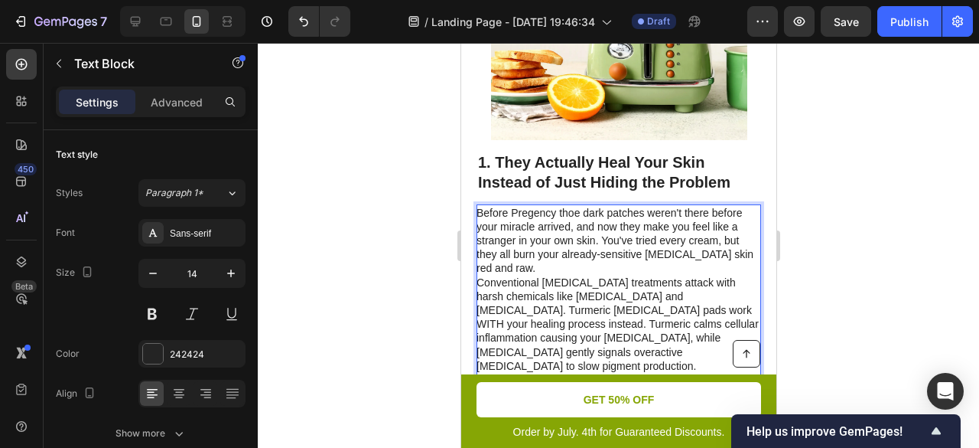
click at [517, 206] on p "Before Pregency thoe dark patches weren't there before your miracle arrived, an…" at bounding box center [617, 241] width 283 height 70
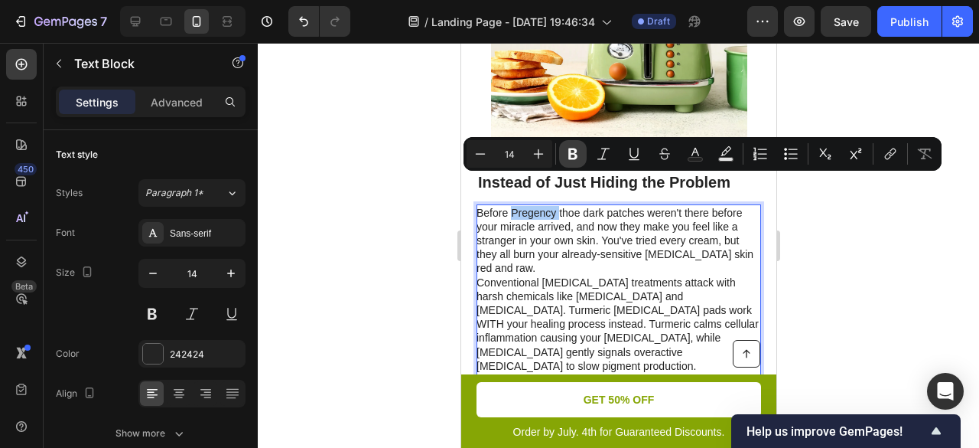
click at [574, 148] on icon "Editor contextual toolbar" at bounding box center [572, 153] width 15 height 15
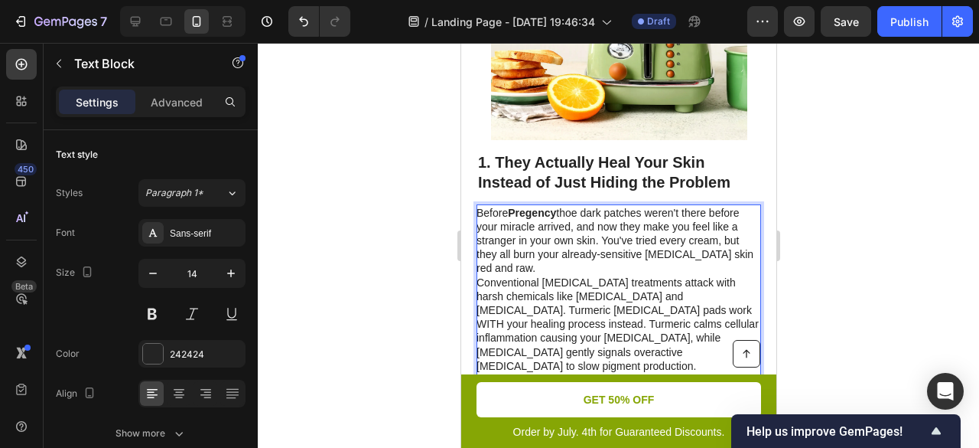
click at [726, 206] on p "Before Pregency thoe dark patches weren't there before your miracle arrived, an…" at bounding box center [617, 241] width 283 height 70
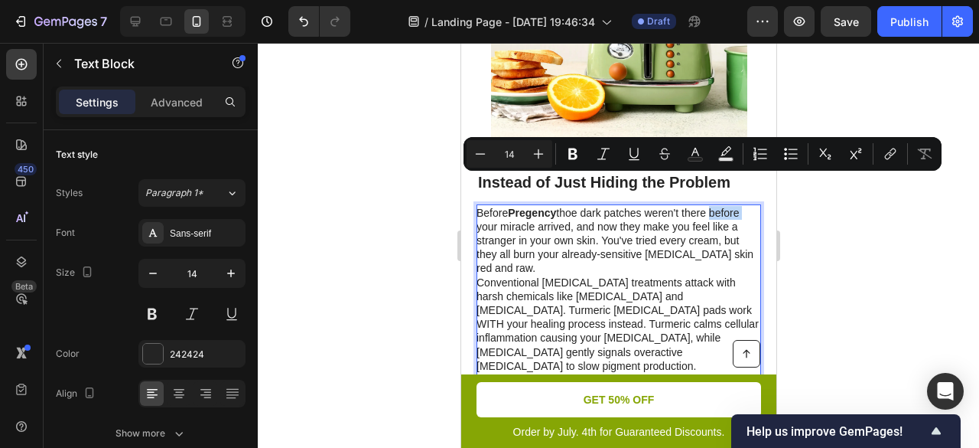
click at [534, 207] on strong "Pregency" at bounding box center [531, 213] width 48 height 12
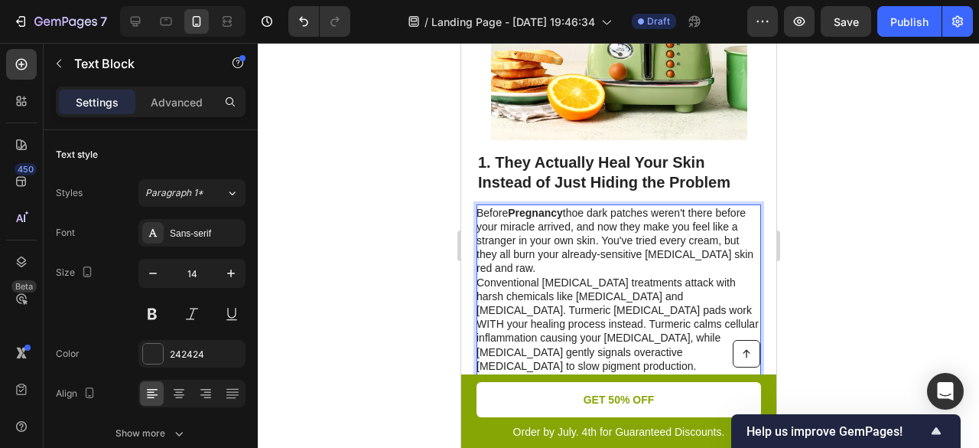
click at [589, 206] on p "Before Pregnancy thoe dark patches weren't there before your miracle arrived, a…" at bounding box center [617, 241] width 283 height 70
drag, startPoint x: 602, startPoint y: 198, endPoint x: 478, endPoint y: 197, distance: 124.0
click at [478, 206] on p "Before Pregnancy those dark patches weren't there before your miracle arrived, …" at bounding box center [617, 241] width 283 height 70
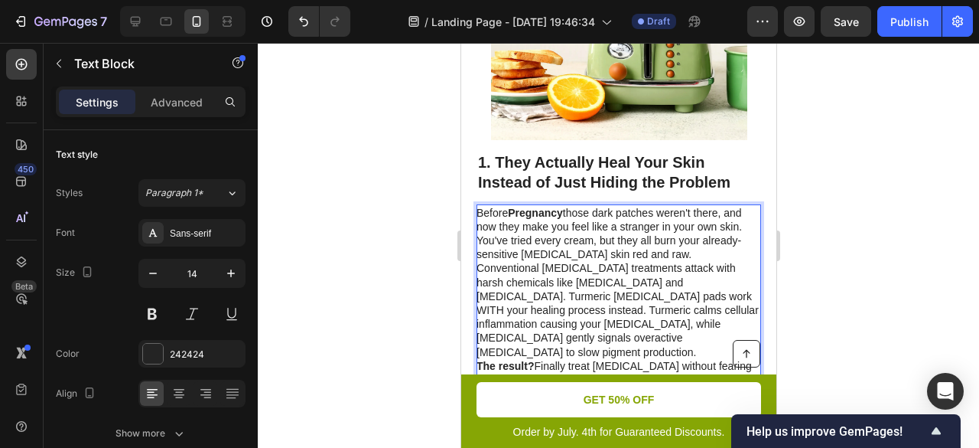
click at [816, 200] on div at bounding box center [619, 245] width 722 height 405
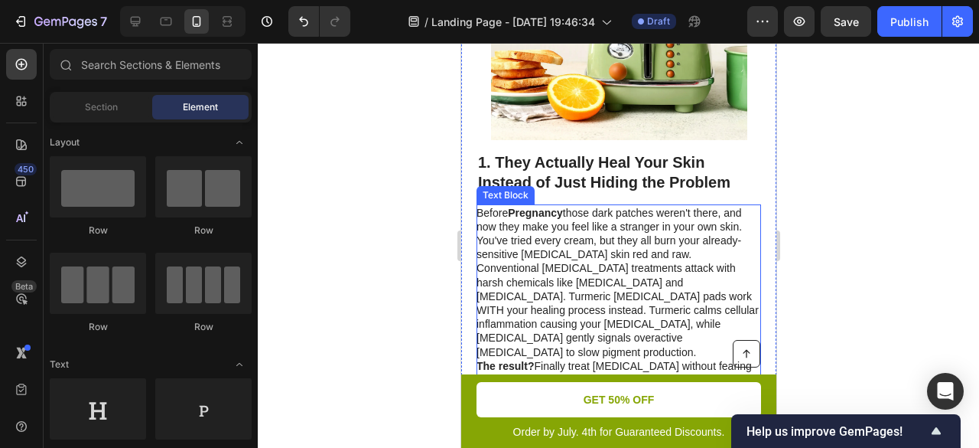
click at [612, 206] on p "Before Pregnancy those dark patches weren't there, and now they make you feel l…" at bounding box center [617, 234] width 283 height 56
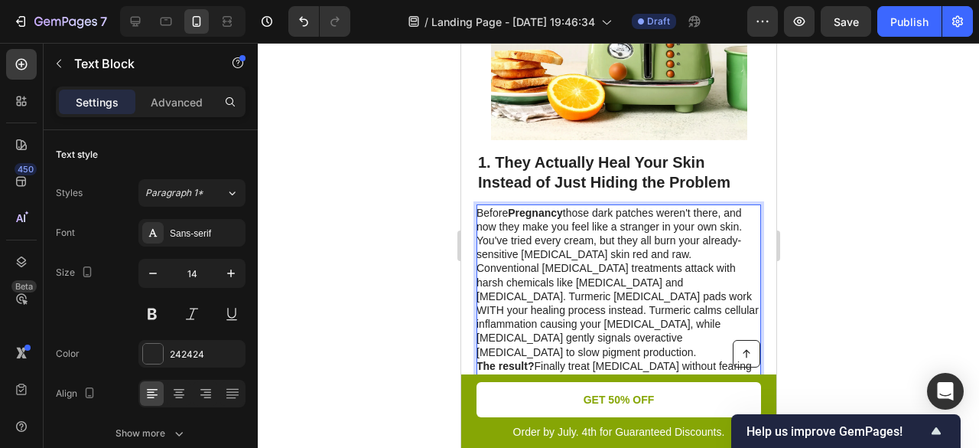
click at [665, 223] on p "Before Pregnancy those dark patches weren't there, and now they make you feel l…" at bounding box center [617, 234] width 283 height 56
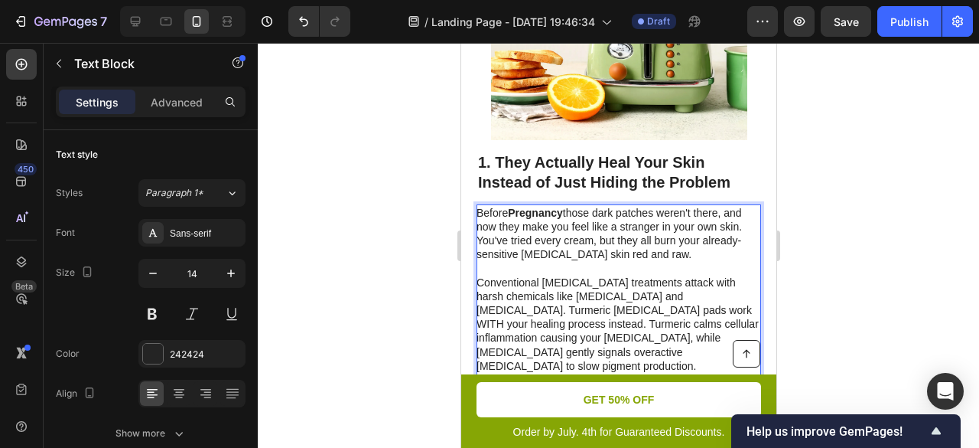
click at [579, 275] on p "Conventional melasma treatments attack with harsh chemicals like hydroquinone a…" at bounding box center [617, 323] width 283 height 97
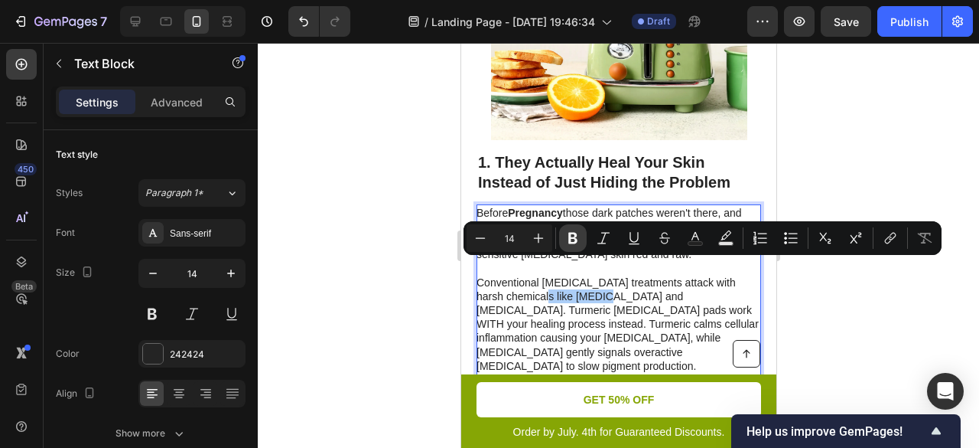
click at [573, 239] on icon "Editor contextual toolbar" at bounding box center [572, 237] width 15 height 15
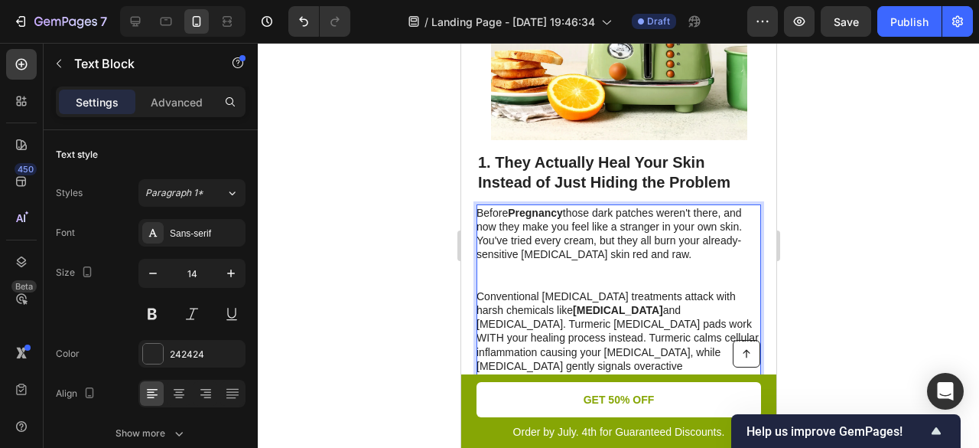
click at [652, 289] on p "Conventional melasma treatments attack with harsh chemicals like hydroquinone a…" at bounding box center [617, 337] width 283 height 97
click at [661, 289] on p "Conventional melasma treatments attack with harsh chemicals like hydroquinone a…" at bounding box center [617, 337] width 283 height 97
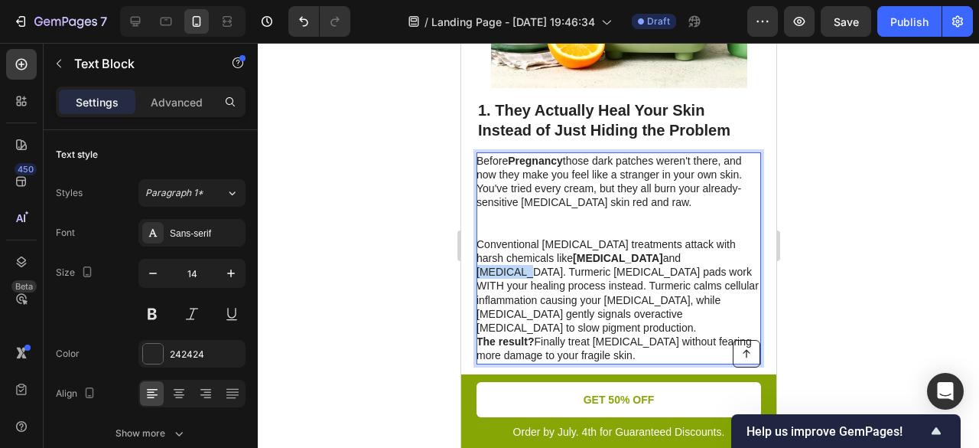
scroll to position [612, 0]
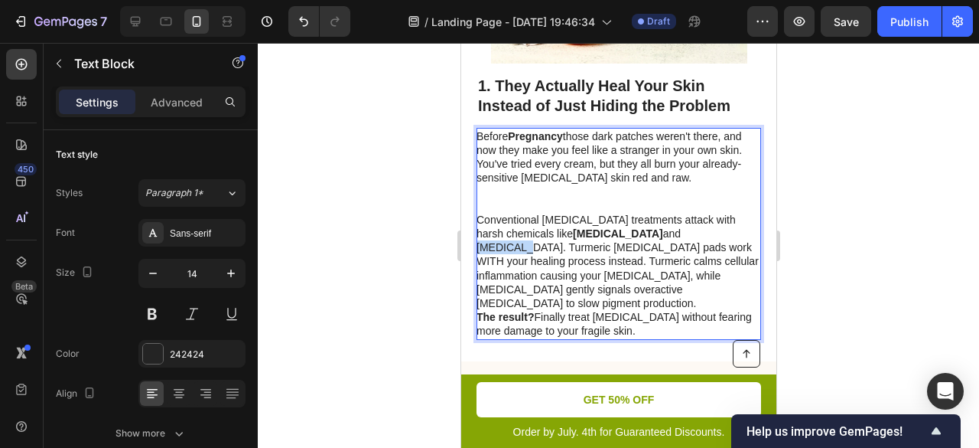
click at [641, 240] on p "Conventional melasma treatments attack with harsh chemicals like hydroquinone a…" at bounding box center [617, 261] width 283 height 97
click at [595, 180] on p "Before Pregnancy those dark patches weren't there, and now they make you feel l…" at bounding box center [617, 170] width 283 height 83
click at [583, 145] on p "Before Pregnancy those dark patches weren't there, and now they make you feel l…" at bounding box center [617, 170] width 283 height 83
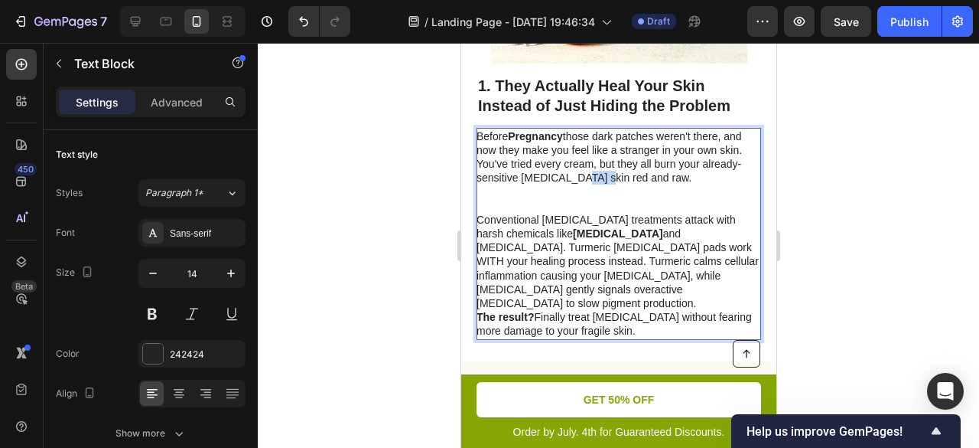
click at [581, 138] on p "Before Pregnancy those dark patches weren't there, and now they make you feel l…" at bounding box center [617, 170] width 283 height 83
click at [645, 220] on p "Conventional melasma treatments attack with harsh chemicals like hydroquinone a…" at bounding box center [617, 261] width 283 height 97
click at [654, 213] on p "Conventional melasma treatments attack with harsh chemicals like hydroquinone a…" at bounding box center [617, 261] width 283 height 97
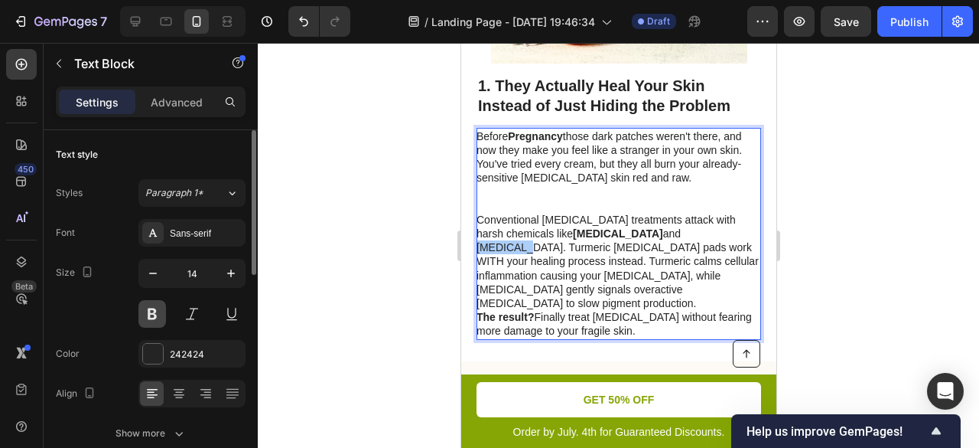
click at [153, 313] on button at bounding box center [152, 314] width 28 height 28
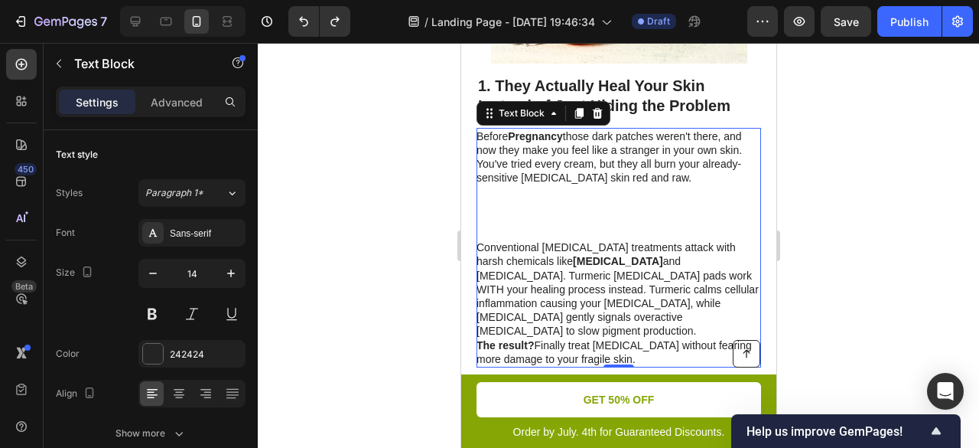
click at [612, 177] on p "Before Pregnancy those dark patches weren't there, and now they make you feel l…" at bounding box center [617, 185] width 283 height 112
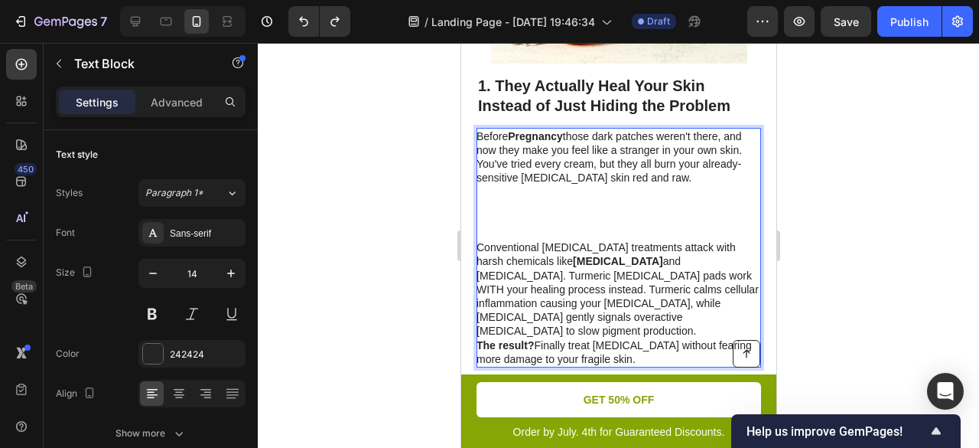
click at [646, 240] on p "Conventional melasma treatments attack with harsh chemicals like hydroquinone a…" at bounding box center [617, 288] width 283 height 97
click at [647, 240] on p "Conventional melasma treatments attack with harsh chemicals like hydroquinone a…" at bounding box center [617, 288] width 283 height 97
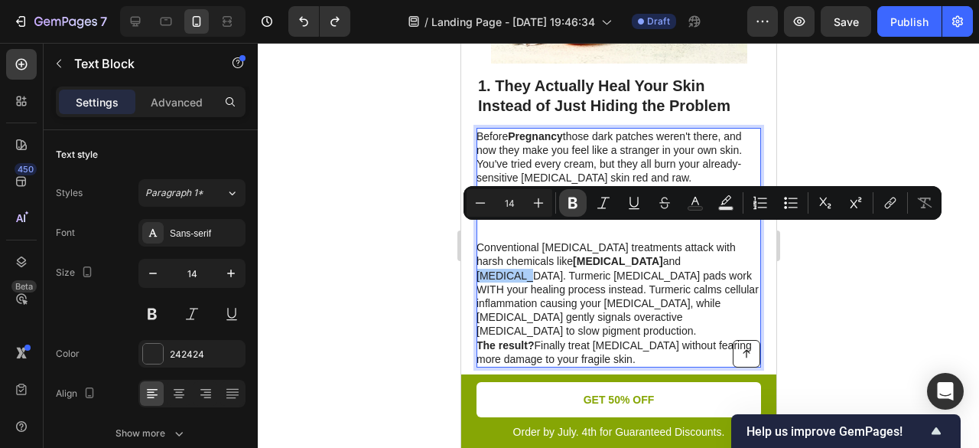
drag, startPoint x: 187, startPoint y: 186, endPoint x: 568, endPoint y: 197, distance: 381.2
click at [568, 197] on icon "Editor contextual toolbar" at bounding box center [572, 202] width 15 height 15
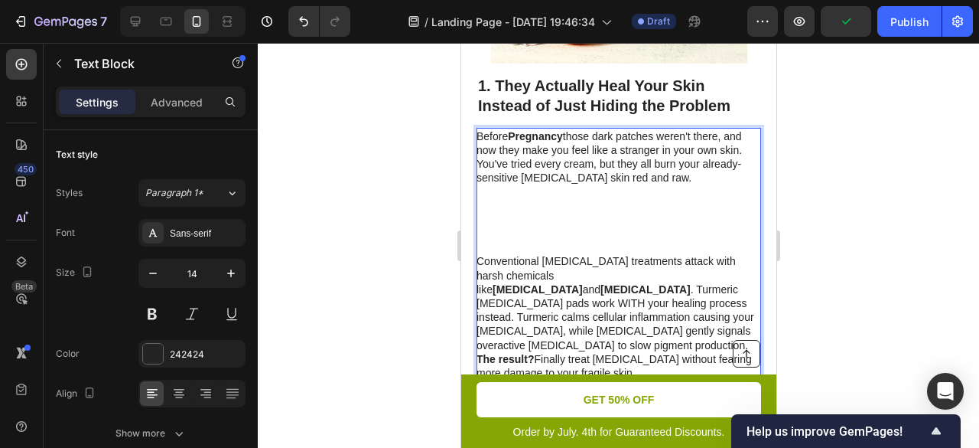
click at [588, 208] on p "Before Pregnancy those dark patches weren't there, and now they make you feel l…" at bounding box center [617, 191] width 283 height 125
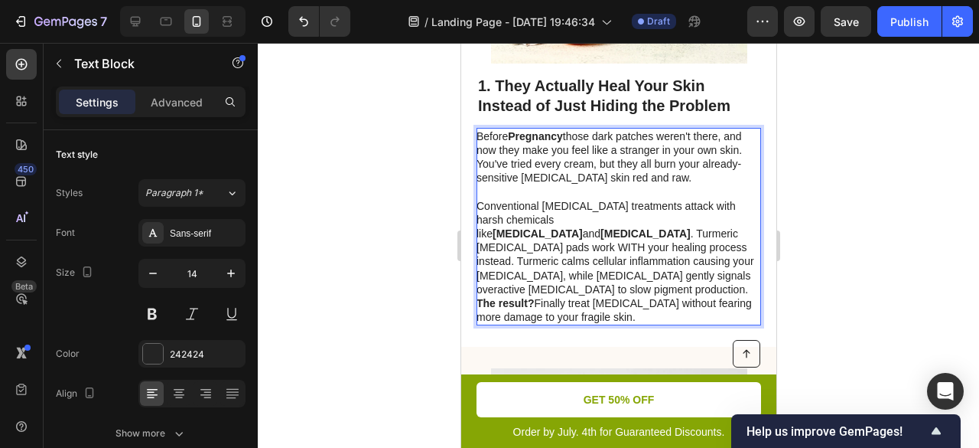
click at [744, 199] on p "Conventional melasma treatments attack with harsh chemicals like hydroquinone a…" at bounding box center [617, 247] width 283 height 97
click at [825, 175] on div at bounding box center [619, 245] width 722 height 405
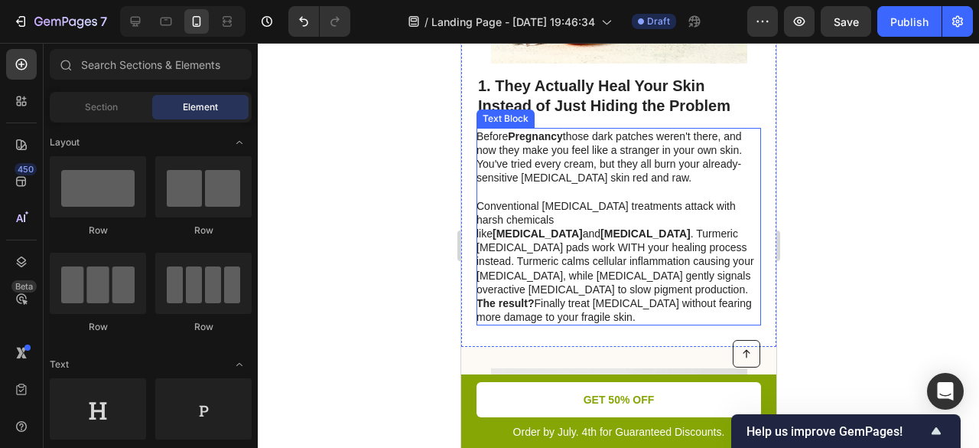
click at [595, 129] on p "Before Pregnancy those dark patches weren't there, and now they make you feel l…" at bounding box center [617, 164] width 283 height 70
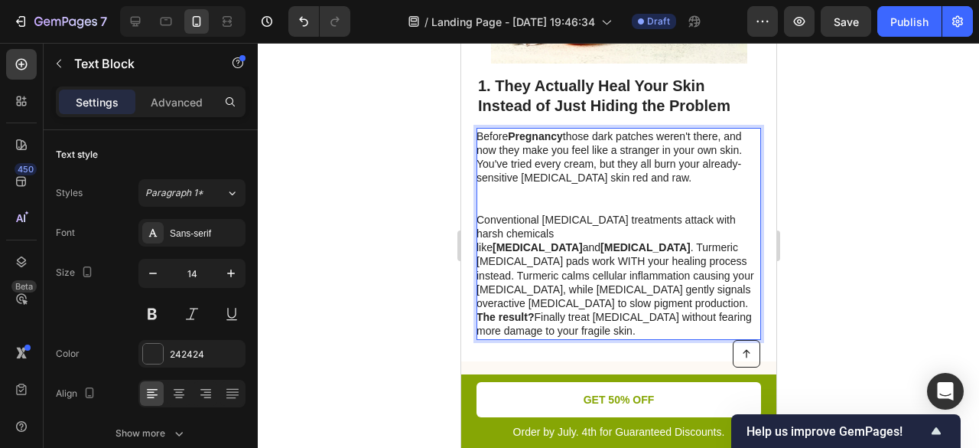
click at [598, 129] on p "Before Pregnancy those dark patches weren't there, and now they make you feel l…" at bounding box center [617, 170] width 283 height 83
drag, startPoint x: 598, startPoint y: 108, endPoint x: 656, endPoint y: 108, distance: 58.9
click at [656, 129] on p "Before Pregnancy those dark patches weren't there, and now they make you feel l…" at bounding box center [617, 170] width 283 height 83
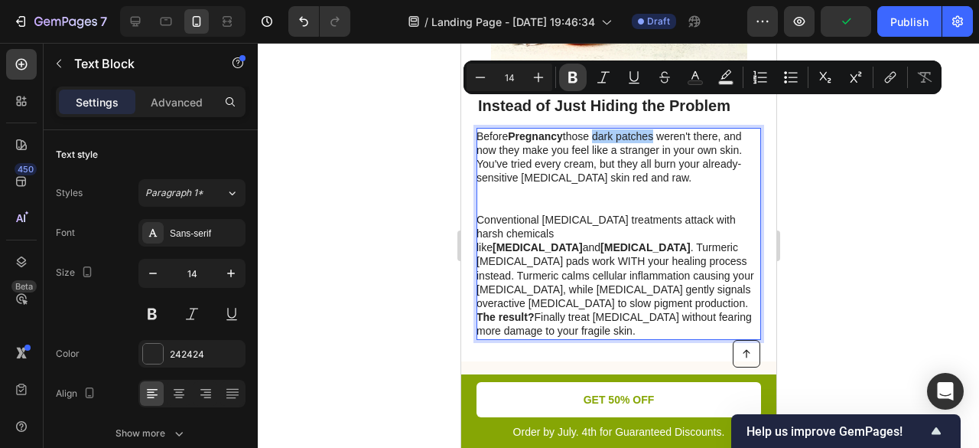
click at [575, 77] on icon "Editor contextual toolbar" at bounding box center [572, 77] width 9 height 11
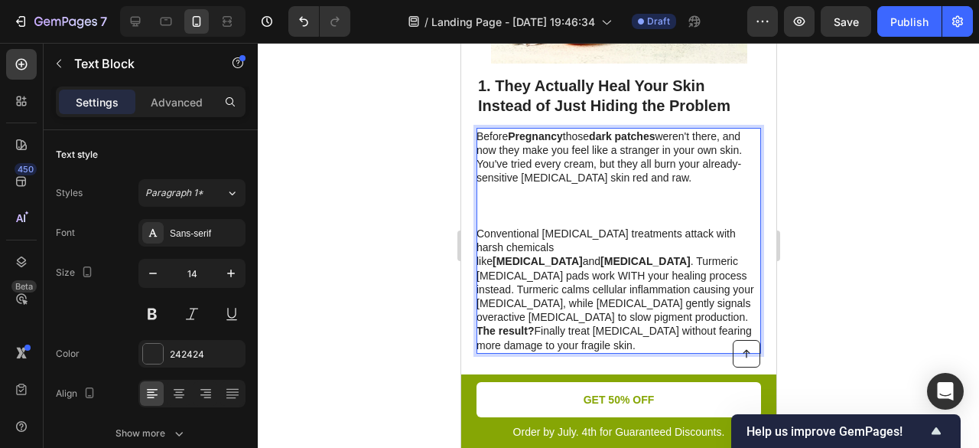
click at [565, 149] on p "Before Pregnancy those dark patches weren't there, and now they make you feel l…" at bounding box center [617, 177] width 283 height 97
drag, startPoint x: 559, startPoint y: 149, endPoint x: 634, endPoint y: 149, distance: 75.7
click at [634, 149] on p "Before Pregnancy those dark patches weren't there, and now they make you feel l…" at bounding box center [617, 177] width 283 height 97
click at [601, 148] on p "Before Pregnancy those dark patches weren't there, and now they make you feel l…" at bounding box center [617, 177] width 283 height 97
click at [553, 172] on p "Before Pregnancy those dark patches weren't there, and now they make you feel l…" at bounding box center [617, 177] width 283 height 97
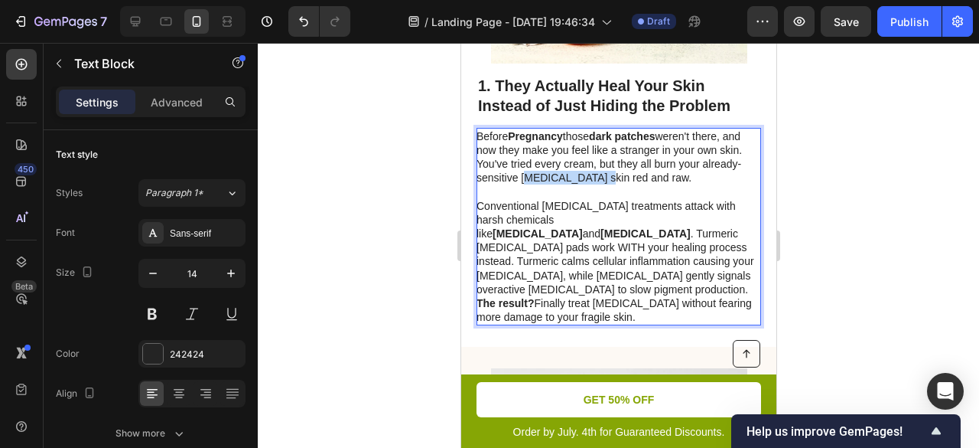
drag, startPoint x: 632, startPoint y: 148, endPoint x: 562, endPoint y: 150, distance: 70.4
click at [562, 150] on p "Before Pregnancy those dark patches weren't there, and now they make you feel l…" at bounding box center [617, 164] width 283 height 70
click at [597, 148] on p "Before Pregnancy those dark patches weren't there, and now they make you feel l…" at bounding box center [617, 164] width 283 height 70
click at [609, 148] on p "Before Pregnancy those dark patches weren't there, and now they make you feel l…" at bounding box center [617, 164] width 283 height 70
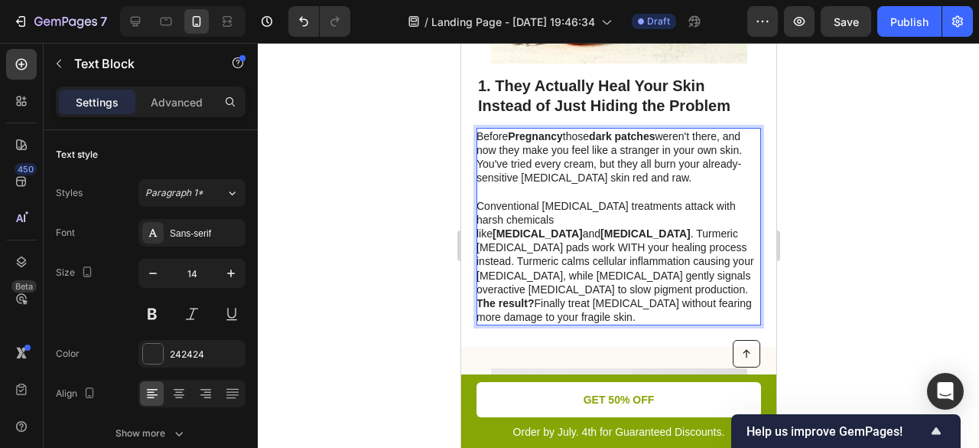
click at [624, 148] on p "Before Pregnancy those dark patches weren't there, and now they make you feel l…" at bounding box center [617, 164] width 283 height 70
click at [626, 161] on p "Before Pregnancy those dark patches weren't there, and now they make you feel l…" at bounding box center [617, 164] width 283 height 70
click at [626, 162] on p "Before Pregnancy those dark patches weren't there, and now they make you feel l…" at bounding box center [617, 164] width 283 height 70
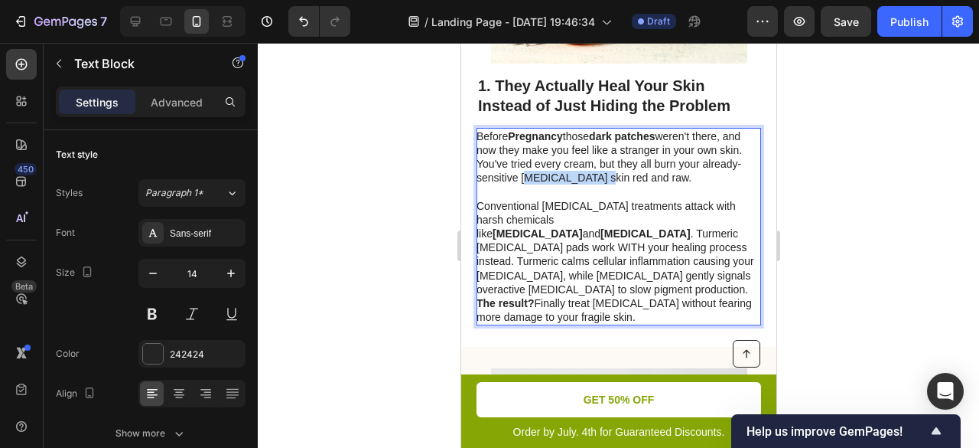
drag, startPoint x: 635, startPoint y: 149, endPoint x: 559, endPoint y: 151, distance: 76.5
click at [559, 151] on p "Before Pregnancy those dark patches weren't there, and now they make you feel l…" at bounding box center [617, 164] width 283 height 70
click at [762, 151] on div "Image 1. They Actually Heal Your Skin Instead of Just Hiding the Problem Headin…" at bounding box center [618, 98] width 315 height 498
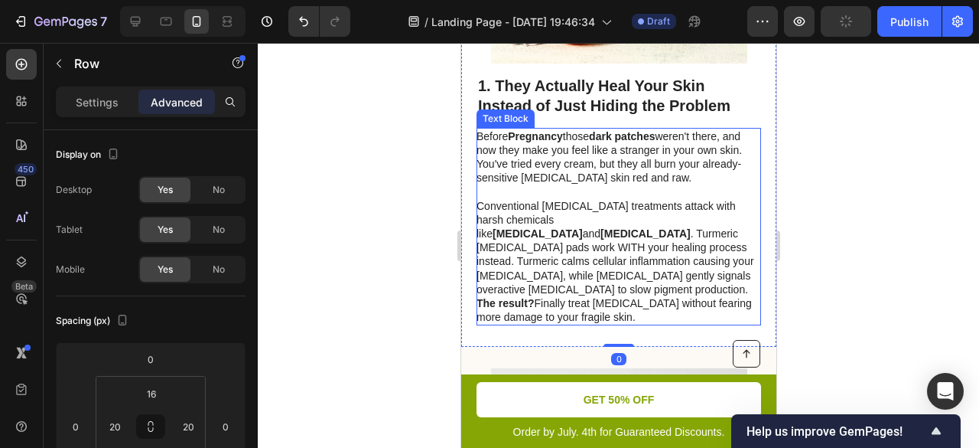
click at [603, 165] on p "Before Pregnancy those dark patches weren't there, and now they make you feel l…" at bounding box center [617, 164] width 283 height 70
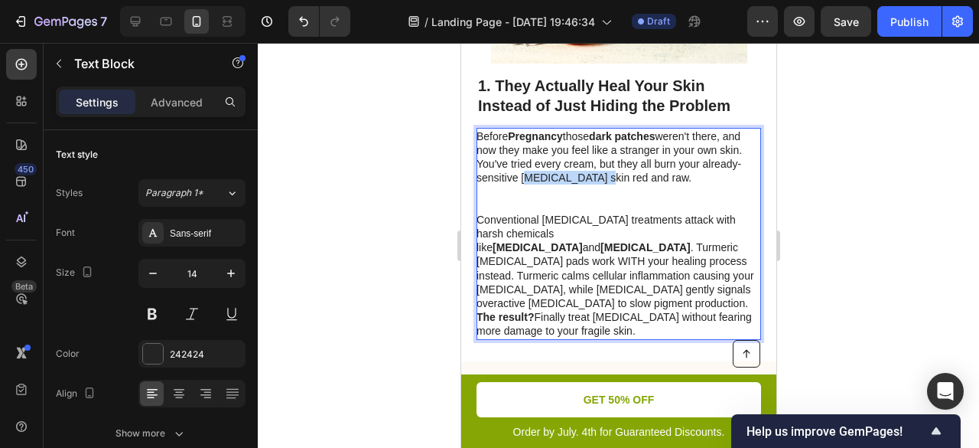
drag, startPoint x: 634, startPoint y: 148, endPoint x: 560, endPoint y: 148, distance: 73.5
click at [560, 148] on p "Before Pregnancy those dark patches weren't there, and now they make you feel l…" at bounding box center [617, 170] width 283 height 83
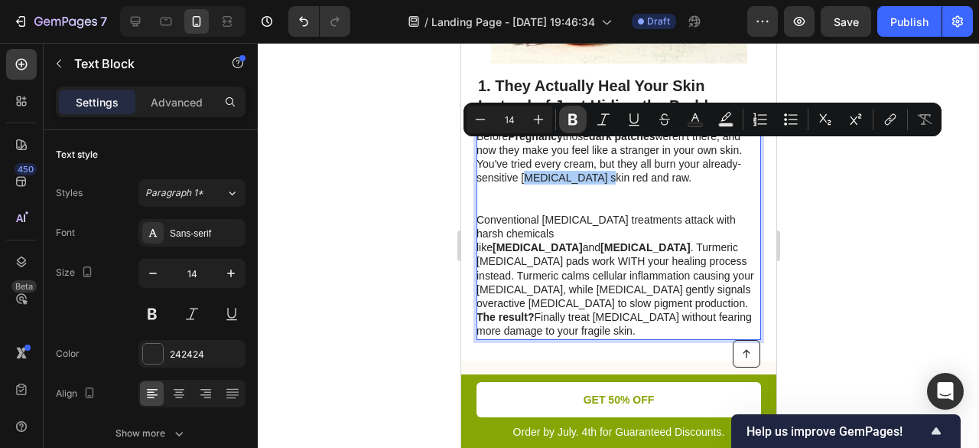
click at [569, 120] on icon "Editor contextual toolbar" at bounding box center [572, 119] width 9 height 11
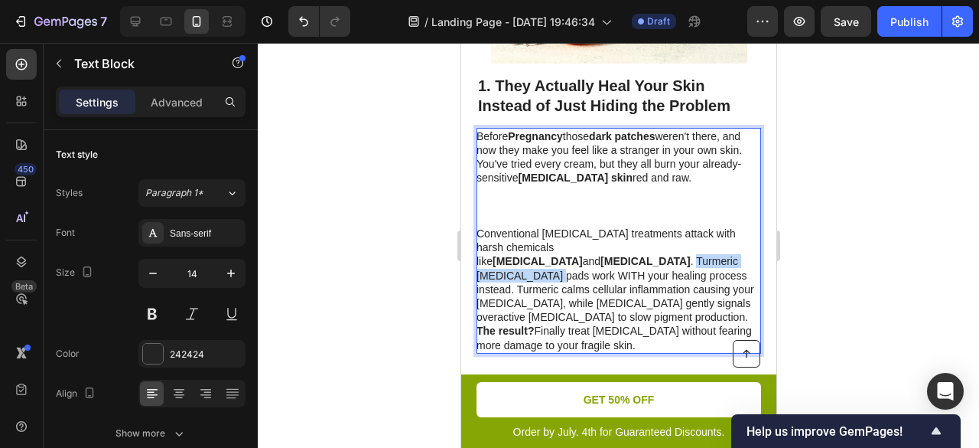
drag, startPoint x: 690, startPoint y: 217, endPoint x: 546, endPoint y: 232, distance: 144.7
click at [546, 232] on p "Conventional melasma treatments attack with harsh chemicals like hydroquinone a…" at bounding box center [617, 274] width 283 height 97
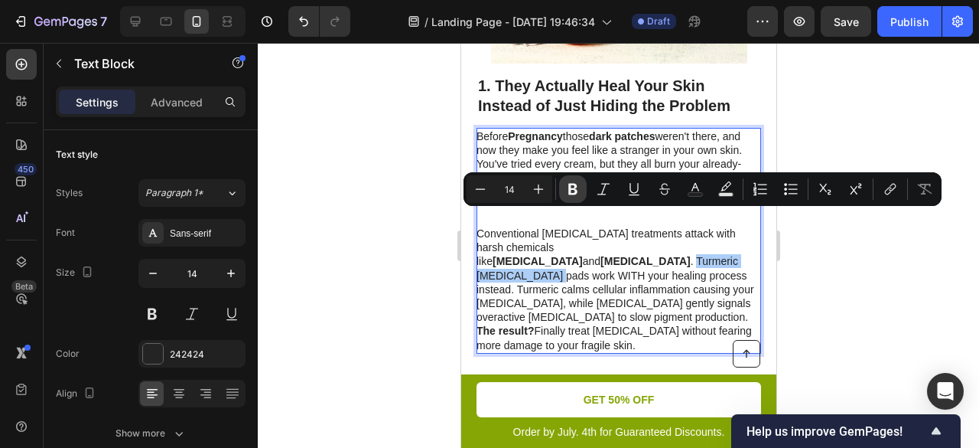
click at [572, 190] on icon "Editor contextual toolbar" at bounding box center [572, 188] width 15 height 15
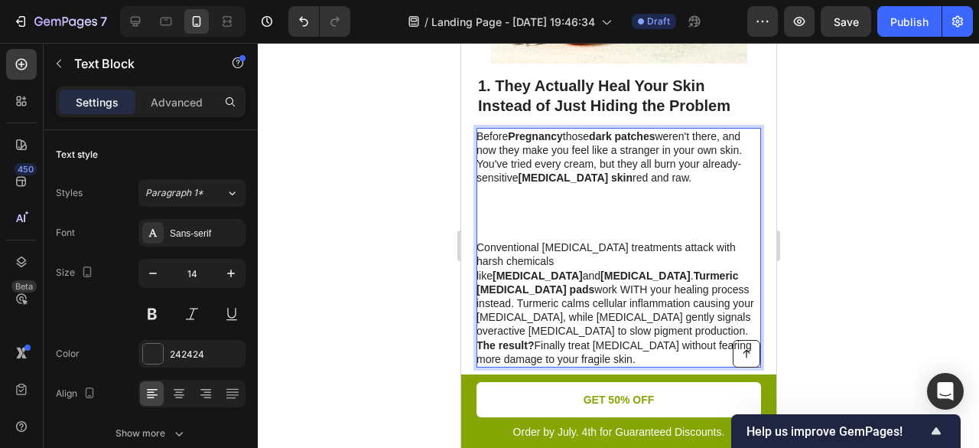
click at [689, 269] on strong "Turmeric kojic acid pads" at bounding box center [607, 282] width 262 height 26
click at [477, 240] on p "Conventional melasma treatments attack with harsh chemicals like hydroquinone a…" at bounding box center [617, 288] width 283 height 97
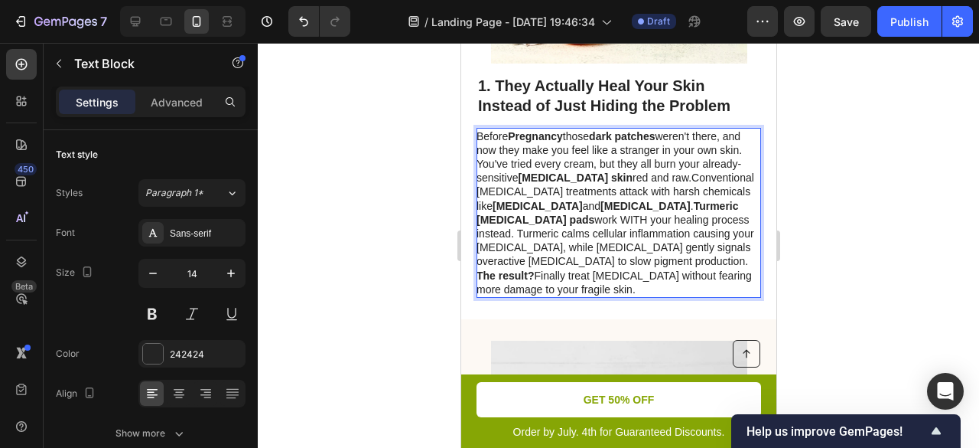
click at [498, 165] on p "Before Pregnancy those dark patches weren't there, and now they make you feel l…" at bounding box center [617, 198] width 283 height 139
click at [690, 200] on strong "Turmeric kojic acid pads" at bounding box center [607, 213] width 262 height 26
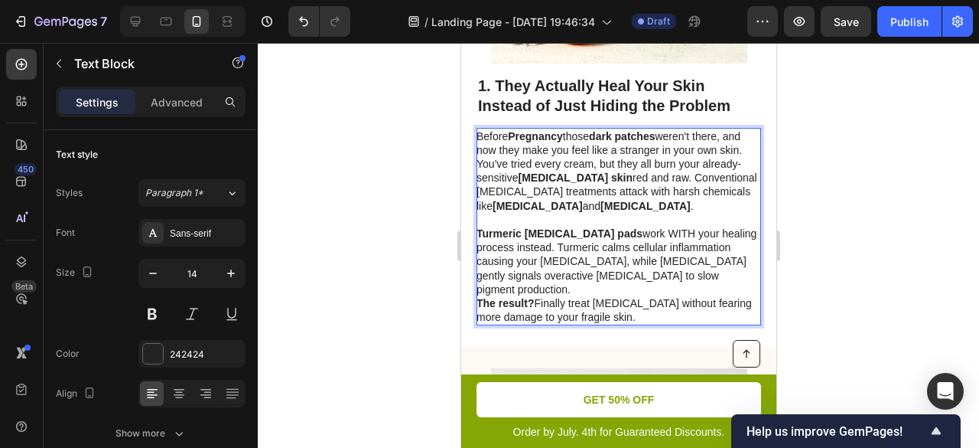
click at [871, 192] on div at bounding box center [619, 245] width 722 height 405
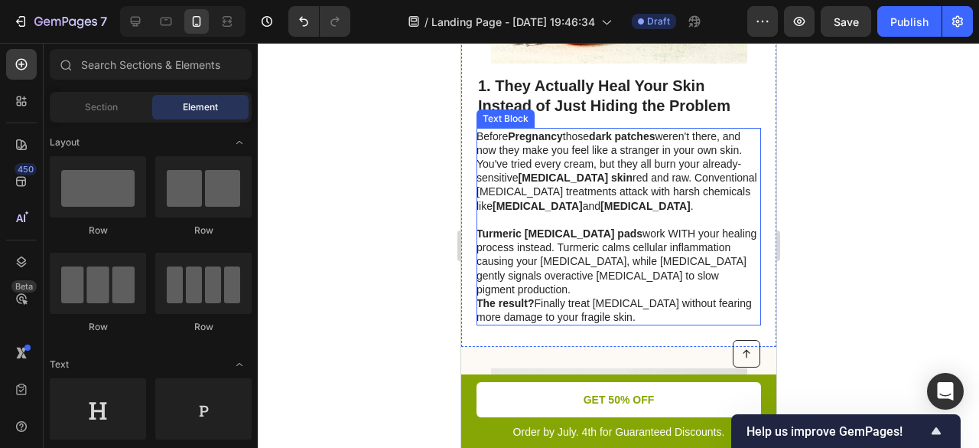
click at [647, 226] on p "Turmeric kojic acid pads work WITH your healing process instead. Turmeric calms…" at bounding box center [617, 261] width 283 height 70
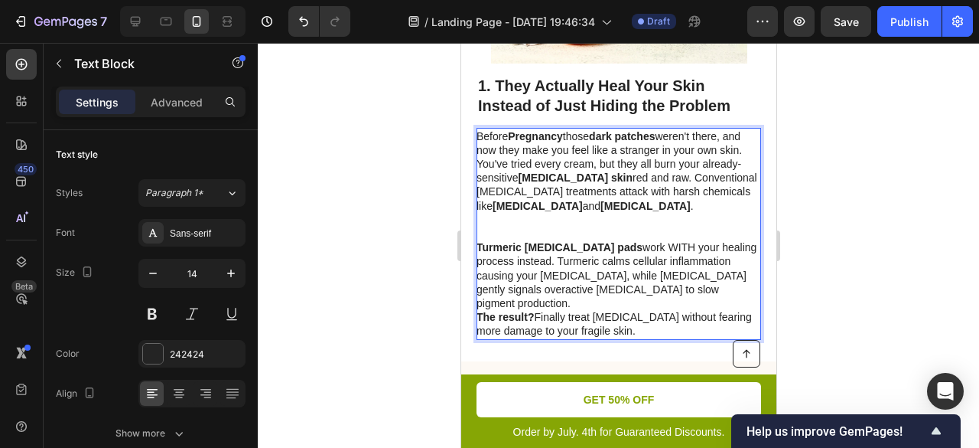
click at [647, 204] on p "Before Pregnancy those dark patches weren't there, and now they make you feel l…" at bounding box center [617, 185] width 283 height 112
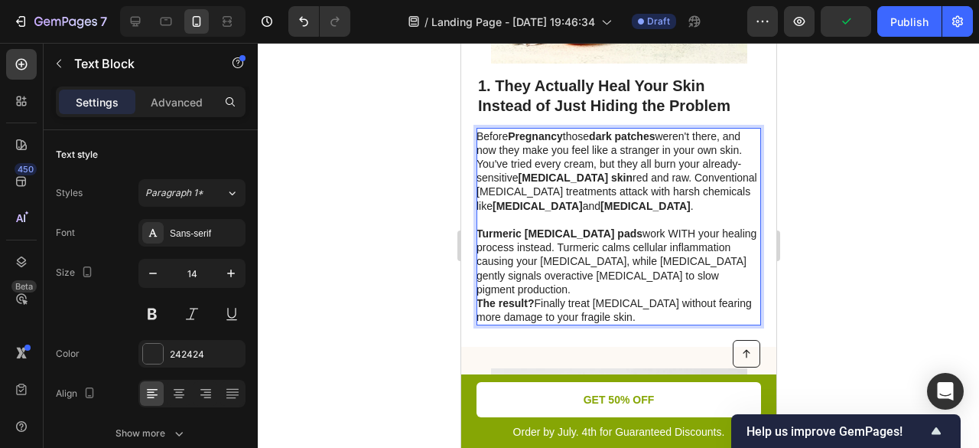
click at [632, 226] on p "Turmeric kojic acid pads work WITH your healing process instead. Turmeric calms…" at bounding box center [617, 261] width 283 height 70
drag, startPoint x: 630, startPoint y: 204, endPoint x: 653, endPoint y: 204, distance: 23.0
click at [649, 226] on p "Turmeric kojic acid pads work WITH your healing process instead. Turmeric calms…" at bounding box center [617, 261] width 283 height 70
click at [651, 226] on p "Turmeric kojic acid pads work WITH your healing process instead. Turmeric calms…" at bounding box center [617, 261] width 283 height 70
drag, startPoint x: 630, startPoint y: 203, endPoint x: 654, endPoint y: 201, distance: 23.8
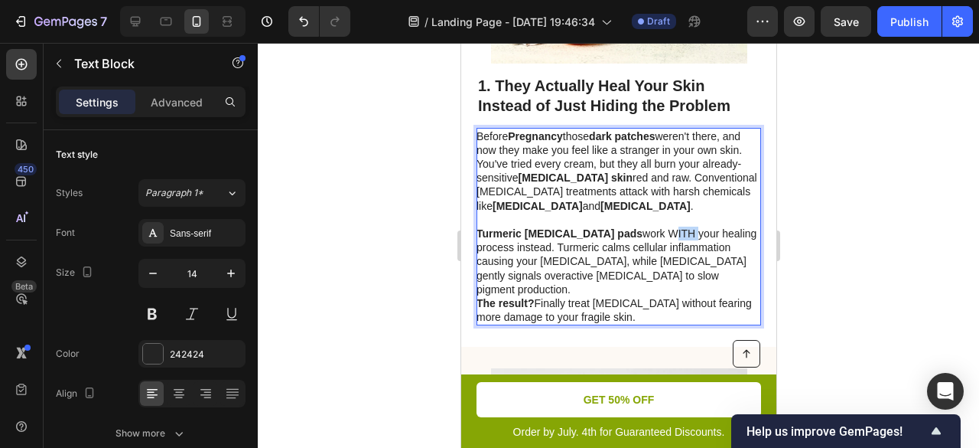
click at [654, 226] on p "Turmeric kojic acid pads work WITH your healing process instead. Turmeric calms…" at bounding box center [617, 261] width 283 height 70
click at [575, 226] on p "Turmeric kojic acid pads work with your healing process instead. Turmeric calms…" at bounding box center [617, 261] width 283 height 70
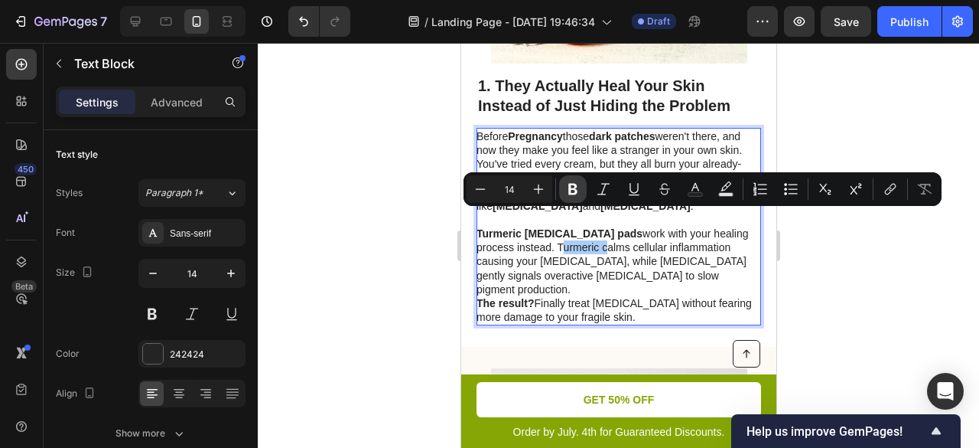
click at [570, 195] on icon "Editor contextual toolbar" at bounding box center [572, 188] width 15 height 15
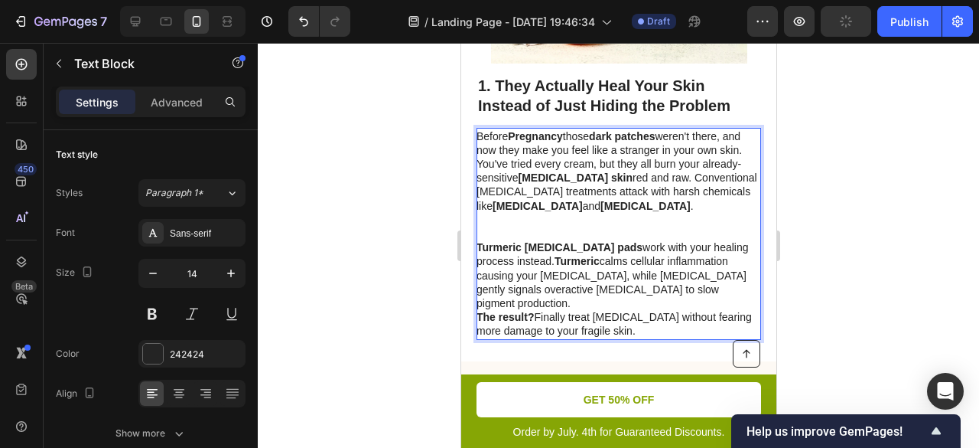
click at [702, 240] on p "Turmeric kojic acid pads work with your healing process instead. Turmeric calms…" at bounding box center [617, 275] width 283 height 70
click at [692, 240] on p "Turmeric kojic acid pads work with your healing process instead. Turmeric calms…" at bounding box center [617, 275] width 283 height 70
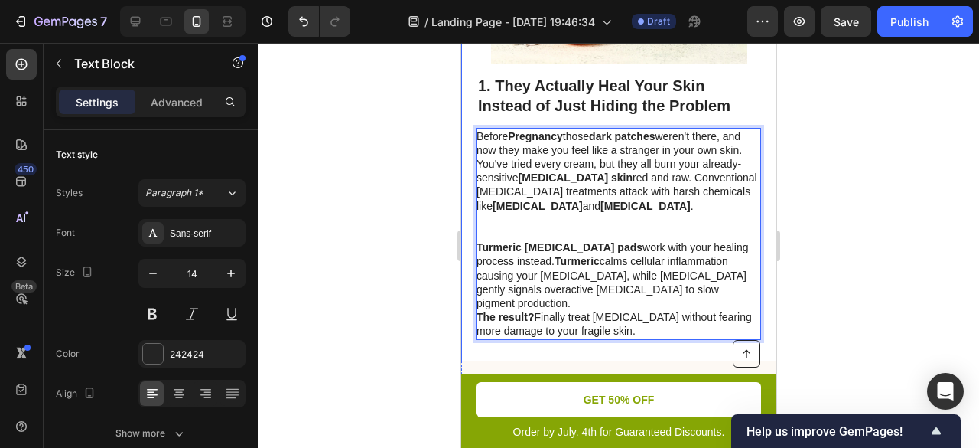
click at [754, 200] on div "Image 1. They Actually Heal Your Skin Instead of Just Hiding the Problem Headin…" at bounding box center [618, 105] width 315 height 512
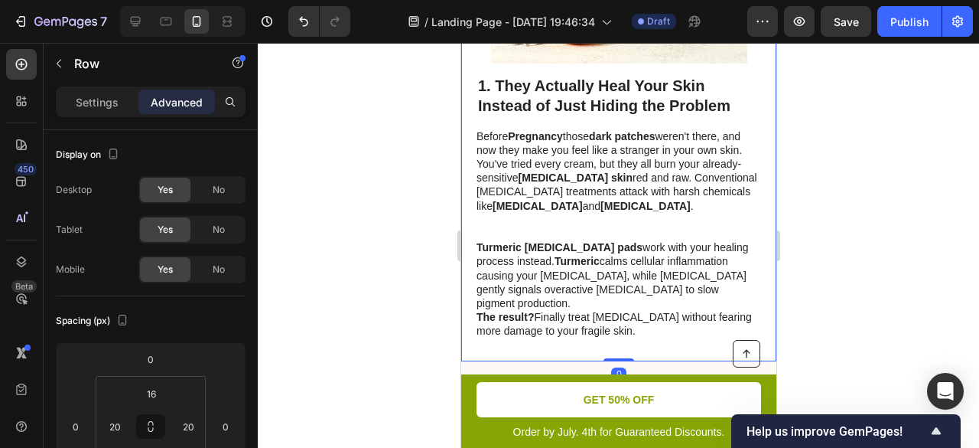
click at [863, 204] on div at bounding box center [619, 245] width 722 height 405
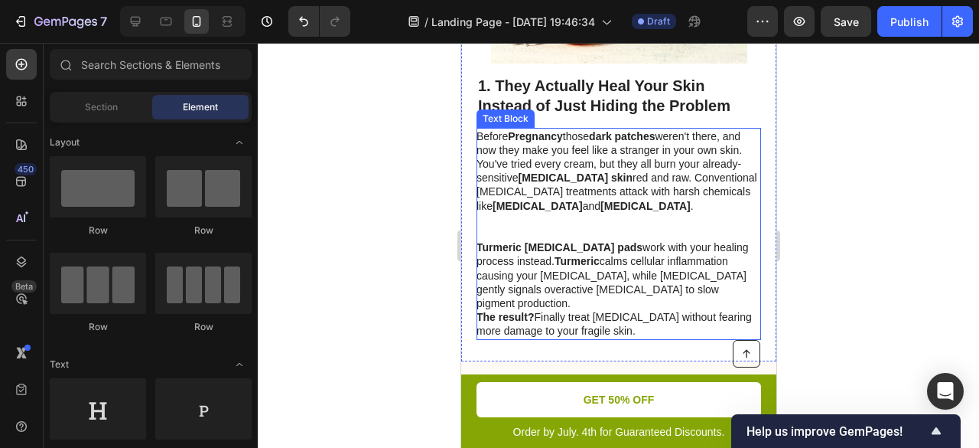
click at [711, 240] on p "Turmeric kojic acid pads work with your healing process instead. Turmeric calms…" at bounding box center [617, 275] width 283 height 70
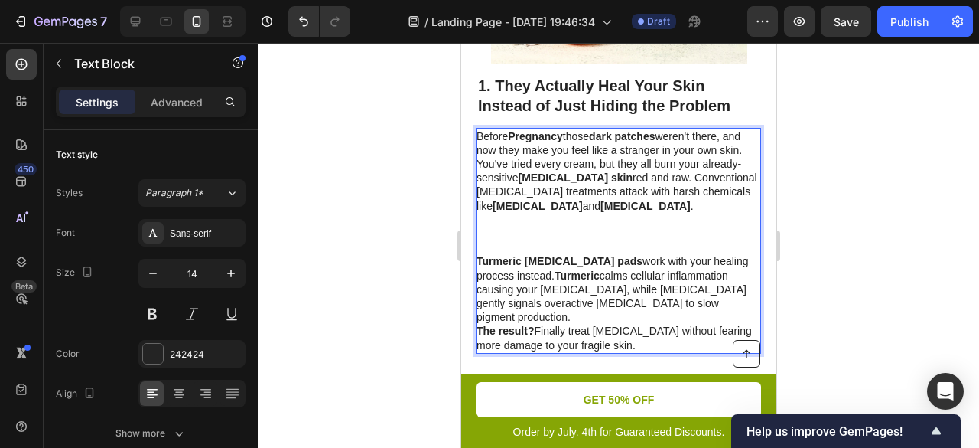
click at [700, 254] on p "Turmeric kojic acid pads work with your healing process instead. Turmeric calms…" at bounding box center [617, 289] width 283 height 70
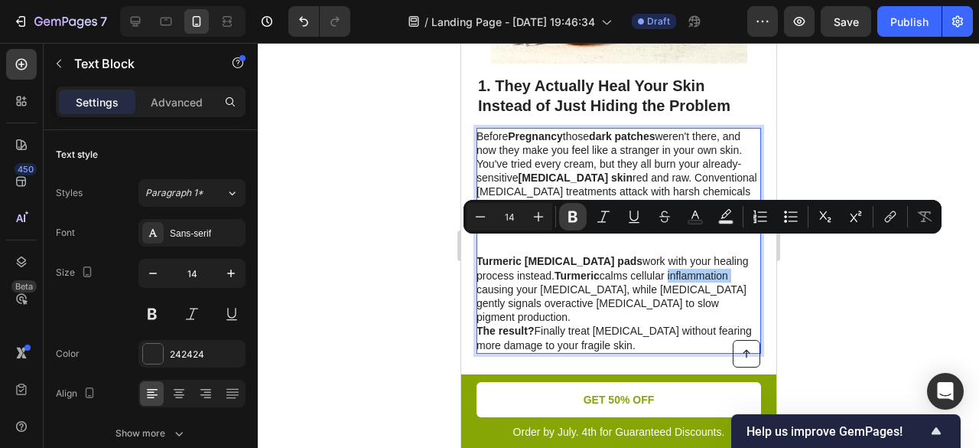
click at [581, 216] on button "Bold" at bounding box center [573, 217] width 28 height 28
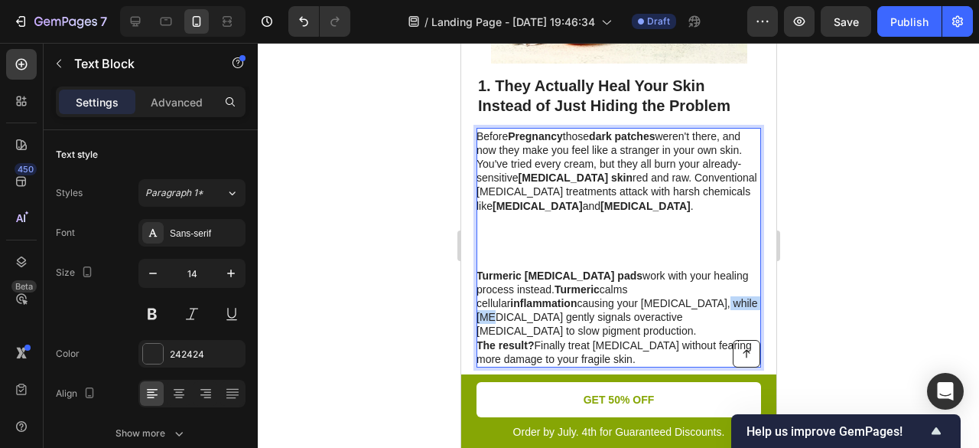
drag, startPoint x: 661, startPoint y: 274, endPoint x: 618, endPoint y: 274, distance: 42.8
click at [618, 274] on p "Turmeric kojic acid pads work with your healing process instead. Turmeric calms…" at bounding box center [617, 304] width 283 height 70
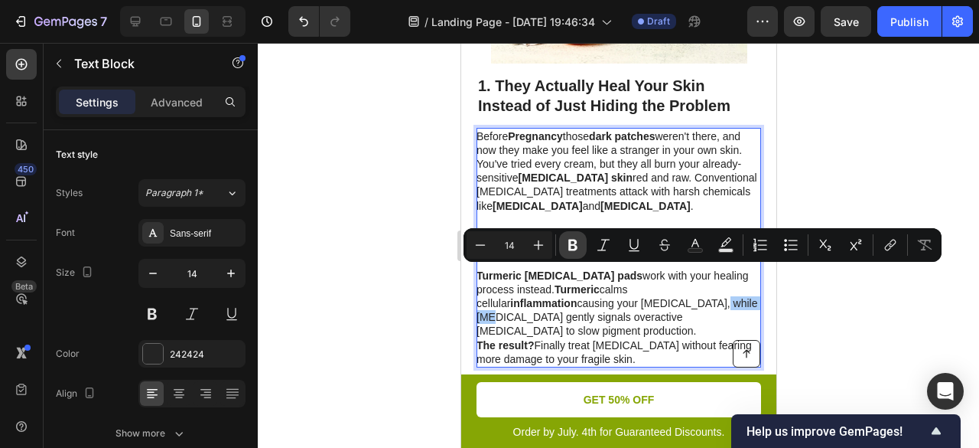
click at [581, 238] on button "Bold" at bounding box center [573, 245] width 28 height 28
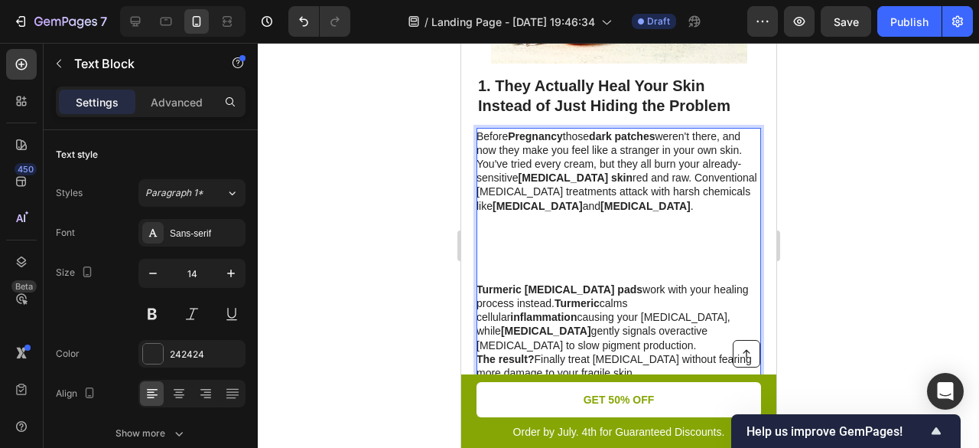
click at [483, 243] on p "Before Pregnancy those dark patches weren't there, and now they make you feel l…" at bounding box center [617, 205] width 283 height 153
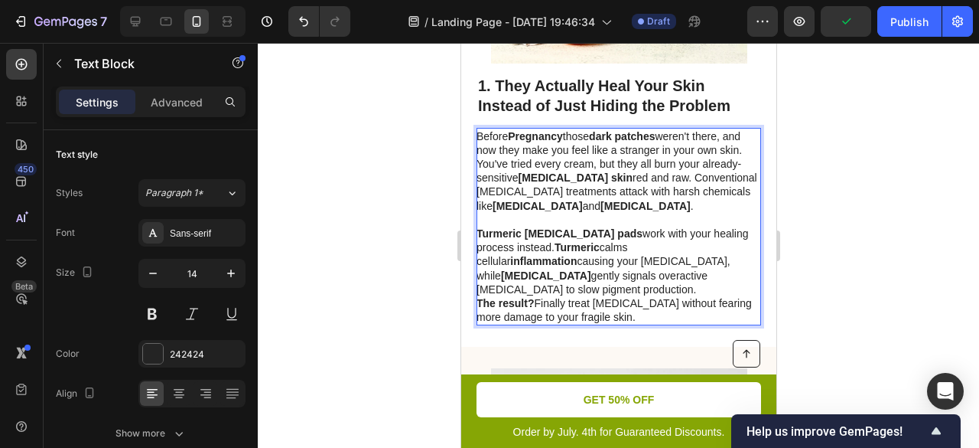
click at [845, 216] on div at bounding box center [619, 245] width 722 height 405
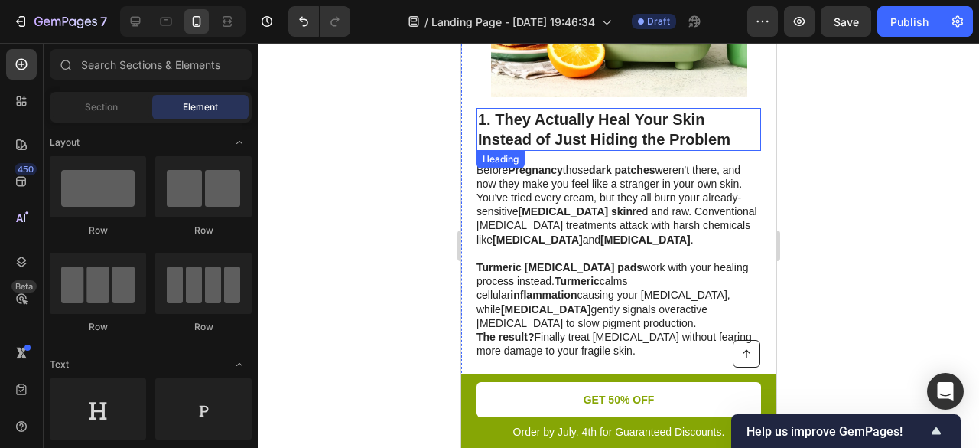
scroll to position [536, 0]
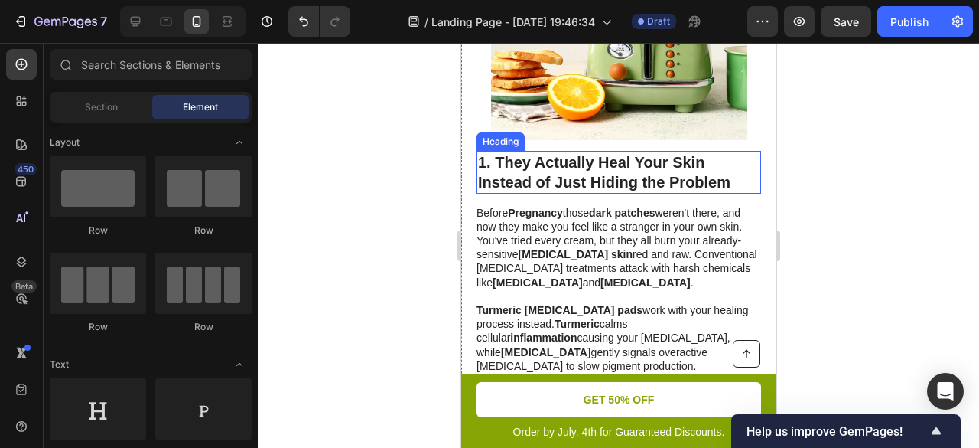
click at [549, 152] on p "1. They Actually Heal Your Skin Instead of Just Hiding the Problem" at bounding box center [618, 172] width 282 height 40
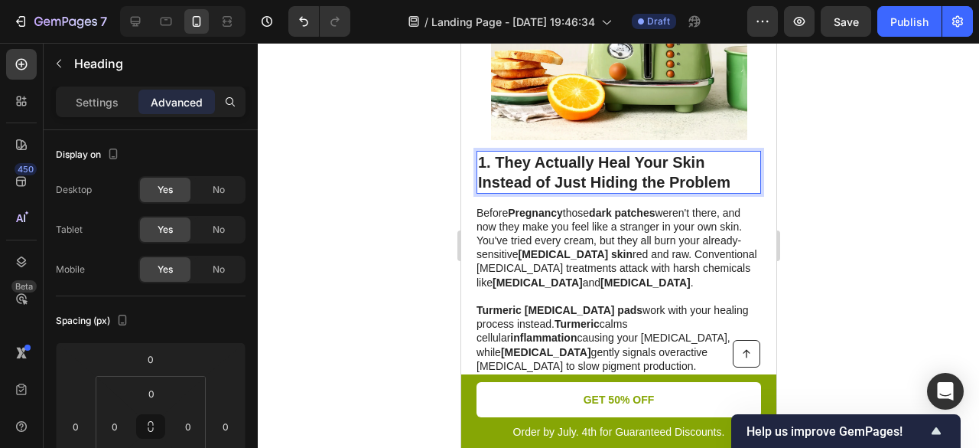
click at [500, 152] on p "1. They Actually Heal Your Skin Instead of Just Hiding the Problem" at bounding box center [618, 172] width 282 height 40
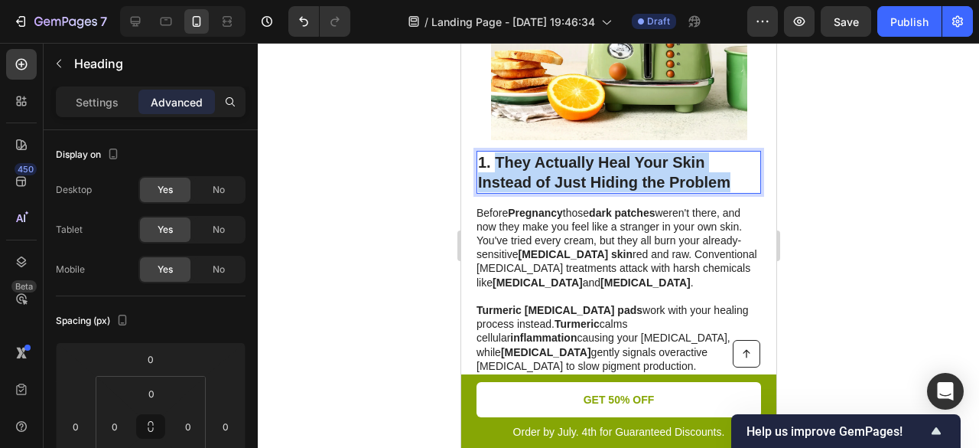
drag, startPoint x: 497, startPoint y: 131, endPoint x: 735, endPoint y: 157, distance: 239.4
click at [735, 157] on p "1. They Actually Heal Your Skin Instead of Just Hiding the Problem" at bounding box center [618, 172] width 282 height 40
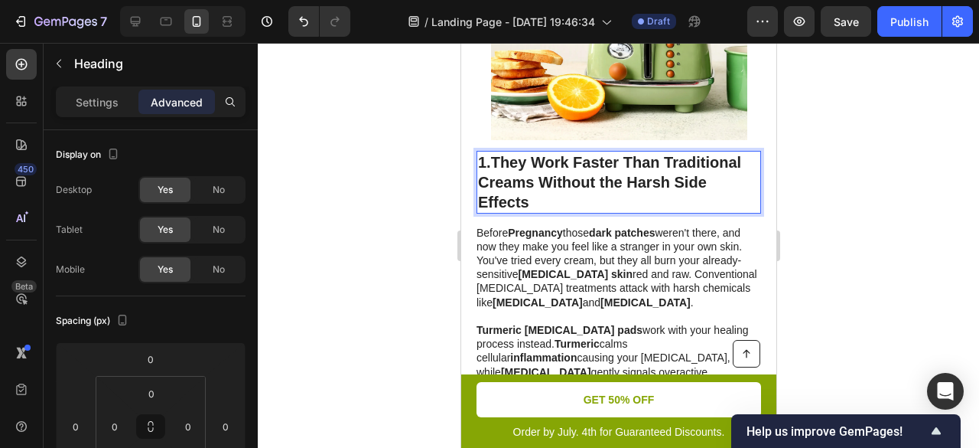
click at [537, 154] on strong "They Work Faster Than Traditional Creams Without the Harsh Side Effects" at bounding box center [608, 182] width 263 height 57
click at [816, 135] on div at bounding box center [619, 245] width 722 height 405
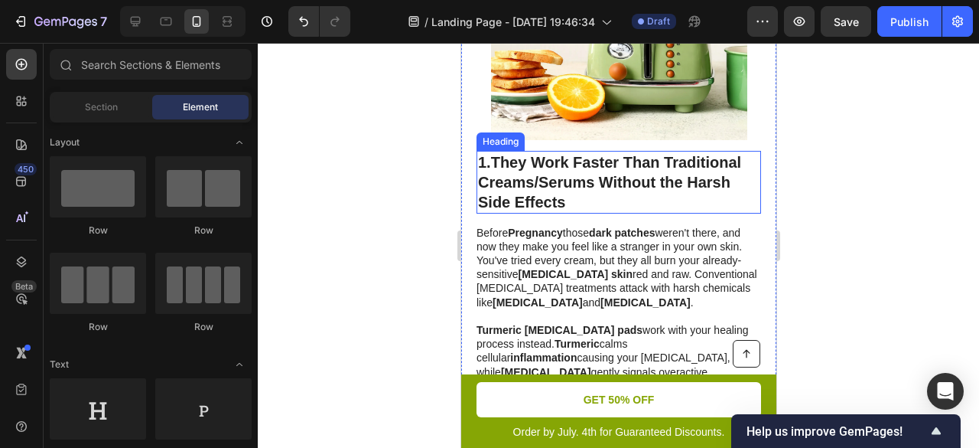
click at [623, 174] on p "1. They Work Faster Than Traditional Creams/Serums Without the Harsh Side Effec…" at bounding box center [618, 182] width 282 height 60
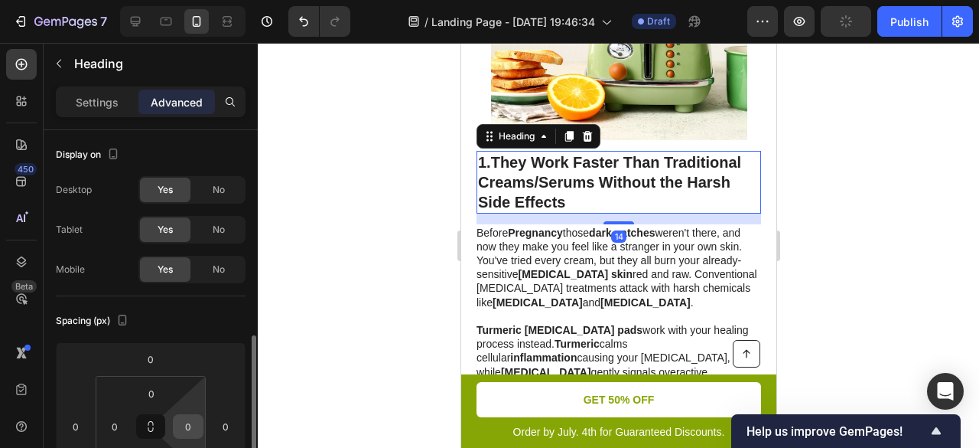
scroll to position [153, 0]
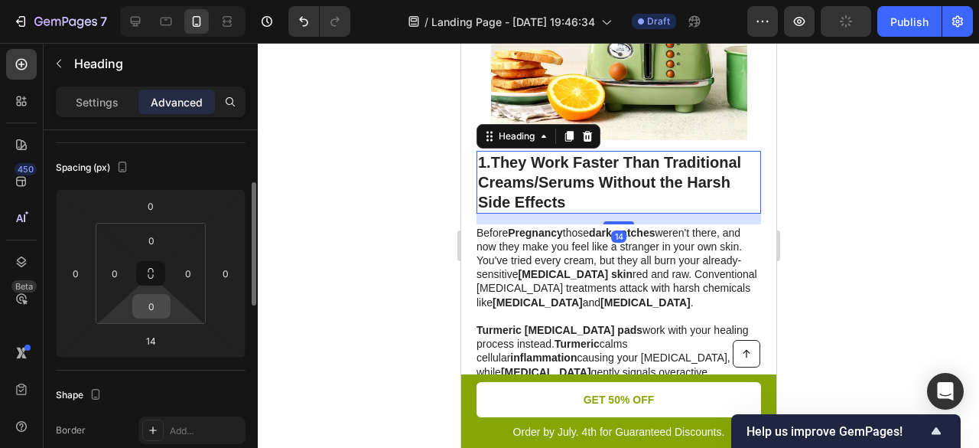
click at [162, 313] on input "0" at bounding box center [151, 306] width 31 height 23
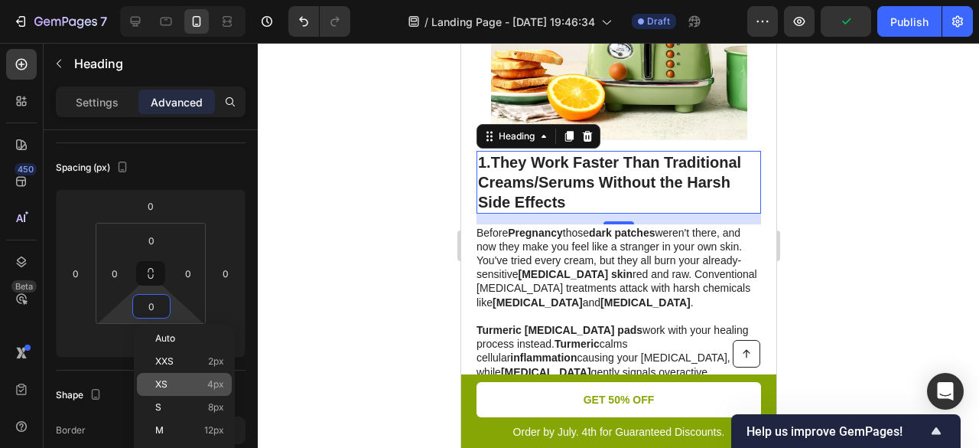
click at [194, 385] on p "XS 4px" at bounding box center [189, 384] width 69 height 11
type input "4"
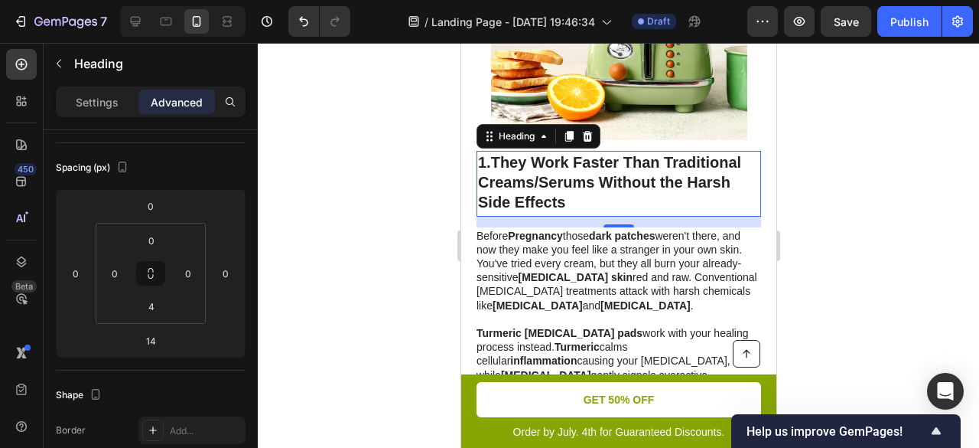
click at [972, 198] on div at bounding box center [619, 245] width 722 height 405
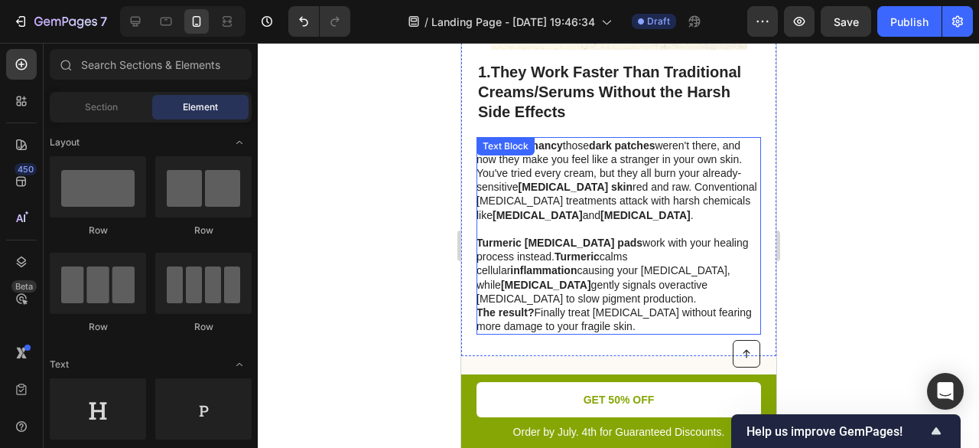
scroll to position [612, 0]
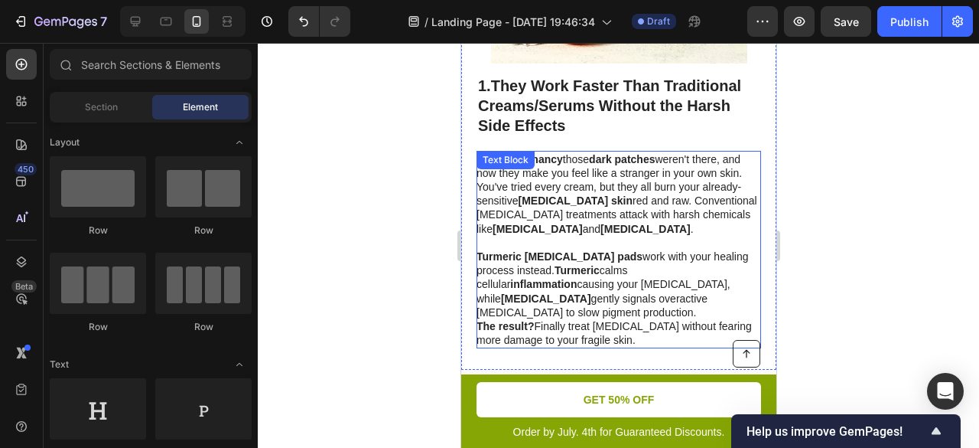
click at [566, 152] on p "Before Pregnancy those dark patches weren't there, and now they make you feel l…" at bounding box center [617, 200] width 283 height 97
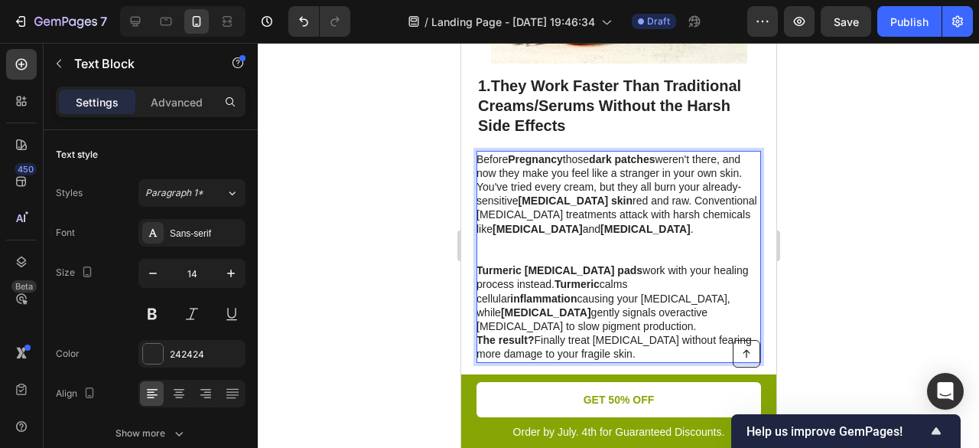
drag, startPoint x: 479, startPoint y: 146, endPoint x: 550, endPoint y: 178, distance: 77.8
click at [485, 152] on p "Before Pregnancy those dark patches weren't there, and now they make you feel l…" at bounding box center [617, 208] width 283 height 112
click at [480, 152] on p "Before Pregnancy those dark patches weren't there, and now they make you feel l…" at bounding box center [617, 208] width 283 height 112
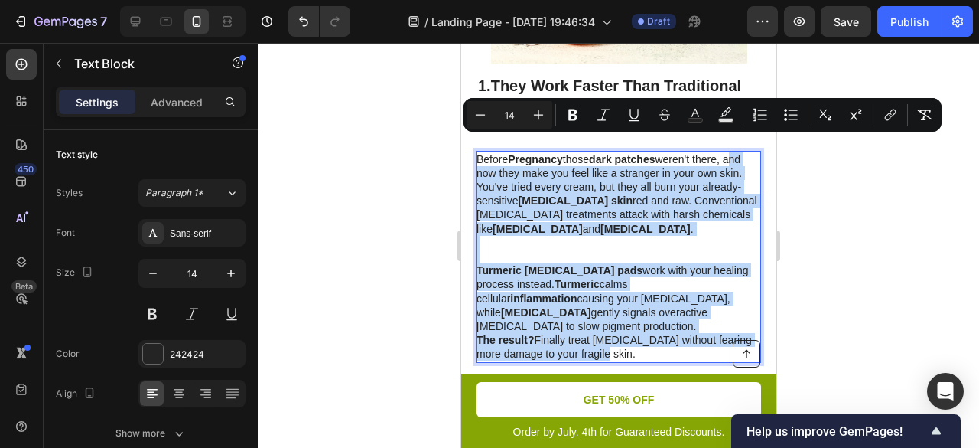
drag, startPoint x: 479, startPoint y: 142, endPoint x: 718, endPoint y: 308, distance: 290.8
click at [718, 308] on div "Before Pregnancy those dark patches weren't there, and now they make you feel l…" at bounding box center [618, 257] width 285 height 212
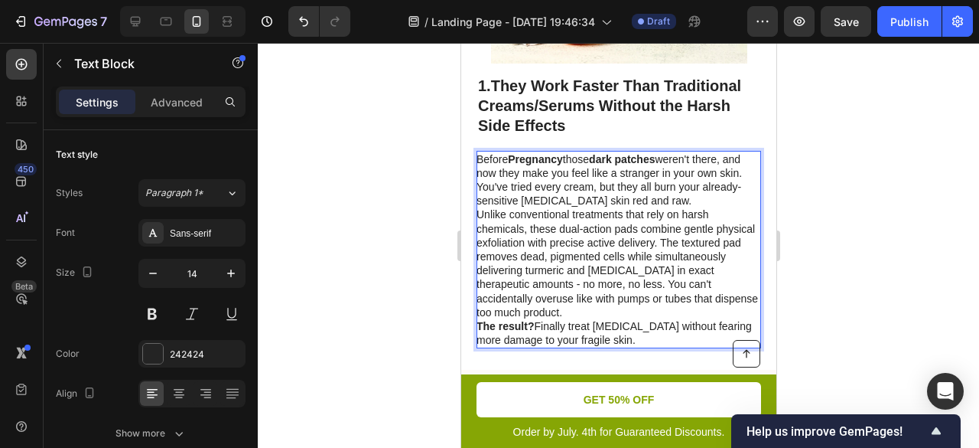
click at [731, 152] on p "Before Pregnancy those dark patches weren't there, and now they make you feel l…" at bounding box center [617, 180] width 283 height 56
click at [705, 171] on p "Before Pregnancy those dark patches weren't there, and now they make you feel l…" at bounding box center [617, 180] width 283 height 56
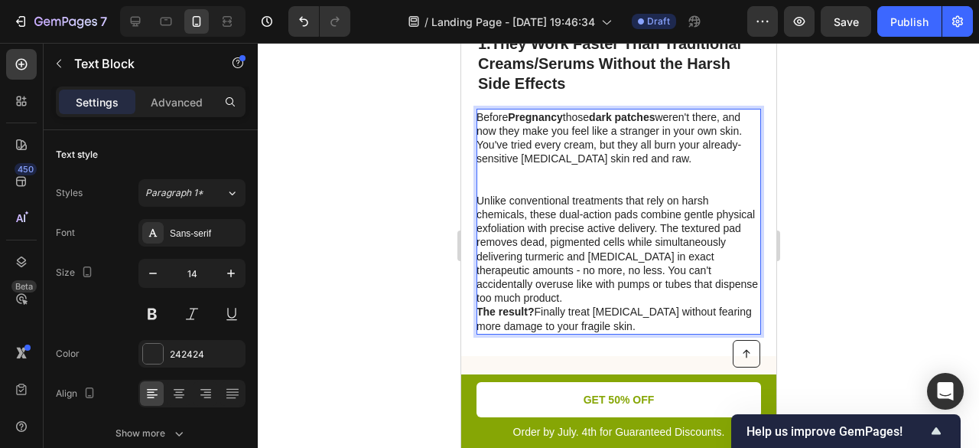
scroll to position [689, 0]
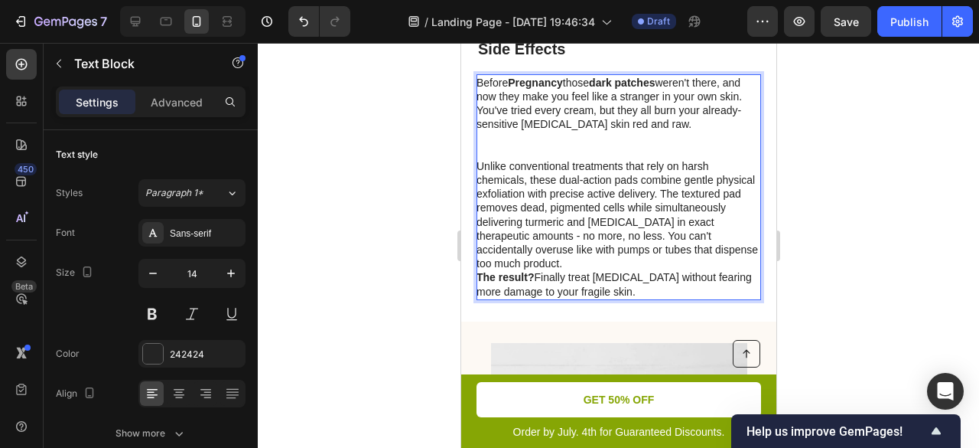
click at [630, 235] on p "Unlike conventional treatments that rely on harsh chemicals, these dual-action …" at bounding box center [617, 215] width 283 height 112
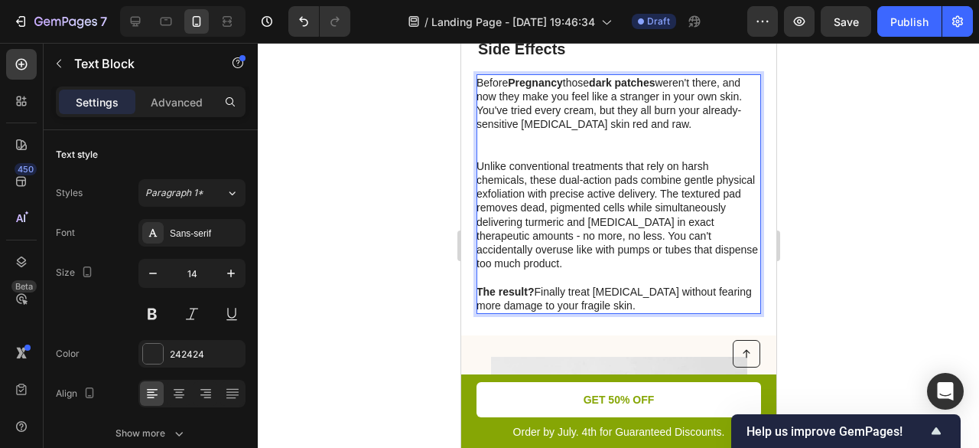
click at [617, 285] on p "The result? Finally treat melasma without fearing more damage to your fragile s…" at bounding box center [617, 299] width 283 height 28
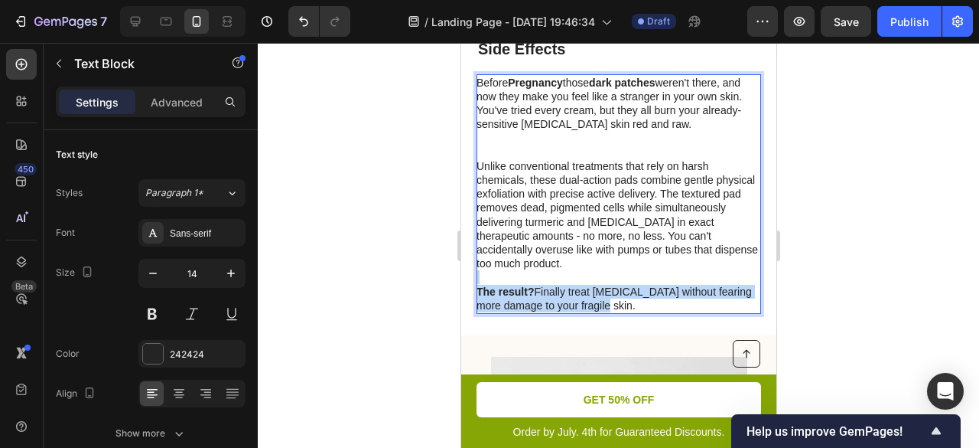
drag, startPoint x: 621, startPoint y: 275, endPoint x: 499, endPoint y: 234, distance: 129.0
click at [514, 248] on div "Before Pregnancy those dark patches weren't there, and now they make you feel l…" at bounding box center [618, 193] width 285 height 239
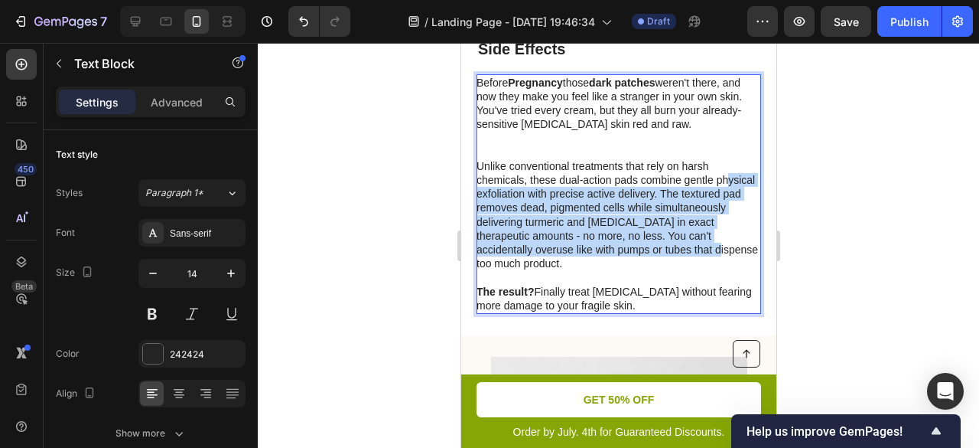
drag, startPoint x: 499, startPoint y: 234, endPoint x: 485, endPoint y: 171, distance: 65.0
click at [485, 171] on p "Unlike conventional treatments that rely on harsh chemicals, these dual-action …" at bounding box center [617, 215] width 283 height 112
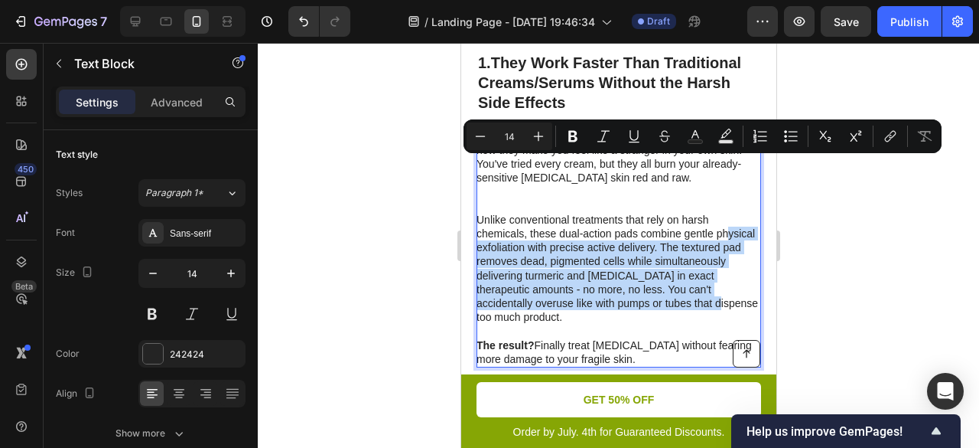
scroll to position [612, 0]
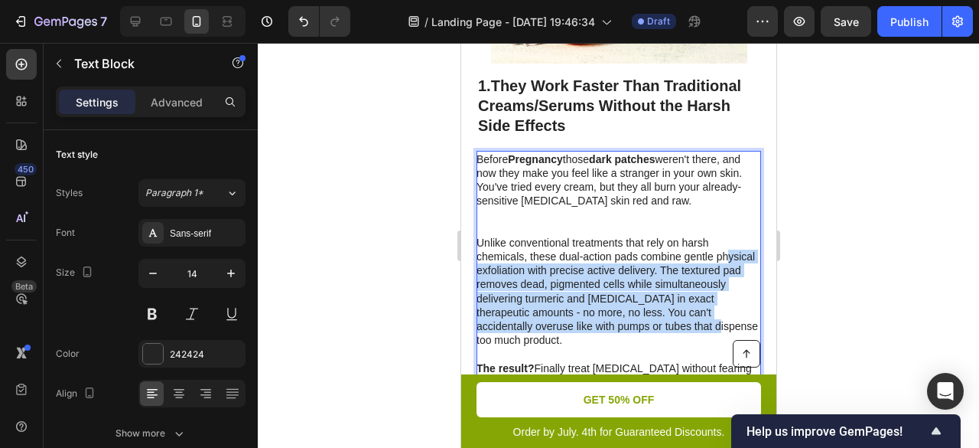
click at [638, 361] on p "The result? Finally treat melasma without fearing more damage to your fragile s…" at bounding box center [617, 375] width 283 height 28
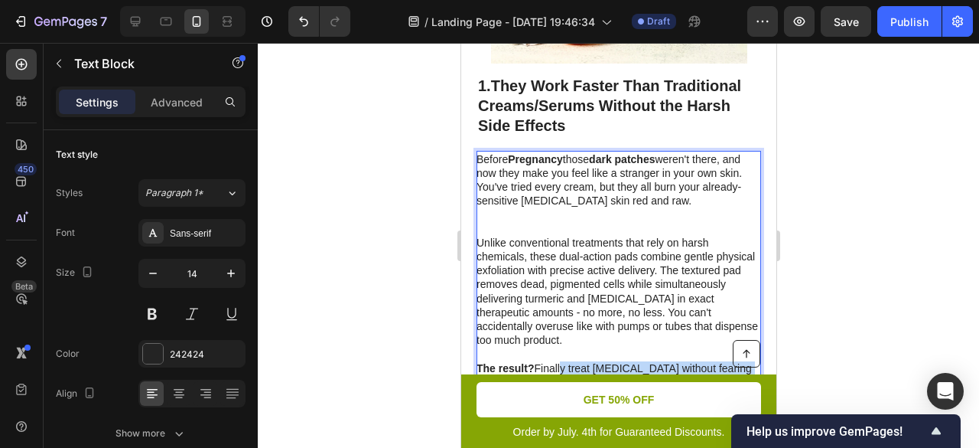
drag, startPoint x: 614, startPoint y: 350, endPoint x: 520, endPoint y: 291, distance: 110.8
click at [539, 318] on div "Before Pregnancy those dark patches weren't there, and now they make you feel l…" at bounding box center [618, 270] width 285 height 239
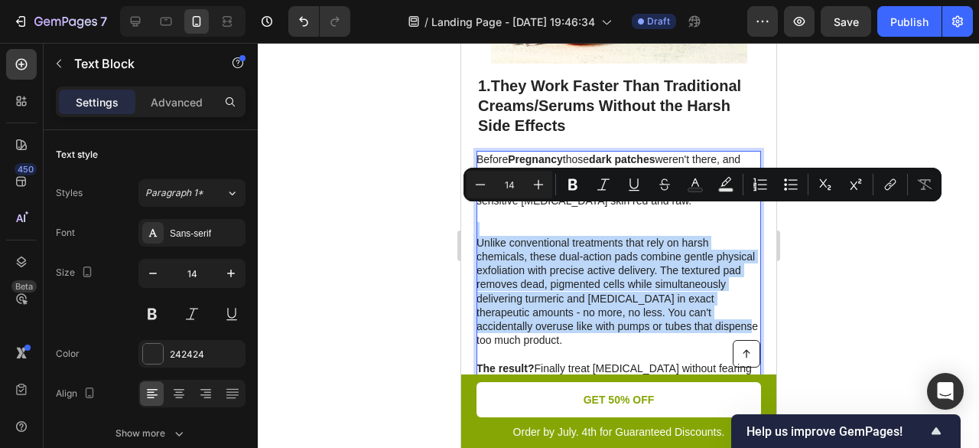
drag, startPoint x: 520, startPoint y: 291, endPoint x: 482, endPoint y: 203, distance: 95.9
click at [482, 203] on div "Before Pregnancy those dark patches weren't there, and now they make you feel l…" at bounding box center [618, 270] width 285 height 239
click at [606, 308] on p "Unlike conventional treatments that rely on harsh chemicals, these dual-action …" at bounding box center [617, 292] width 283 height 112
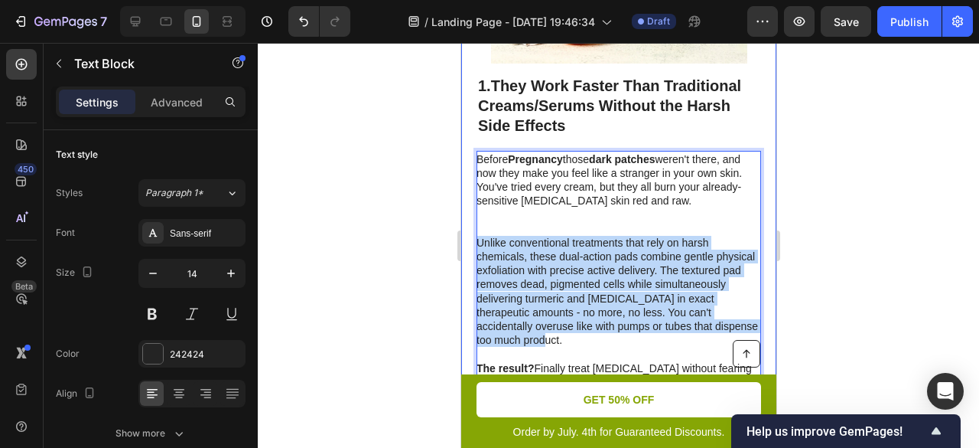
drag, startPoint x: 579, startPoint y: 310, endPoint x: 473, endPoint y: 212, distance: 144.6
click at [473, 212] on div "Image 1. They Work Faster Than Traditional Creams/Serums Without the Harsh Side…" at bounding box center [618, 130] width 315 height 562
